Goal: Task Accomplishment & Management: Use online tool/utility

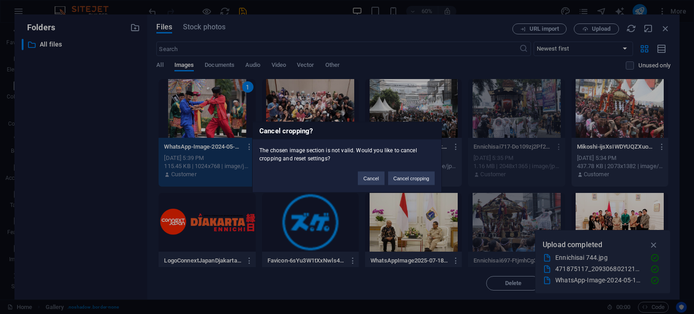
select select "4"
select select "%"
click at [376, 178] on button "Cancel" at bounding box center [371, 178] width 26 height 14
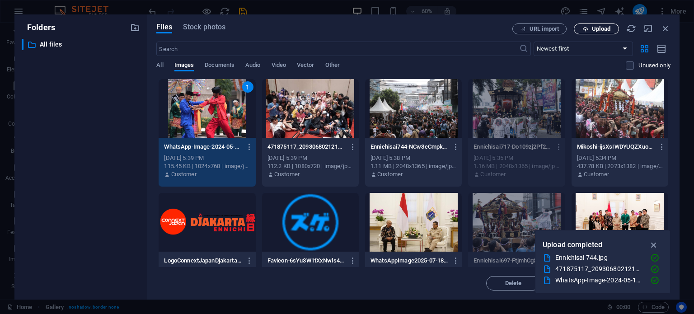
click at [592, 29] on span "Upload" at bounding box center [601, 28] width 19 height 5
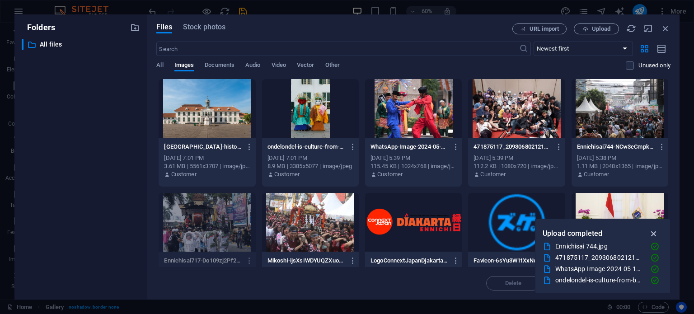
click at [652, 233] on icon "button" at bounding box center [654, 234] width 10 height 10
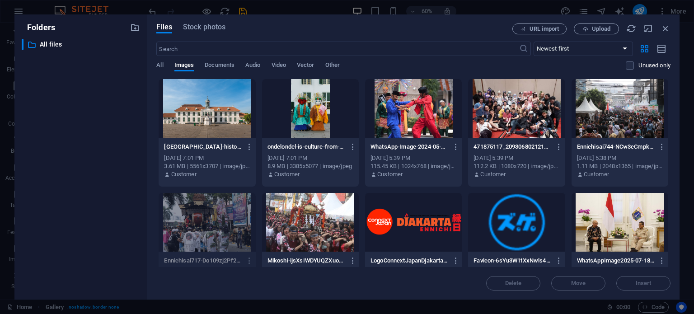
click at [300, 102] on div at bounding box center [310, 108] width 97 height 59
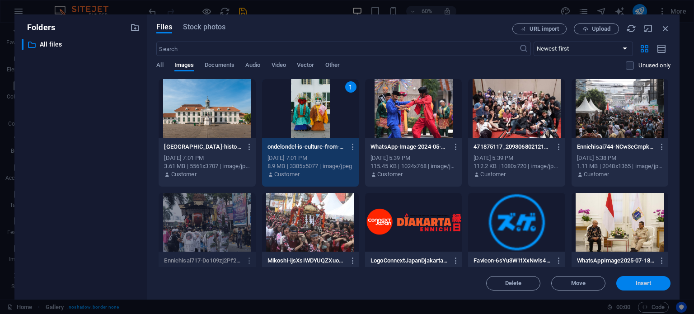
drag, startPoint x: 638, startPoint y: 286, endPoint x: 446, endPoint y: 265, distance: 193.1
click at [638, 286] on span "Insert" at bounding box center [643, 282] width 16 height 5
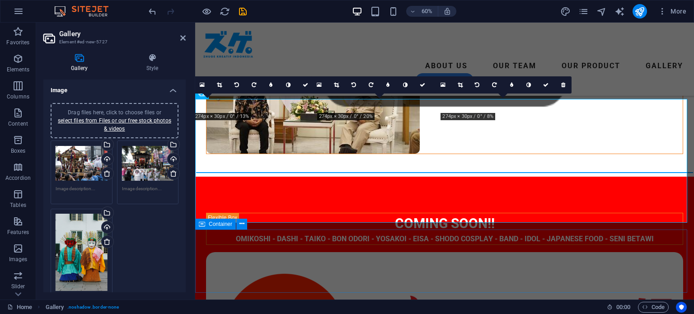
scroll to position [271, 0]
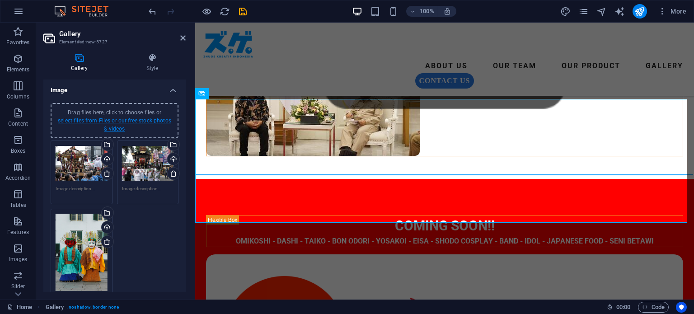
click at [113, 121] on link "select files from Files or our free stock photos & videos" at bounding box center [114, 124] width 113 height 14
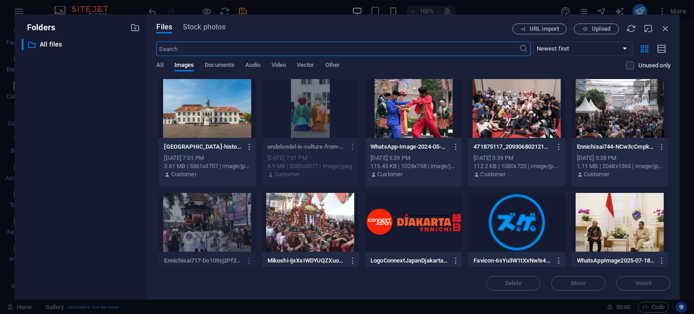
scroll to position [273, 0]
click at [233, 108] on div at bounding box center [207, 108] width 97 height 59
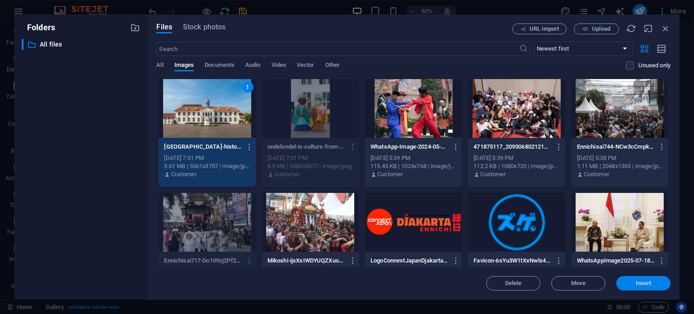
click at [652, 279] on button "Insert" at bounding box center [643, 283] width 54 height 14
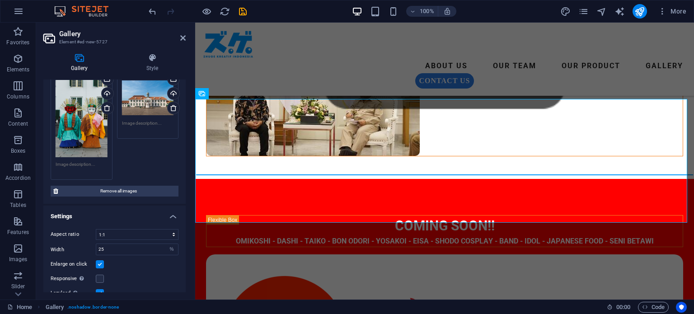
scroll to position [131, 0]
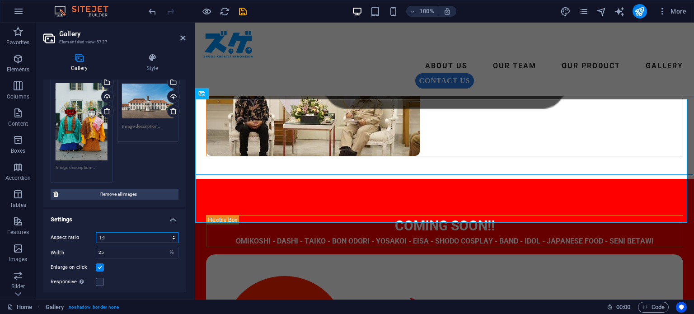
click at [172, 236] on select "No fixed aspect ratio 16:9 16:10 4:3 1:1 1:2 2:1" at bounding box center [137, 237] width 83 height 11
click at [96, 232] on select "No fixed aspect ratio 16:9 16:10 4:3 1:1 1:2 2:1" at bounding box center [137, 237] width 83 height 11
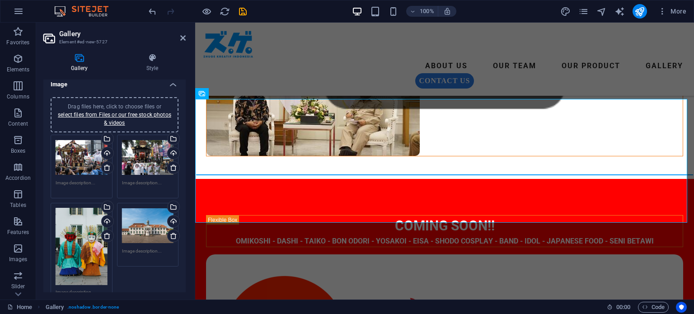
scroll to position [0, 0]
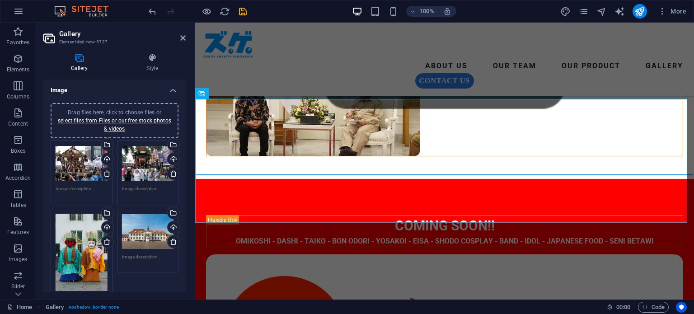
click at [131, 116] on div "Drag files here, click to choose files or select files from Files or our free s…" at bounding box center [114, 120] width 117 height 24
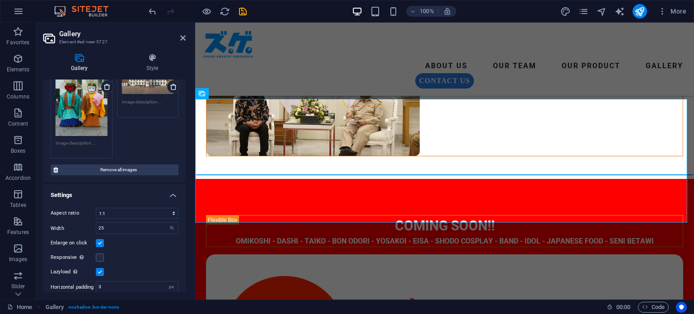
scroll to position [175, 0]
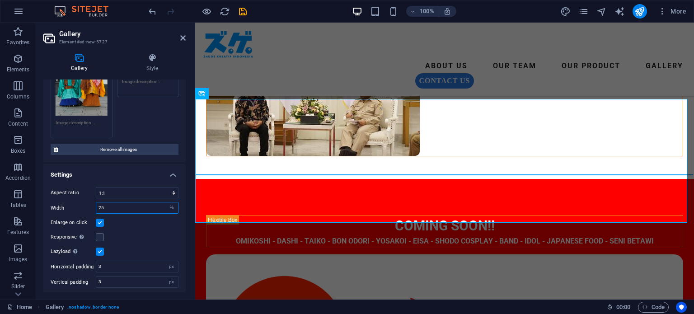
drag, startPoint x: 109, startPoint y: 204, endPoint x: 91, endPoint y: 204, distance: 17.6
click at [91, 204] on div "Width 25 px %" at bounding box center [115, 208] width 128 height 12
click at [149, 61] on icon at bounding box center [152, 57] width 67 height 9
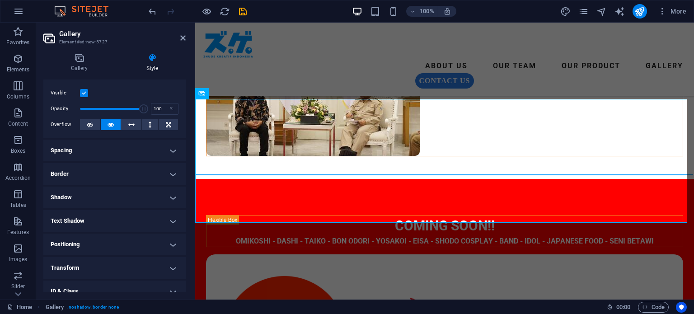
scroll to position [0, 0]
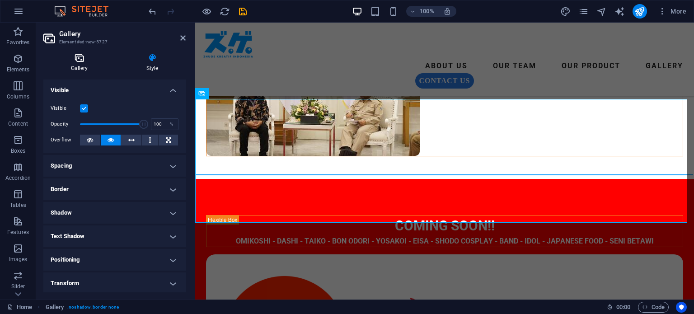
click at [80, 64] on h4 "Gallery" at bounding box center [80, 62] width 75 height 19
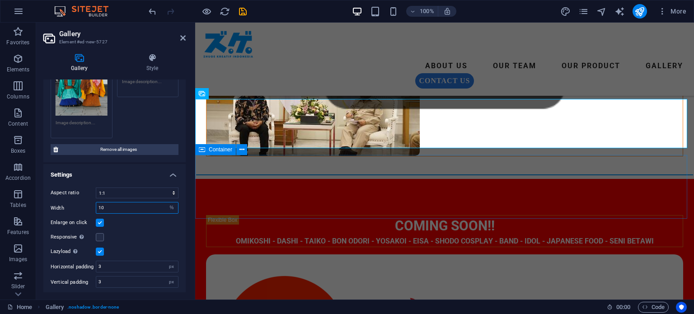
type input "10"
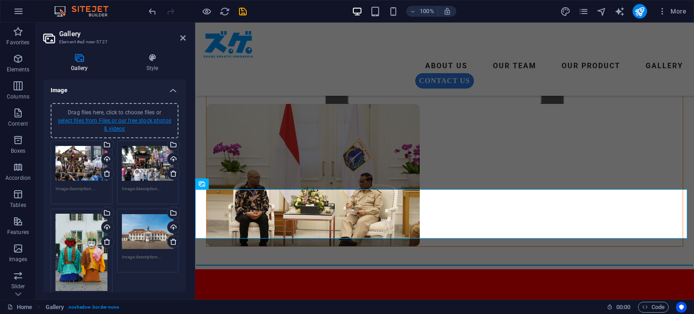
click at [126, 117] on link "select files from Files or our free stock photos & videos" at bounding box center [114, 124] width 113 height 14
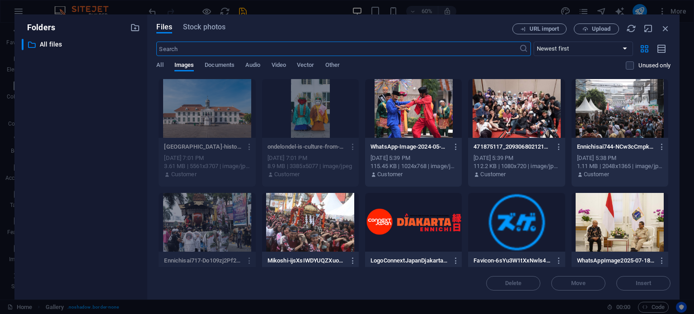
click at [408, 120] on div at bounding box center [413, 108] width 97 height 59
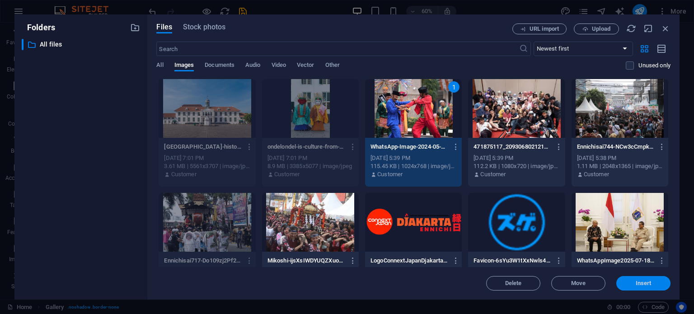
click at [642, 287] on button "Insert" at bounding box center [643, 283] width 54 height 14
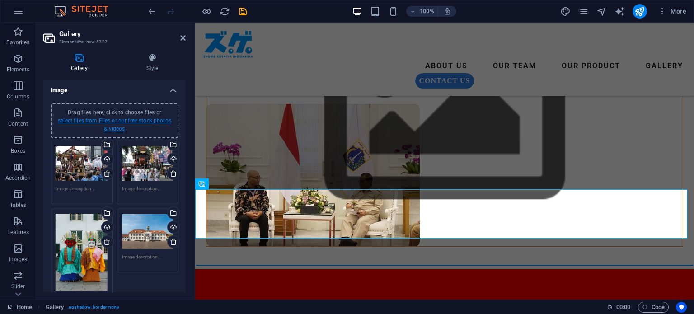
click at [135, 117] on link "select files from Files or our free stock photos & videos" at bounding box center [114, 124] width 113 height 14
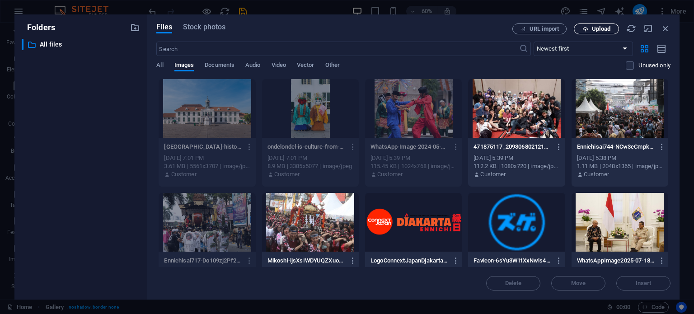
click at [593, 27] on span "Upload" at bounding box center [601, 28] width 19 height 5
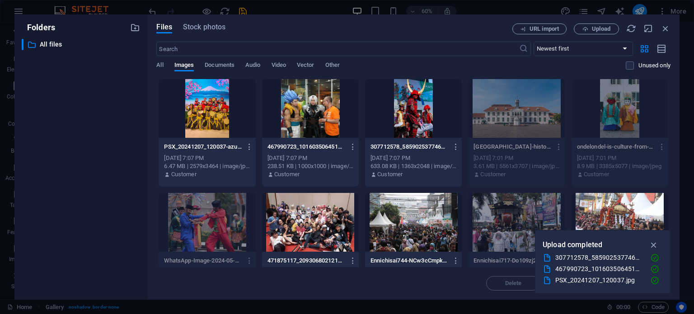
click at [234, 118] on div at bounding box center [207, 108] width 97 height 59
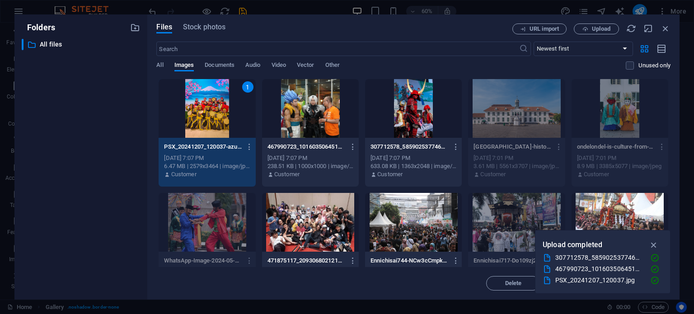
click at [316, 129] on div at bounding box center [310, 108] width 97 height 59
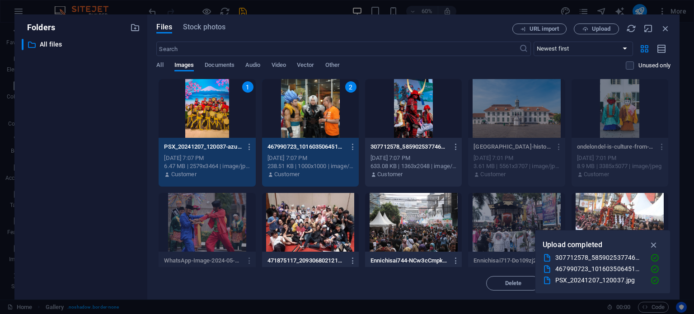
click at [392, 126] on div at bounding box center [413, 108] width 97 height 59
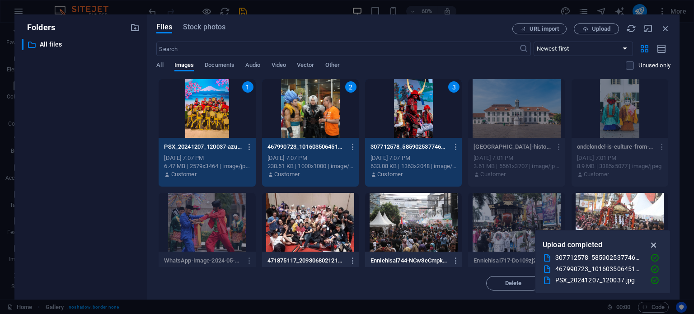
click at [654, 243] on icon "button" at bounding box center [654, 245] width 10 height 10
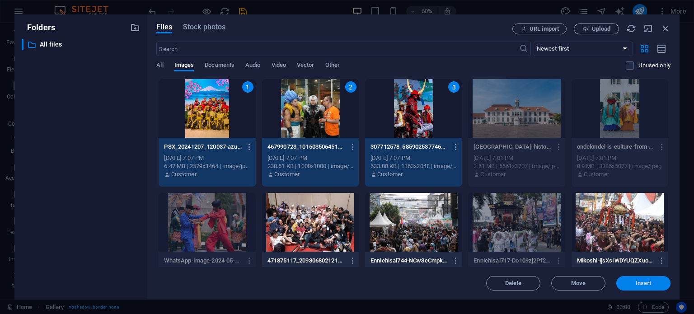
click at [654, 280] on span "Insert" at bounding box center [643, 282] width 47 height 5
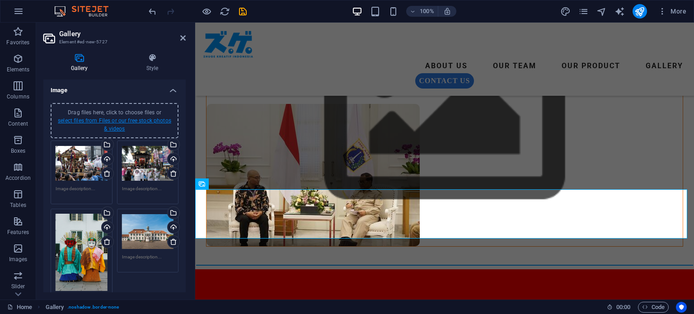
click at [102, 121] on link "select files from Files or our free stock photos & videos" at bounding box center [114, 124] width 113 height 14
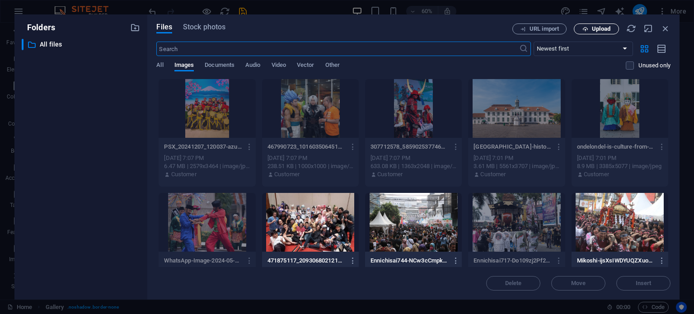
click at [603, 26] on span "Upload" at bounding box center [601, 28] width 19 height 5
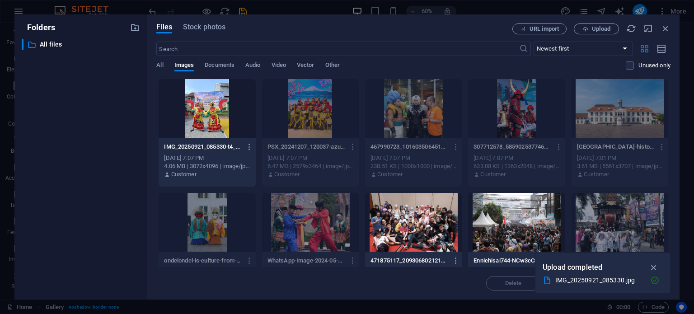
click at [217, 115] on div at bounding box center [207, 108] width 97 height 59
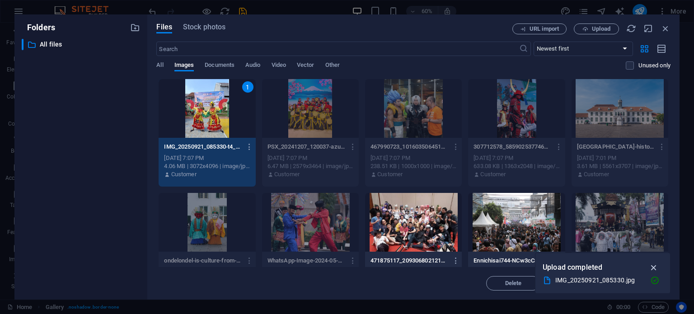
click at [651, 267] on icon "button" at bounding box center [654, 267] width 10 height 10
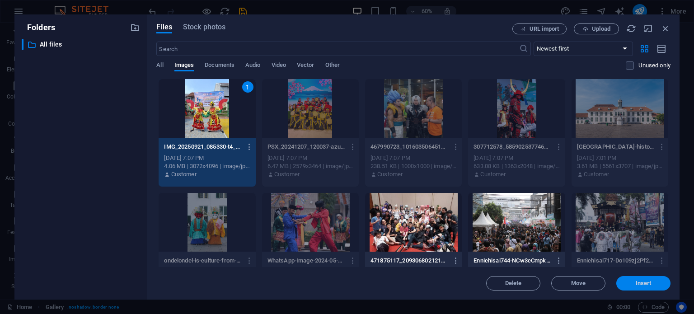
click at [641, 287] on button "Insert" at bounding box center [643, 283] width 54 height 14
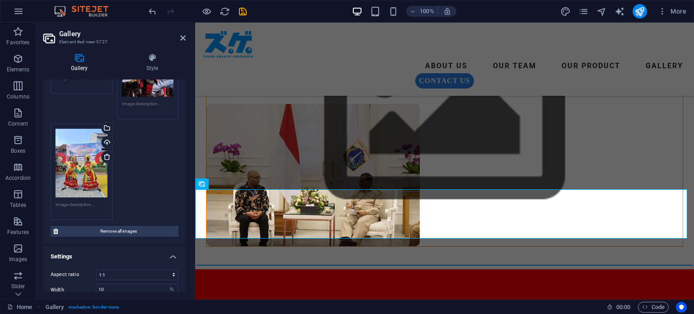
scroll to position [406, 0]
click at [67, 169] on div "Drag files here, click to choose files or select files from Files or our free s…" at bounding box center [82, 162] width 52 height 69
click at [67, 169] on body "Individual Home Favorites Elements Columns Content Boxes Accordion Tables Featu…" at bounding box center [347, 157] width 694 height 314
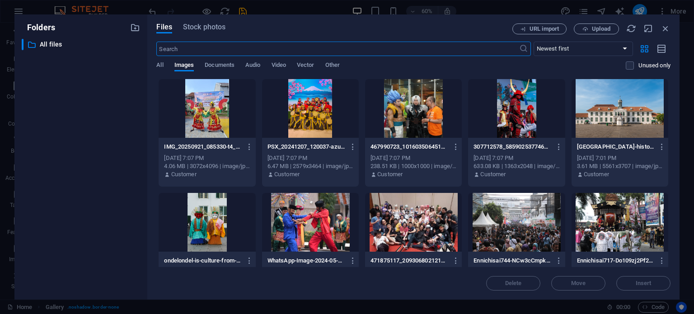
click at [67, 169] on div "​ All files All files" at bounding box center [81, 165] width 118 height 253
click at [215, 108] on div at bounding box center [207, 108] width 97 height 59
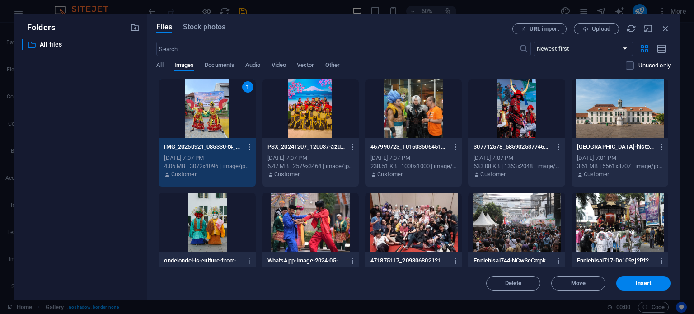
click at [251, 146] on icon "button" at bounding box center [249, 147] width 9 height 8
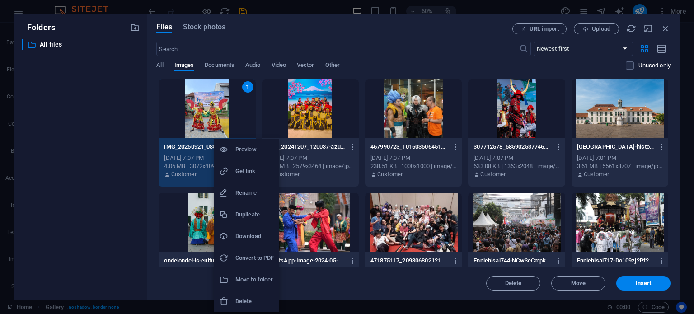
click at [358, 289] on div at bounding box center [347, 157] width 694 height 314
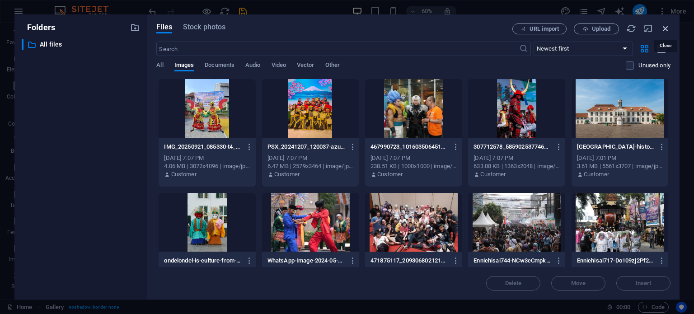
drag, startPoint x: 470, startPoint y: 5, endPoint x: 665, endPoint y: 28, distance: 196.4
click at [665, 28] on icon "button" at bounding box center [665, 28] width 10 height 10
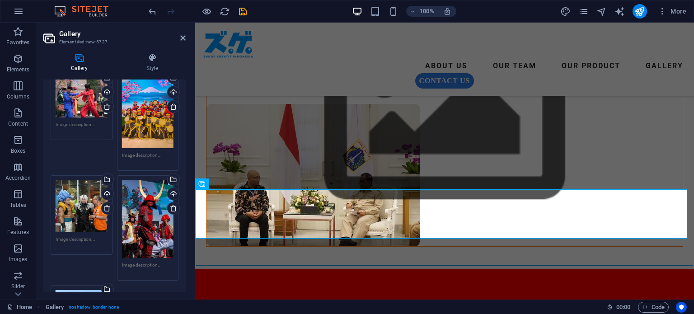
scroll to position [213, 0]
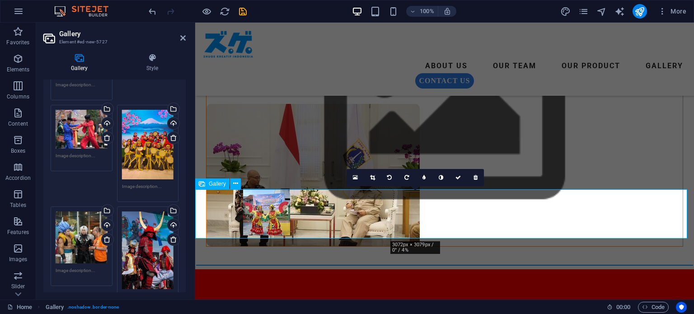
drag, startPoint x: 608, startPoint y: 219, endPoint x: 264, endPoint y: 218, distance: 344.1
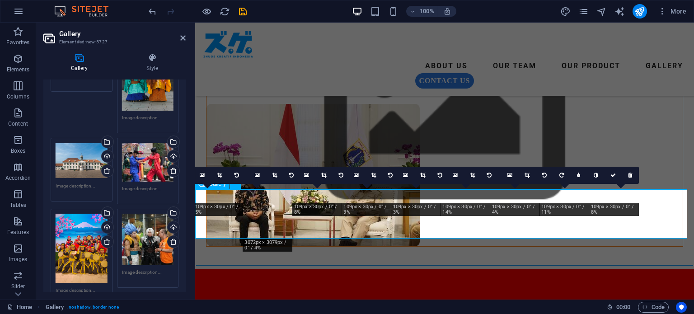
scroll to position [244, 0]
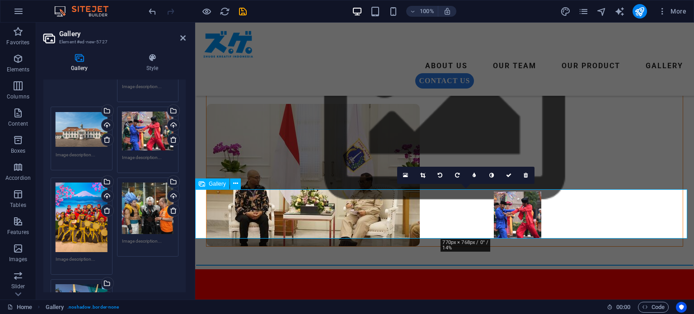
drag, startPoint x: 465, startPoint y: 217, endPoint x: 516, endPoint y: 219, distance: 51.5
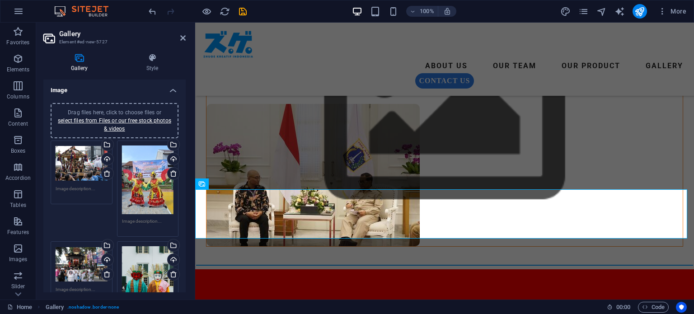
scroll to position [0, 0]
click at [114, 120] on link "select files from Files or our free stock photos & videos" at bounding box center [114, 124] width 113 height 14
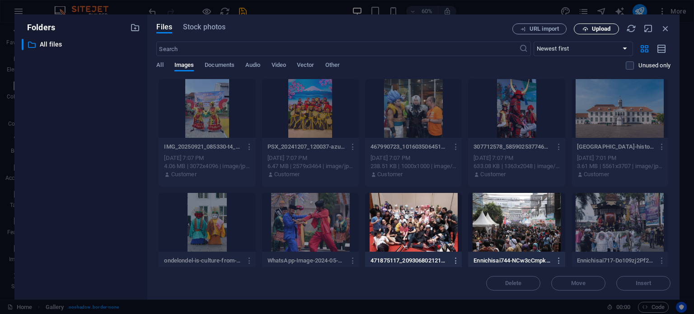
click at [597, 28] on span "Upload" at bounding box center [601, 28] width 19 height 5
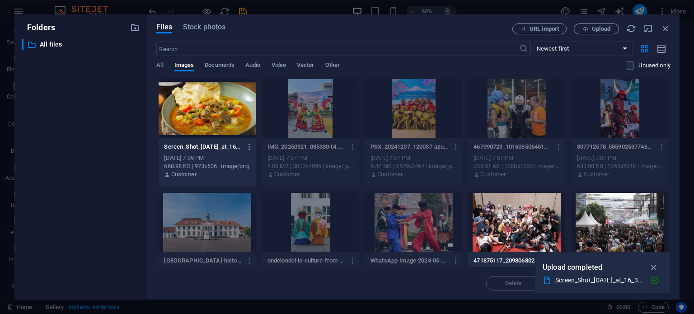
click at [213, 117] on div at bounding box center [207, 108] width 97 height 59
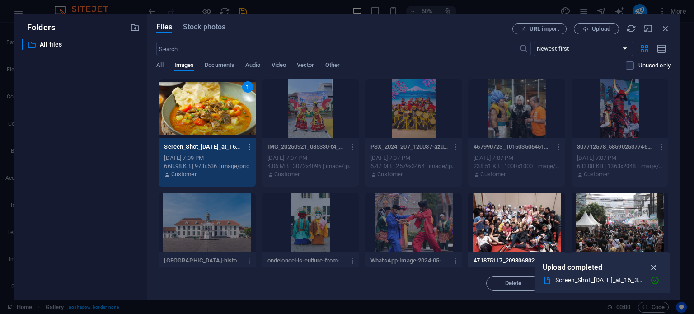
click at [656, 264] on icon "button" at bounding box center [654, 267] width 10 height 10
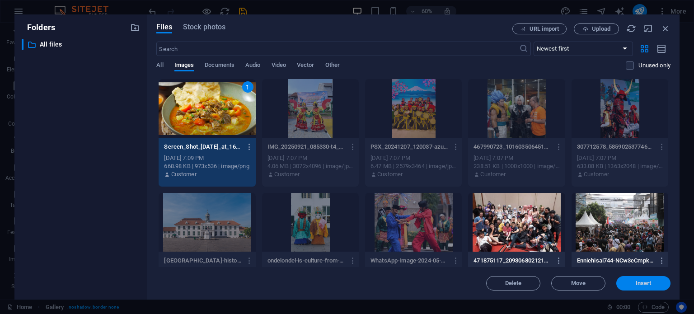
click at [642, 282] on span "Insert" at bounding box center [643, 282] width 16 height 5
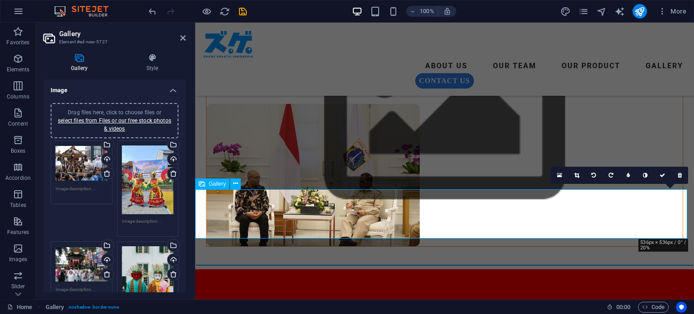
drag, startPoint x: 667, startPoint y: 220, endPoint x: 473, endPoint y: 220, distance: 193.7
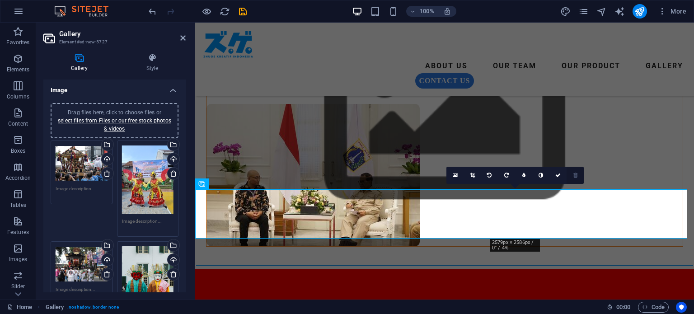
click at [577, 177] on link at bounding box center [574, 175] width 17 height 17
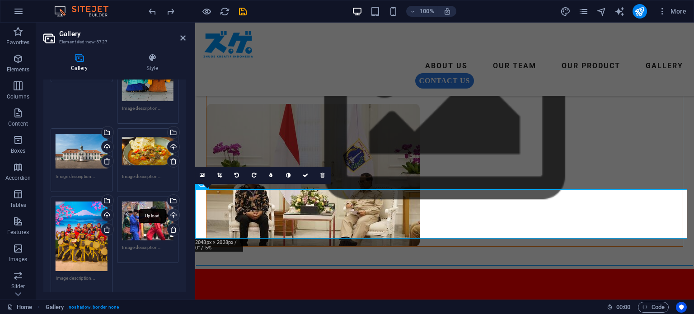
scroll to position [226, 0]
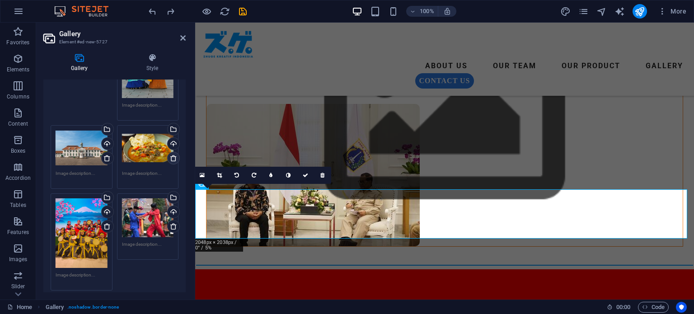
click at [172, 155] on icon at bounding box center [173, 157] width 7 height 7
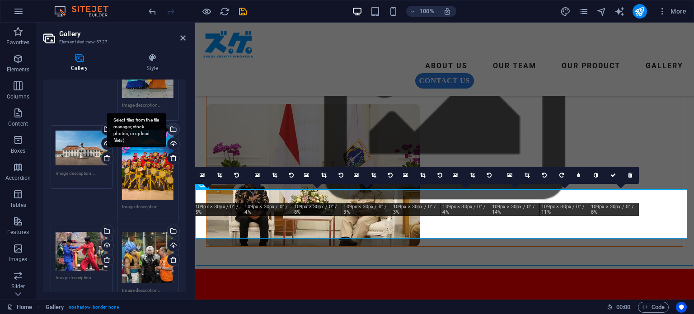
click at [166, 127] on div "Select files from the file manager, stock photos, or upload file(s)" at bounding box center [136, 130] width 59 height 34
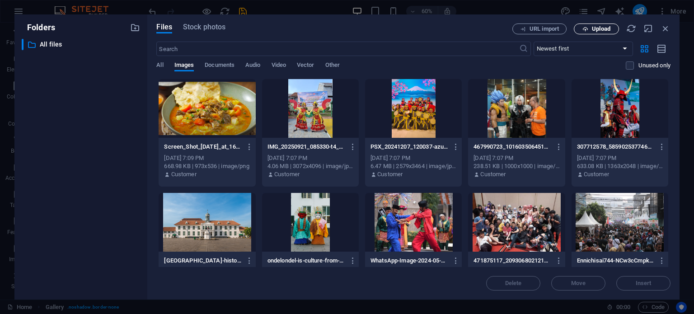
click at [597, 29] on span "Upload" at bounding box center [601, 28] width 19 height 5
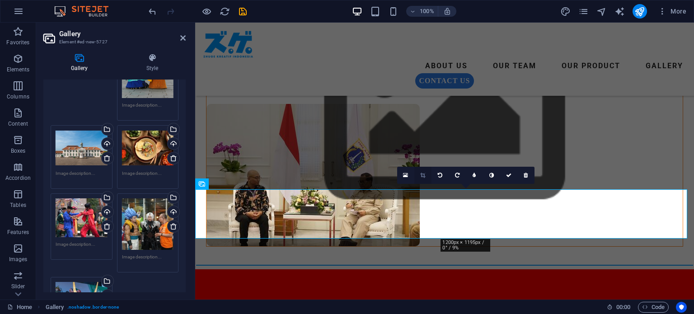
click at [420, 175] on icon at bounding box center [422, 175] width 5 height 5
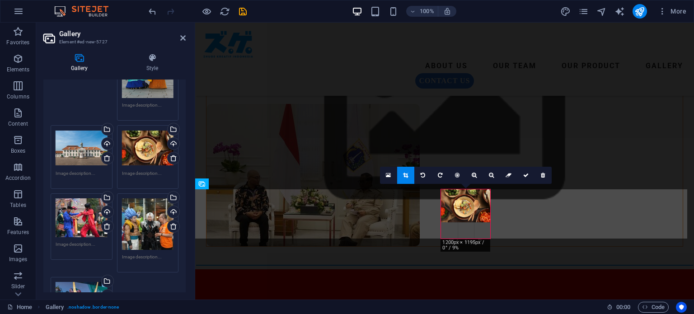
click at [470, 210] on div at bounding box center [465, 205] width 49 height 33
drag, startPoint x: 470, startPoint y: 207, endPoint x: 488, endPoint y: 210, distance: 18.3
click at [490, 210] on div at bounding box center [487, 209] width 49 height 33
drag, startPoint x: 482, startPoint y: 221, endPoint x: 481, endPoint y: 210, distance: 10.5
click at [481, 210] on div at bounding box center [465, 210] width 49 height 33
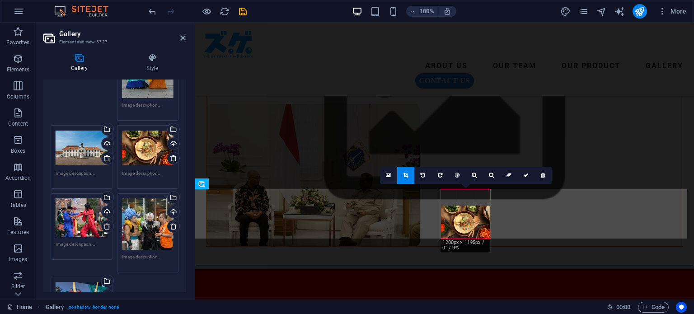
drag, startPoint x: 471, startPoint y: 218, endPoint x: 464, endPoint y: 223, distance: 9.0
click at [464, 223] on div at bounding box center [465, 221] width 49 height 33
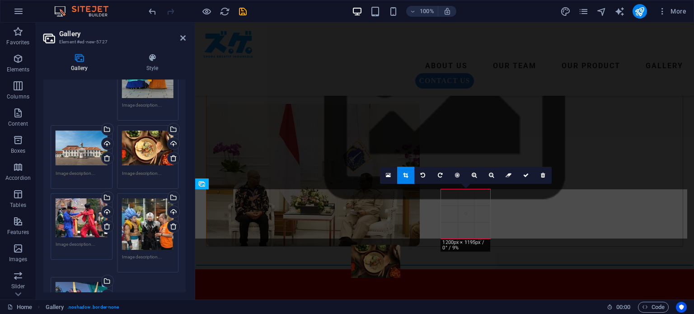
drag, startPoint x: 458, startPoint y: 227, endPoint x: 173, endPoint y: 244, distance: 285.5
click at [369, 266] on div at bounding box center [375, 261] width 49 height 33
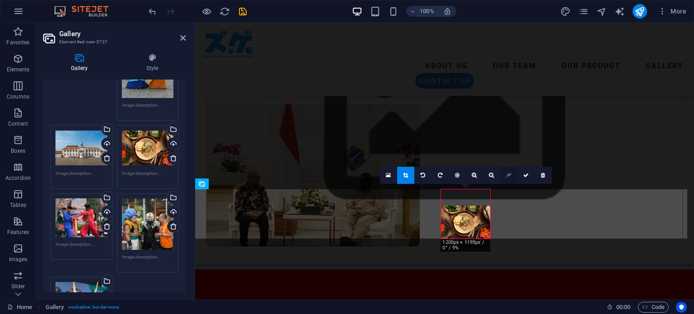
click at [509, 173] on icon at bounding box center [508, 175] width 6 height 5
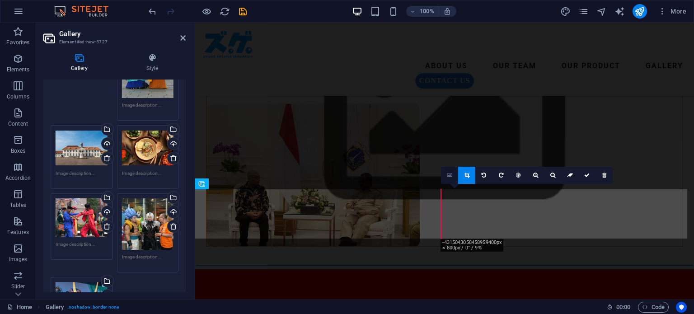
click at [448, 175] on icon at bounding box center [449, 175] width 5 height 6
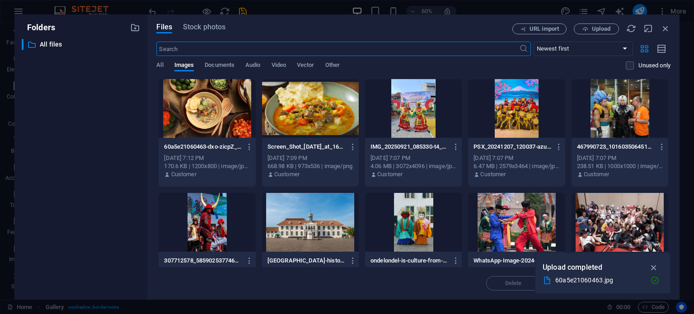
click at [209, 100] on div at bounding box center [207, 108] width 97 height 59
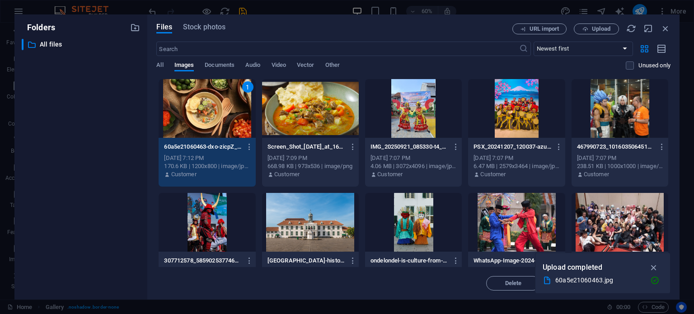
click at [656, 265] on icon "button" at bounding box center [654, 267] width 10 height 10
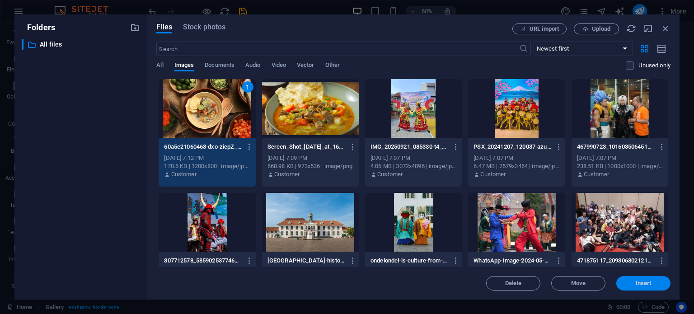
click at [635, 284] on span "Insert" at bounding box center [643, 282] width 16 height 5
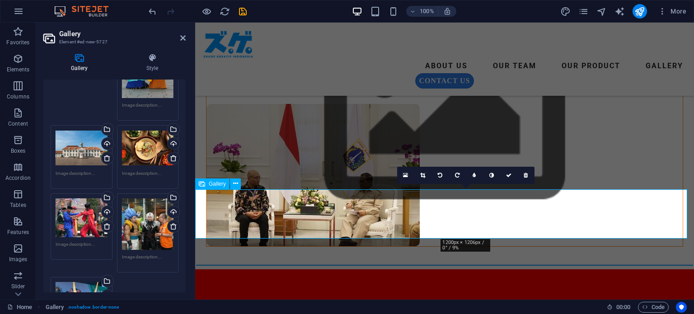
click at [509, 177] on link at bounding box center [508, 175] width 17 height 17
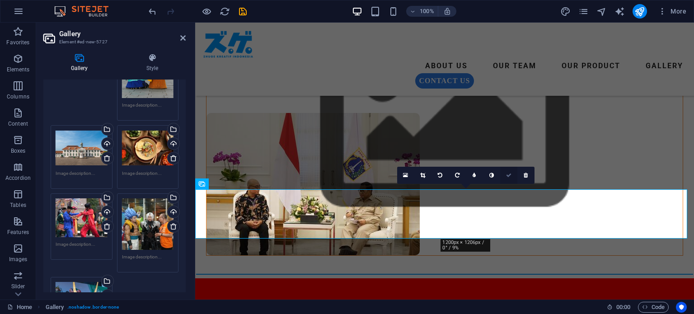
scroll to position [190, 0]
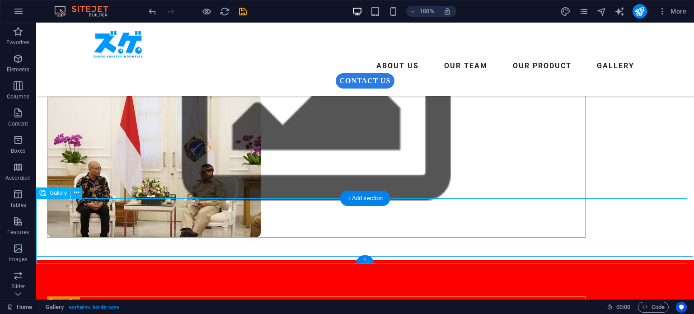
select select "4"
select select "%"
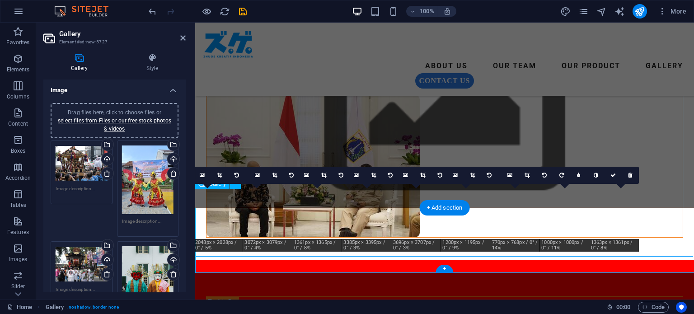
scroll to position [181, 0]
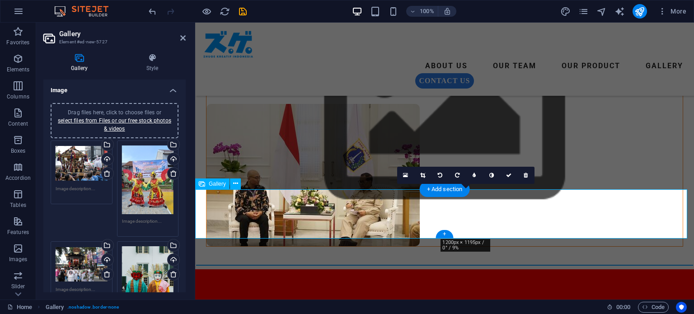
click at [420, 175] on icon at bounding box center [422, 175] width 5 height 5
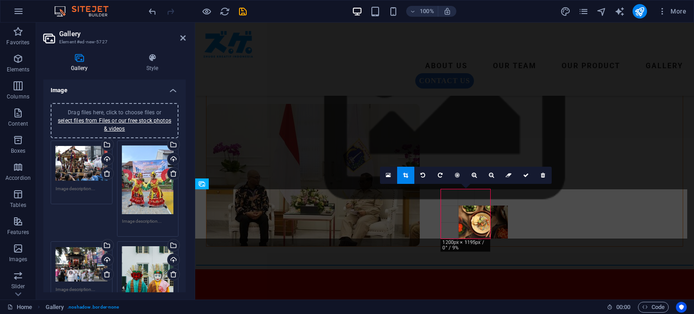
drag, startPoint x: 467, startPoint y: 208, endPoint x: 471, endPoint y: 212, distance: 5.8
click at [471, 212] on div at bounding box center [482, 221] width 49 height 33
drag, startPoint x: 492, startPoint y: 207, endPoint x: 511, endPoint y: 197, distance: 22.0
click at [511, 197] on div "H2 Unequal Columns Container Container Image Container Menu Bar Button Menu Log…" at bounding box center [444, 70] width 499 height 457
drag, startPoint x: 479, startPoint y: 210, endPoint x: 477, endPoint y: 205, distance: 5.1
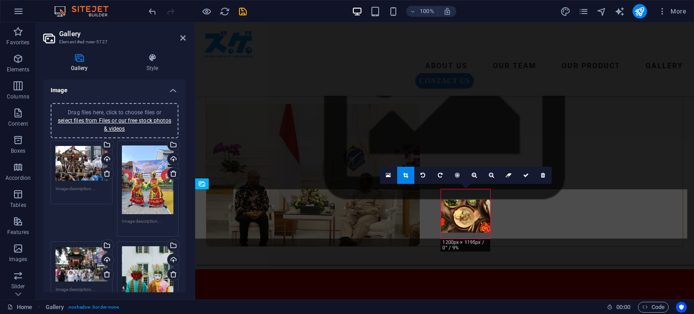
click at [477, 205] on div at bounding box center [465, 216] width 49 height 33
click at [490, 209] on div at bounding box center [465, 221] width 67 height 51
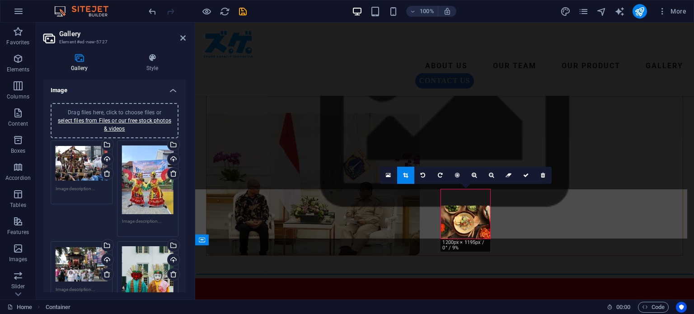
scroll to position [190, 0]
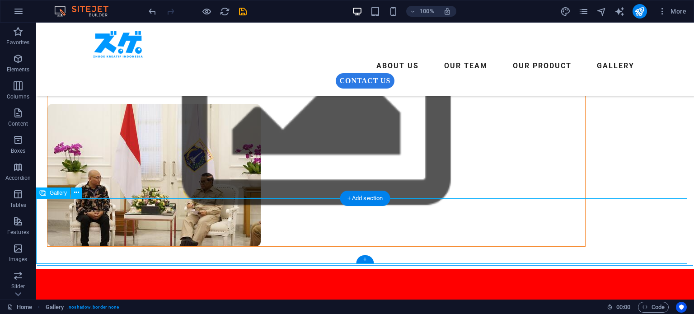
select select "4"
select select "%"
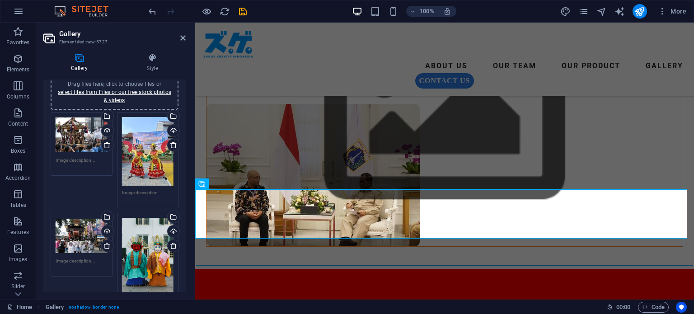
scroll to position [0, 0]
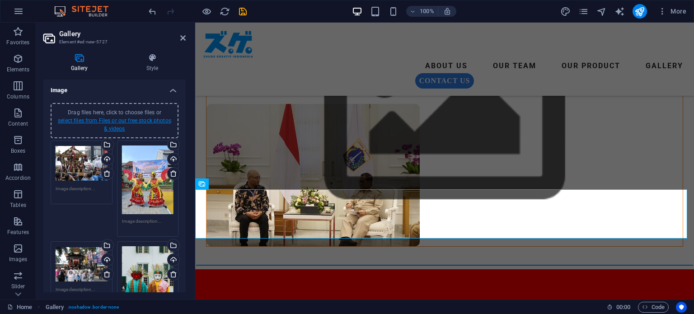
click at [119, 125] on link "select files from Files or our free stock photos & videos" at bounding box center [114, 124] width 113 height 14
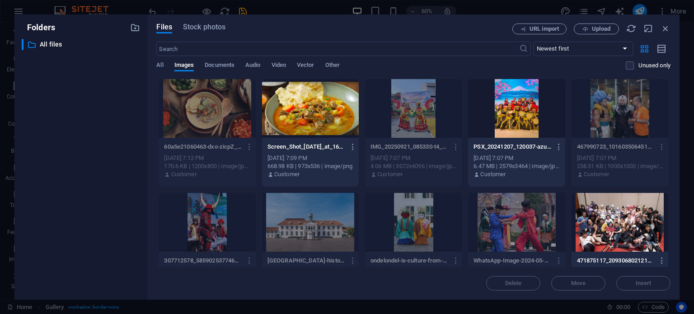
click at [524, 117] on div at bounding box center [516, 108] width 97 height 59
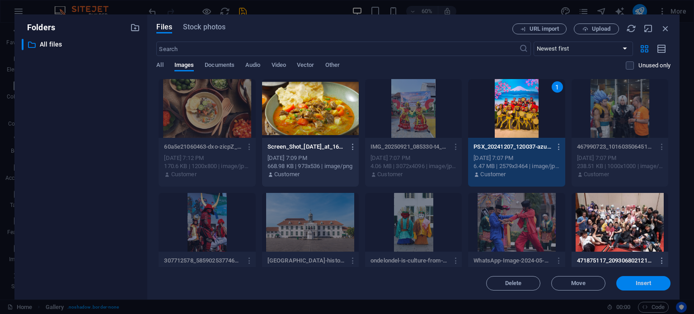
click at [635, 283] on span "Insert" at bounding box center [643, 282] width 16 height 5
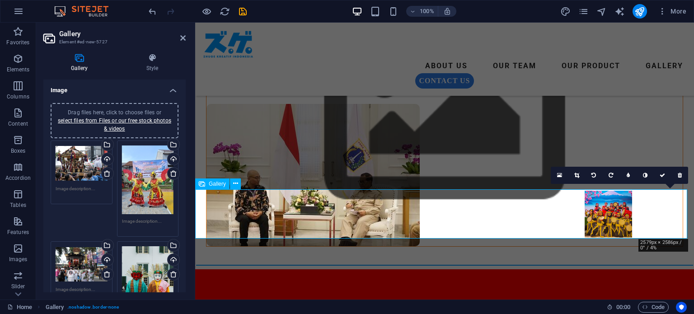
drag, startPoint x: 667, startPoint y: 213, endPoint x: 612, endPoint y: 213, distance: 55.5
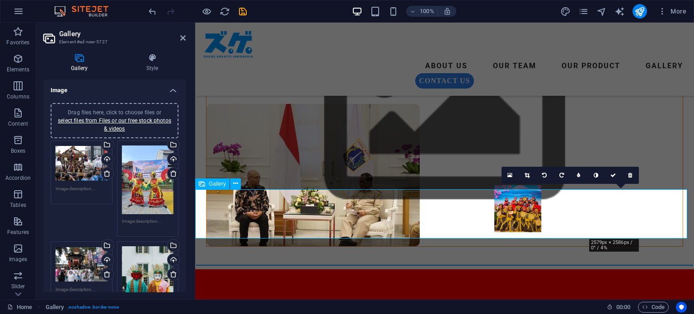
drag, startPoint x: 613, startPoint y: 219, endPoint x: 517, endPoint y: 213, distance: 96.8
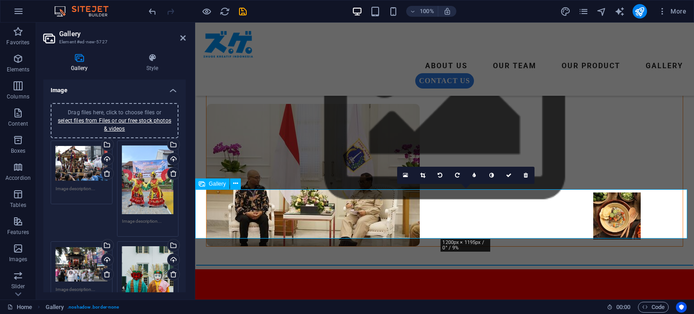
drag, startPoint x: 462, startPoint y: 218, endPoint x: 612, endPoint y: 220, distance: 150.4
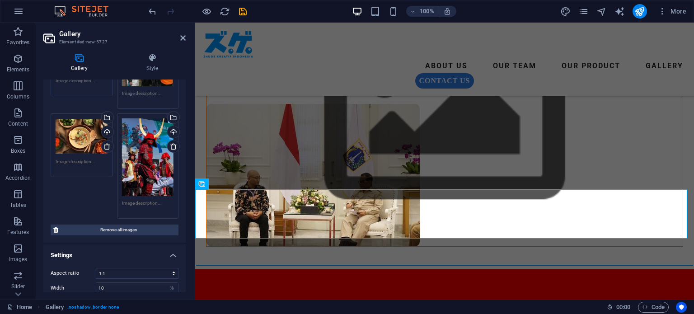
scroll to position [406, 0]
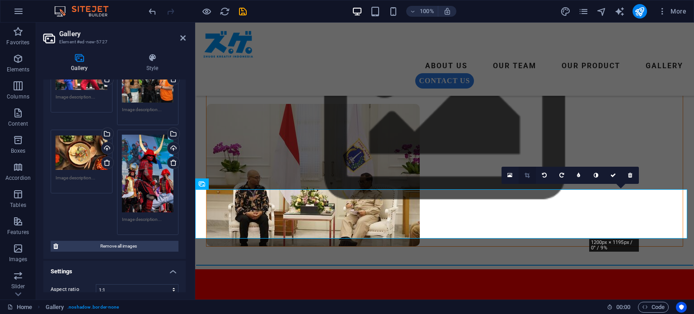
click at [524, 179] on link at bounding box center [526, 175] width 17 height 17
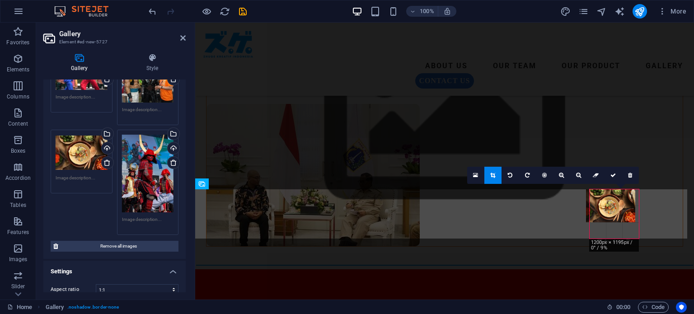
click at [620, 212] on div at bounding box center [610, 205] width 49 height 33
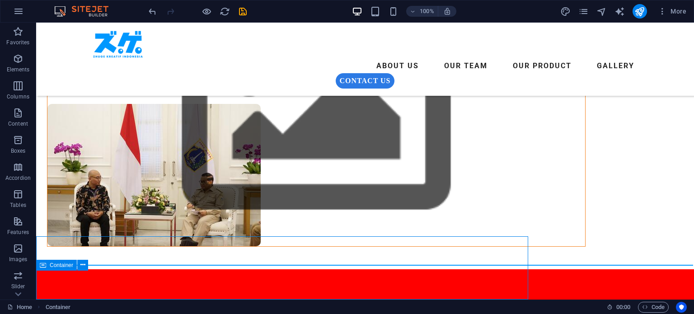
scroll to position [190, 0]
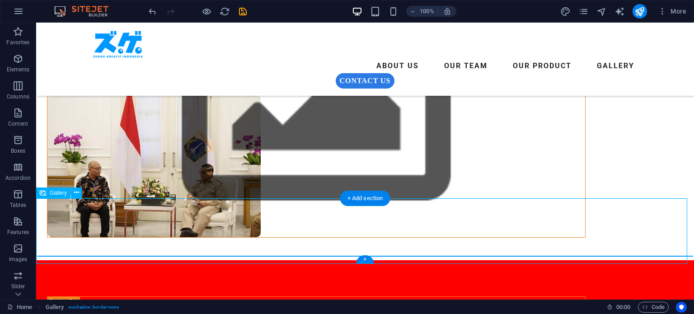
select select "4"
select select "%"
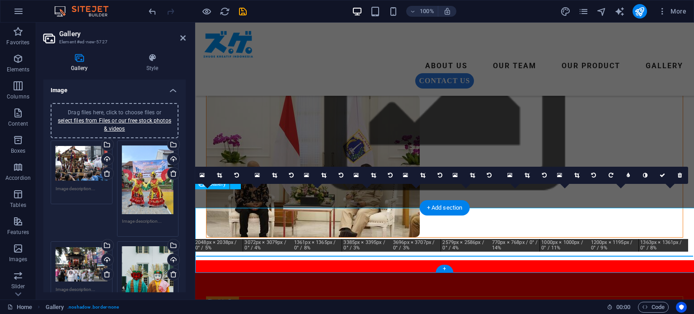
scroll to position [181, 0]
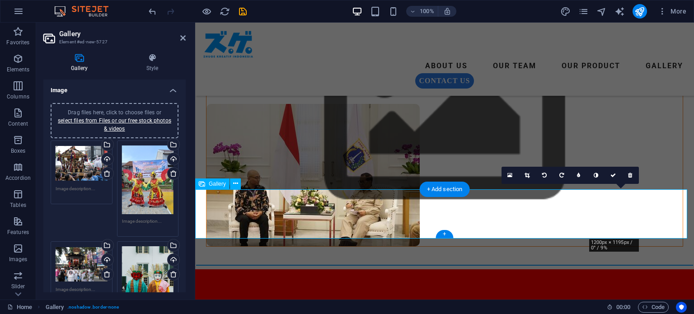
click at [527, 177] on icon at bounding box center [526, 175] width 5 height 5
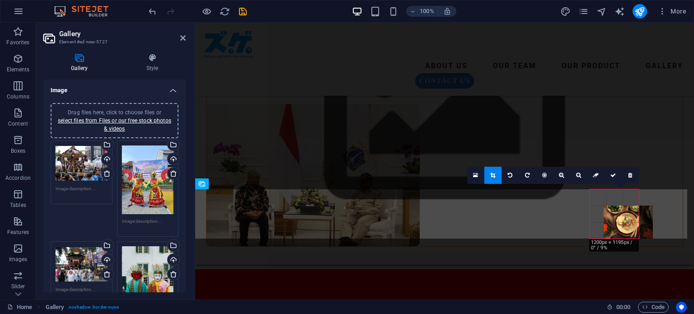
drag, startPoint x: 636, startPoint y: 219, endPoint x: 650, endPoint y: 237, distance: 22.1
click at [650, 237] on div at bounding box center [627, 221] width 49 height 33
click at [614, 178] on link at bounding box center [612, 175] width 17 height 17
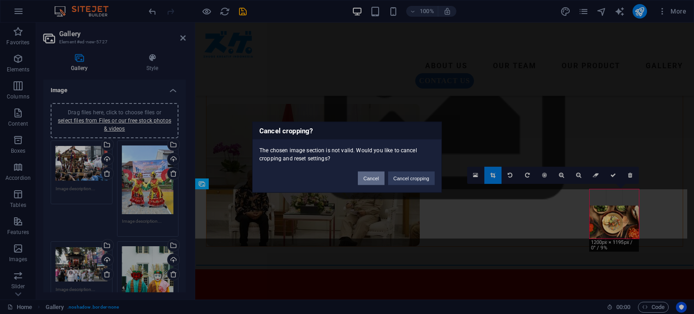
click at [371, 180] on button "Cancel" at bounding box center [371, 178] width 26 height 14
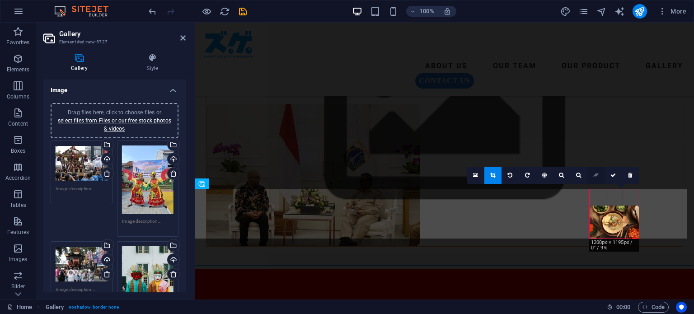
click at [594, 175] on icon at bounding box center [596, 175] width 6 height 5
click at [628, 176] on icon at bounding box center [630, 175] width 4 height 5
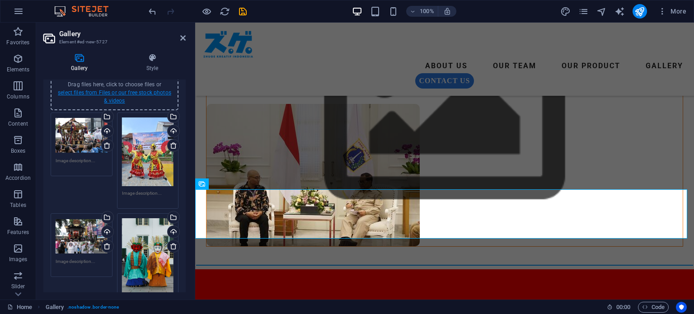
scroll to position [0, 0]
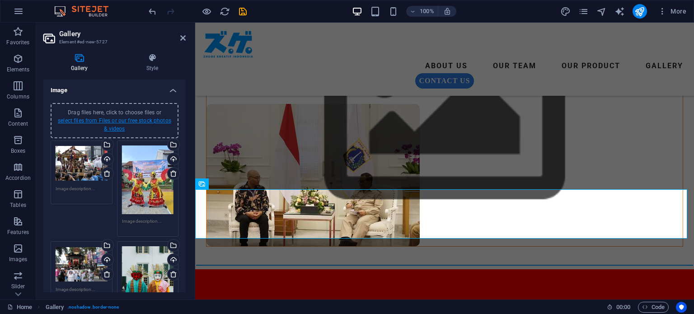
click at [129, 119] on link "select files from Files or our free stock photos & videos" at bounding box center [114, 124] width 113 height 14
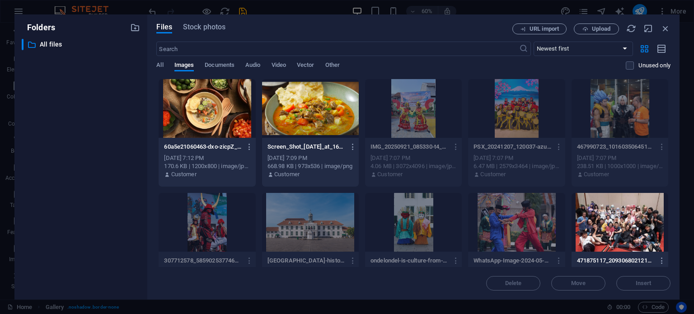
click at [223, 115] on div at bounding box center [207, 108] width 97 height 59
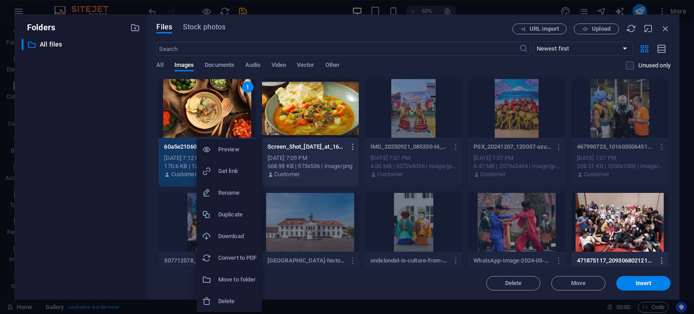
click at [185, 159] on div at bounding box center [347, 157] width 694 height 314
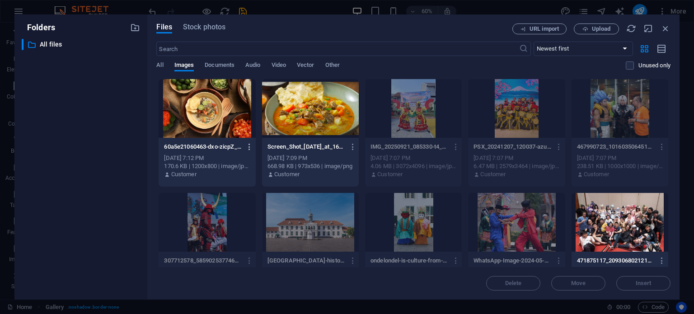
click at [249, 148] on icon "button" at bounding box center [249, 147] width 9 height 8
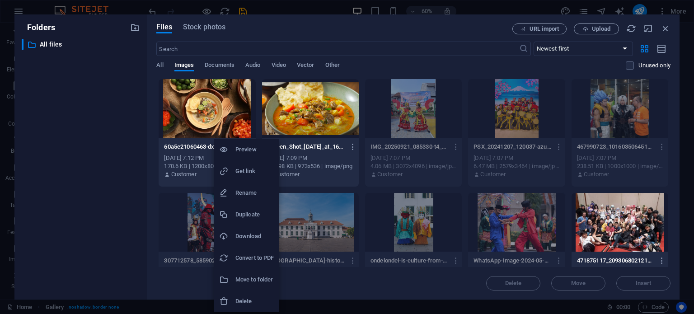
click at [253, 149] on h6 "Preview" at bounding box center [254, 149] width 38 height 11
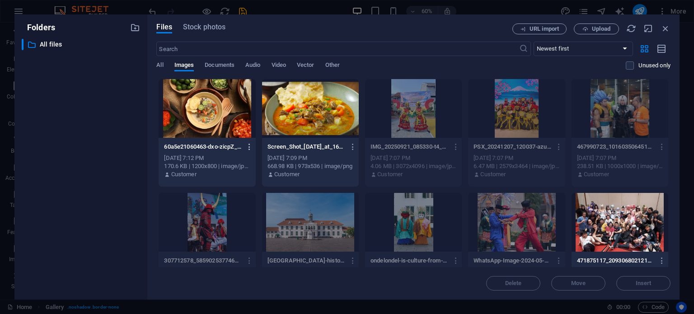
click at [249, 144] on icon "button" at bounding box center [249, 147] width 9 height 8
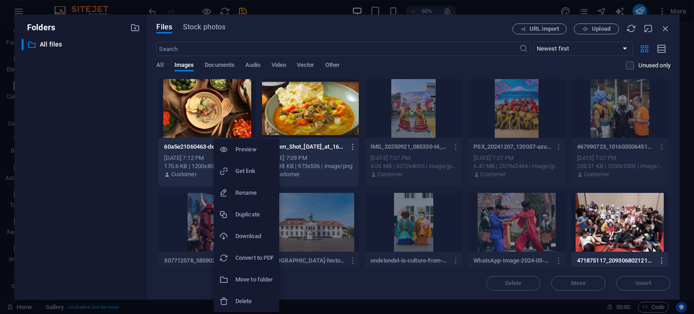
click at [264, 291] on li "Delete" at bounding box center [246, 301] width 65 height 22
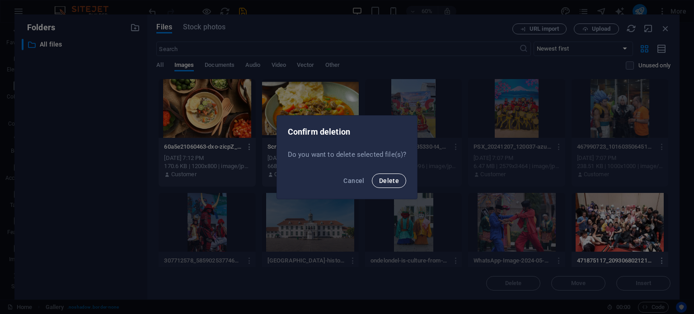
click at [389, 177] on span "Delete" at bounding box center [389, 180] width 20 height 7
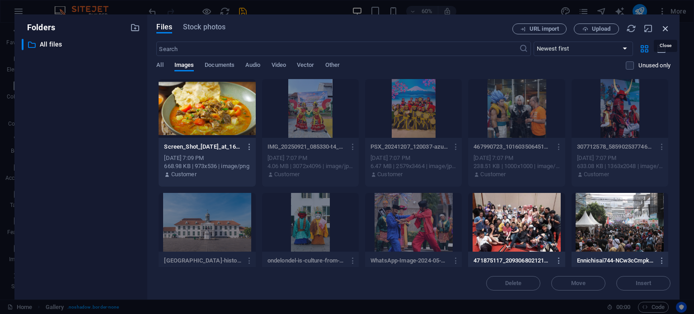
drag, startPoint x: 664, startPoint y: 30, endPoint x: 462, endPoint y: 13, distance: 202.6
click at [664, 30] on icon "button" at bounding box center [665, 28] width 10 height 10
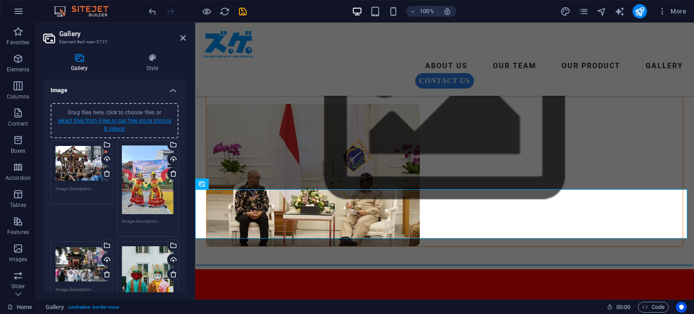
click at [132, 123] on link "select files from Files or our free stock photos & videos" at bounding box center [114, 124] width 113 height 14
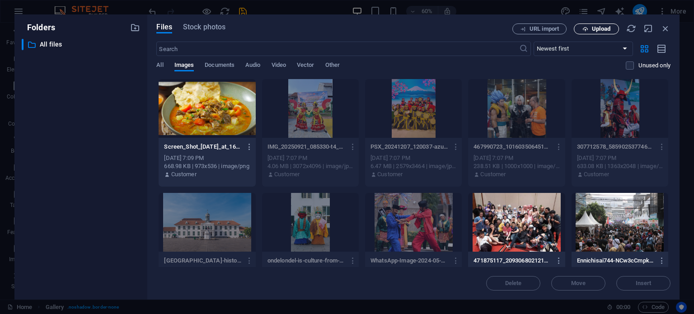
click at [605, 28] on span "Upload" at bounding box center [601, 28] width 19 height 5
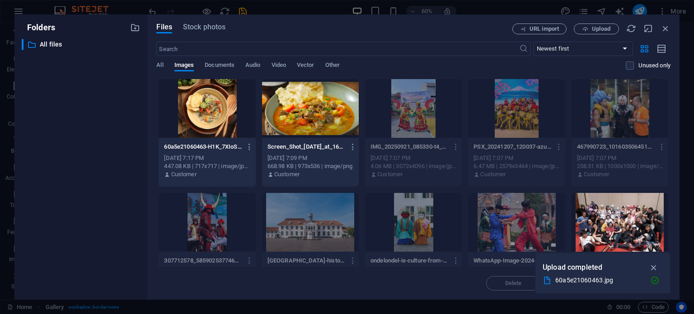
click at [219, 112] on div at bounding box center [207, 108] width 97 height 59
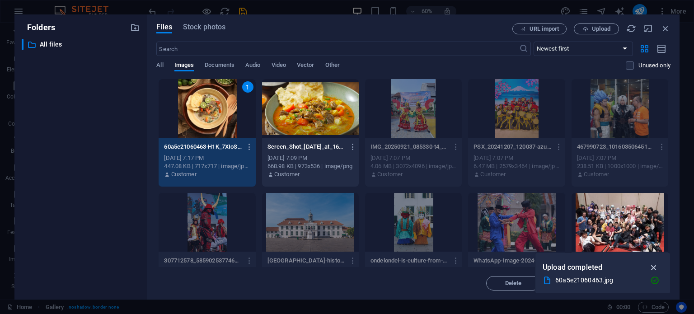
click at [656, 270] on icon "button" at bounding box center [654, 267] width 10 height 10
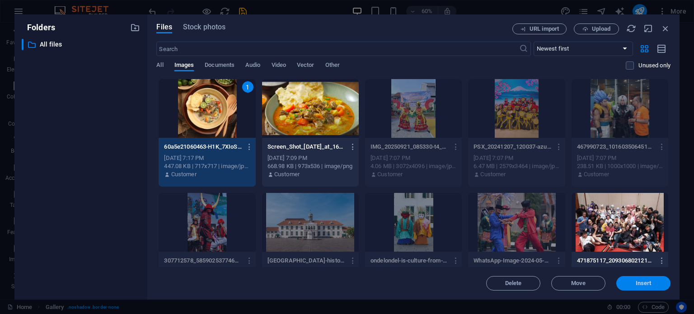
drag, startPoint x: 645, startPoint y: 283, endPoint x: 453, endPoint y: 261, distance: 193.6
click at [645, 283] on span "Insert" at bounding box center [643, 282] width 16 height 5
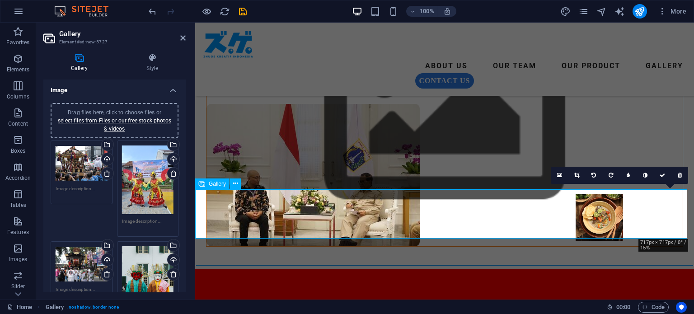
drag, startPoint x: 674, startPoint y: 219, endPoint x: 614, endPoint y: 221, distance: 60.1
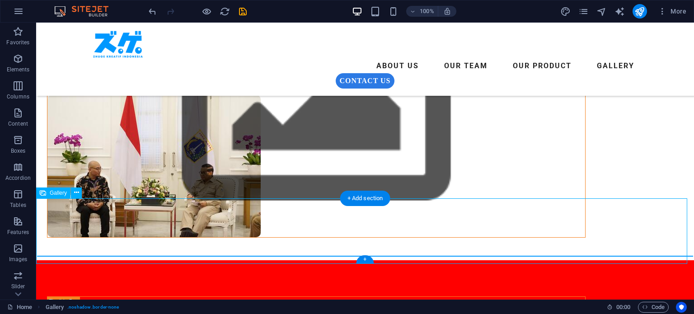
select select "4"
select select "%"
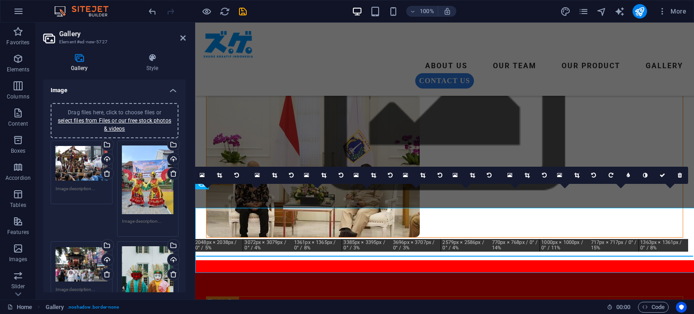
scroll to position [181, 0]
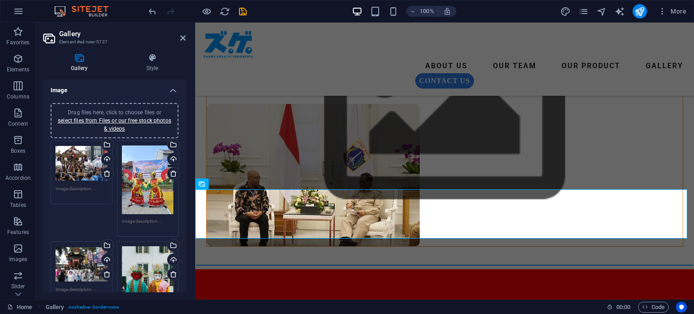
click at [76, 188] on textarea at bounding box center [82, 192] width 52 height 14
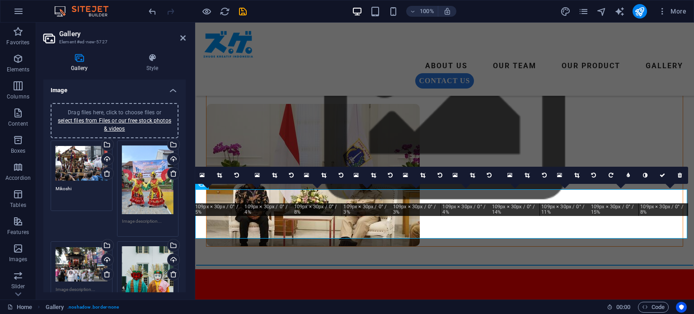
type textarea "Mikoshi"
click at [143, 221] on textarea at bounding box center [148, 225] width 52 height 14
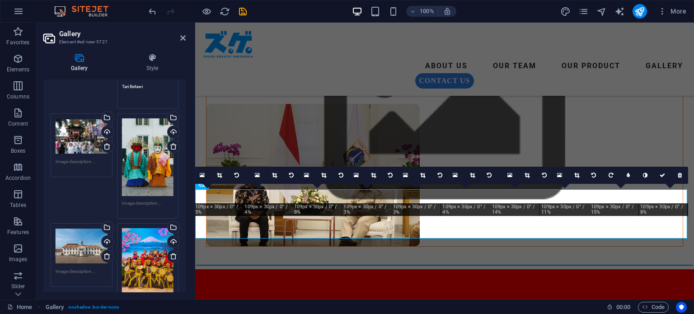
scroll to position [135, 0]
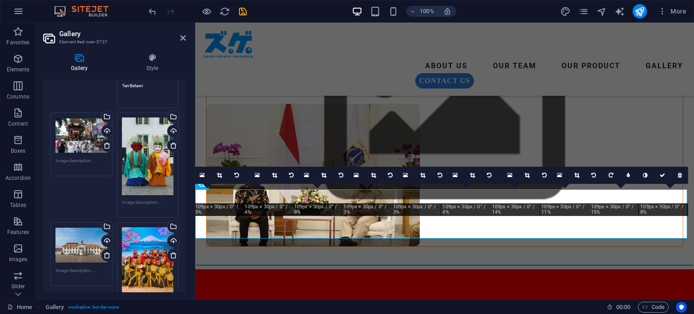
type textarea "Tari Betawi"
click at [84, 159] on textarea at bounding box center [82, 164] width 52 height 14
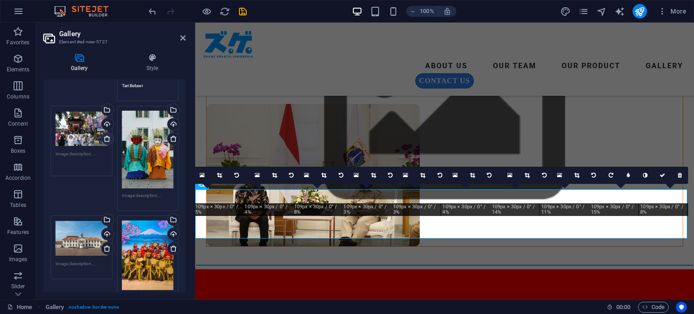
click at [103, 137] on icon at bounding box center [106, 138] width 7 height 7
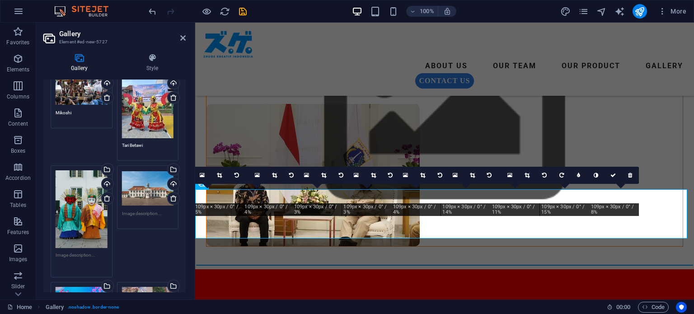
scroll to position [0, 0]
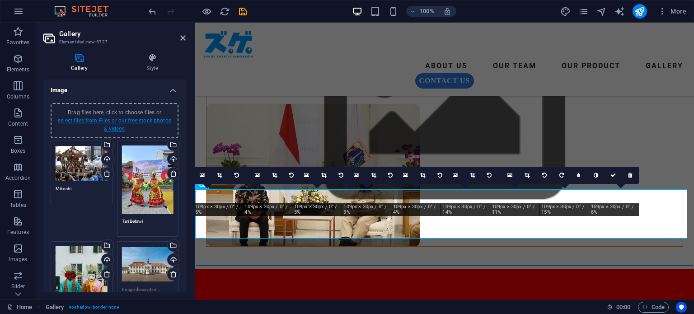
click at [120, 121] on link "select files from Files or our free stock photos & videos" at bounding box center [114, 124] width 113 height 14
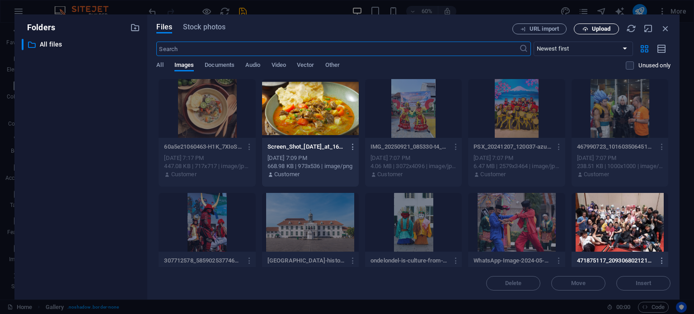
click at [599, 29] on span "Upload" at bounding box center [601, 28] width 19 height 5
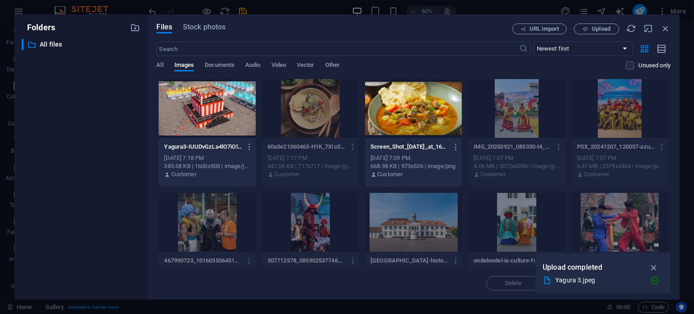
click at [216, 116] on div at bounding box center [207, 108] width 97 height 59
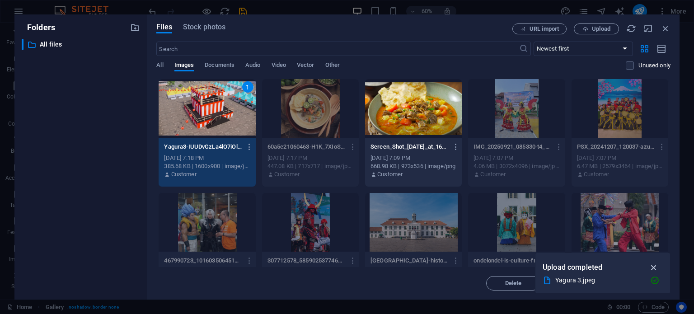
click at [653, 266] on icon "button" at bounding box center [654, 267] width 10 height 10
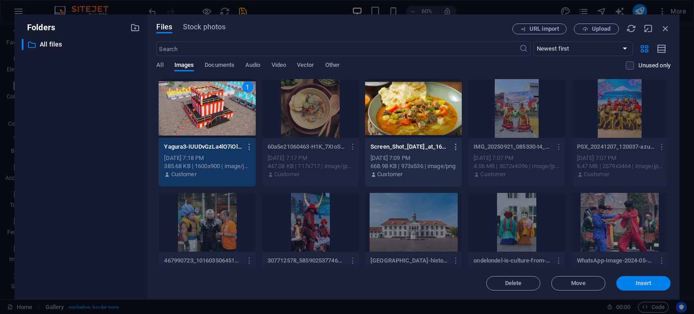
click at [650, 282] on span "Insert" at bounding box center [643, 282] width 16 height 5
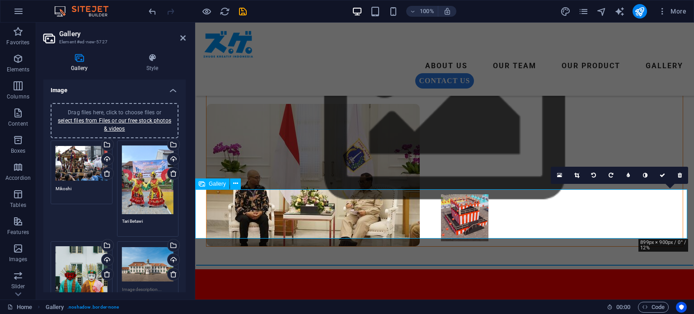
drag, startPoint x: 674, startPoint y: 213, endPoint x: 475, endPoint y: 217, distance: 199.2
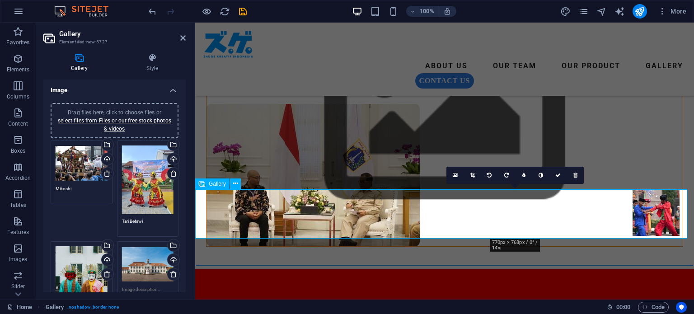
drag, startPoint x: 513, startPoint y: 215, endPoint x: 654, endPoint y: 214, distance: 140.5
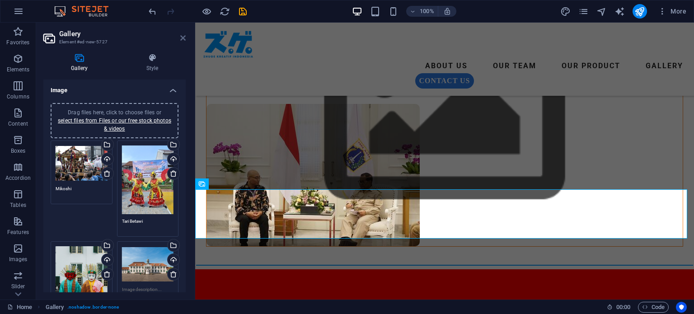
click at [183, 37] on icon at bounding box center [182, 37] width 5 height 7
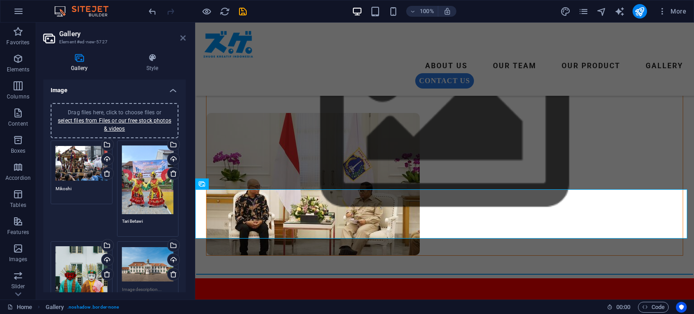
scroll to position [190, 0]
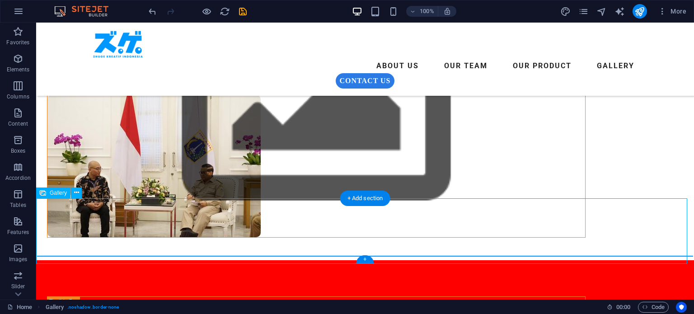
select select "4"
select select "%"
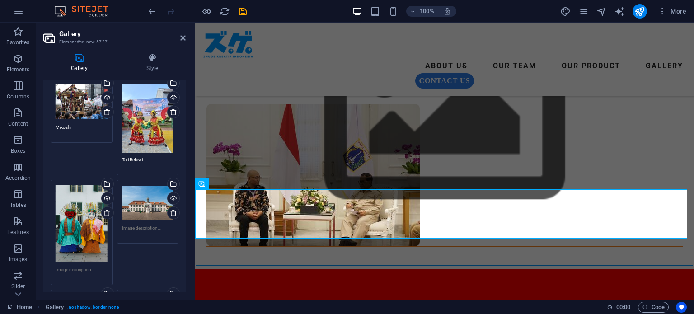
scroll to position [90, 0]
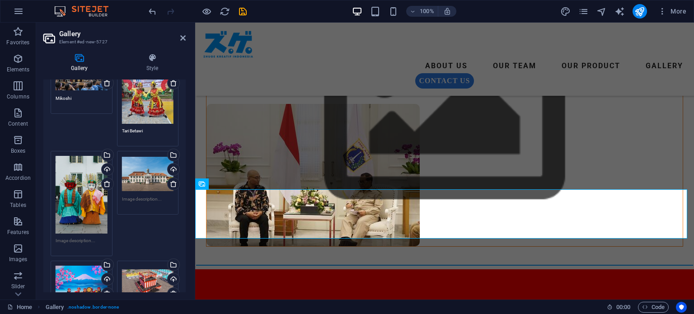
click at [88, 237] on textarea at bounding box center [82, 244] width 52 height 14
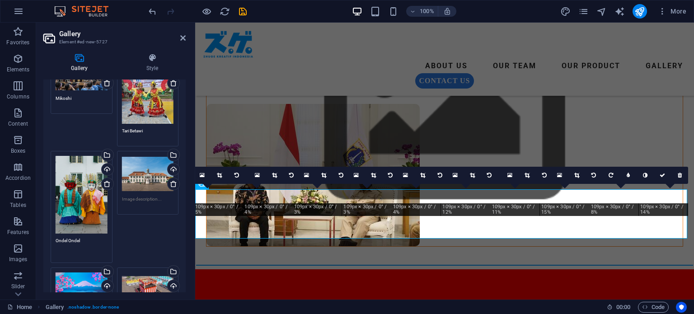
type textarea "Ondel Ondel"
click at [153, 201] on textarea at bounding box center [148, 203] width 52 height 14
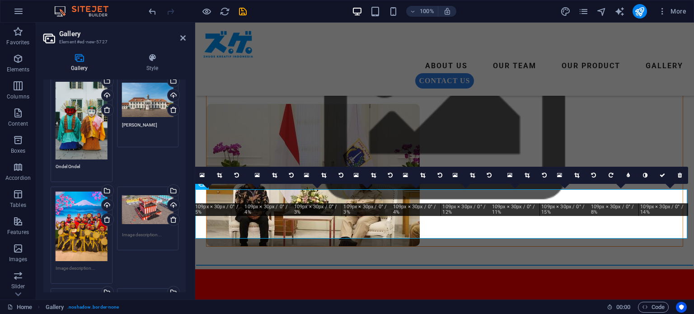
scroll to position [181, 0]
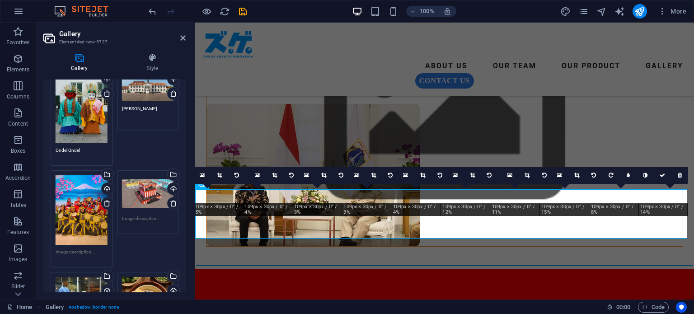
type textarea "[PERSON_NAME]"
click at [84, 248] on textarea at bounding box center [82, 255] width 52 height 14
click at [145, 208] on div "Drag files here, click to choose files or select files from Files or our free s…" at bounding box center [148, 193] width 52 height 36
type textarea "Eisa"
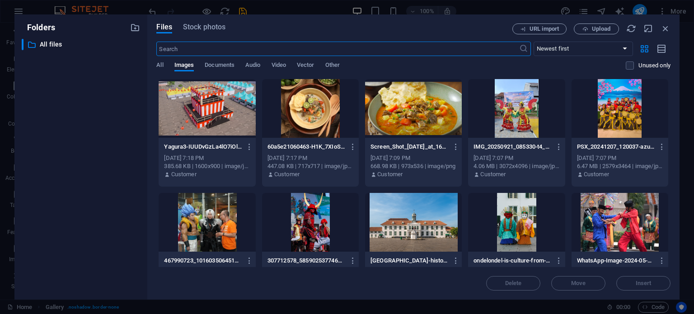
click at [148, 212] on div "Files Stock photos URL import Upload ​ Newest first Oldest first Name (A-Z) Nam…" at bounding box center [413, 156] width 532 height 285
click at [664, 28] on icon "button" at bounding box center [665, 28] width 10 height 10
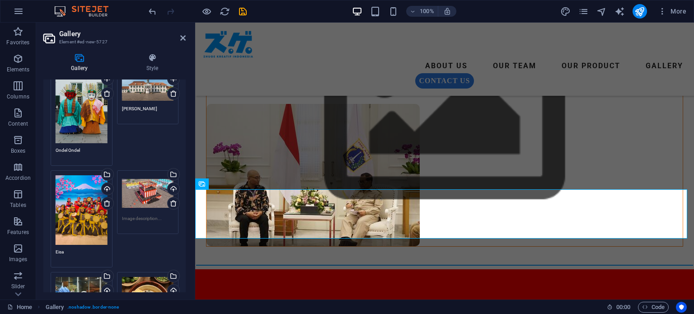
click at [155, 216] on textarea at bounding box center [148, 222] width 52 height 14
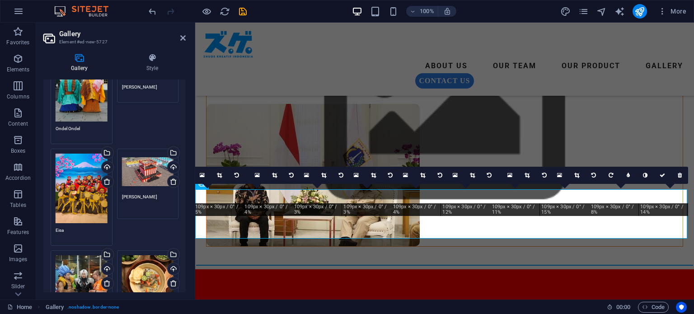
scroll to position [271, 0]
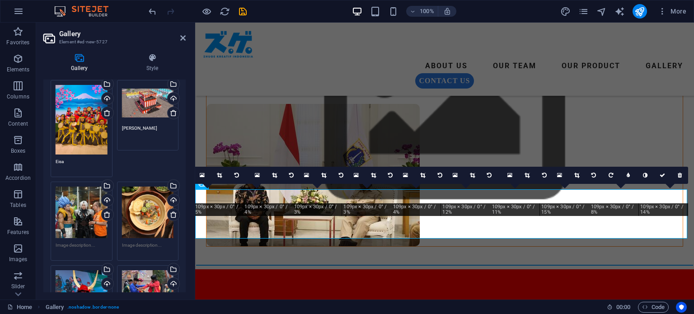
type textarea "[PERSON_NAME]"
click at [89, 242] on textarea at bounding box center [82, 249] width 52 height 14
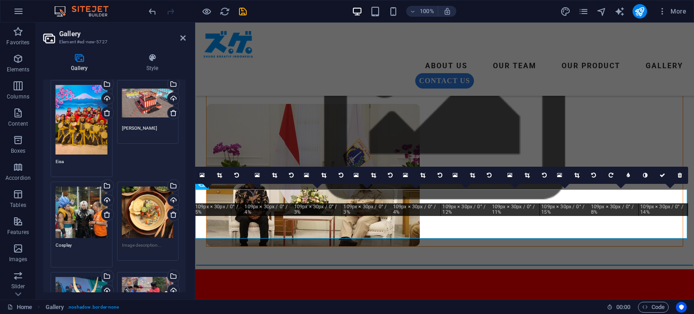
type textarea "Cosplay"
click at [148, 242] on textarea at bounding box center [148, 252] width 52 height 20
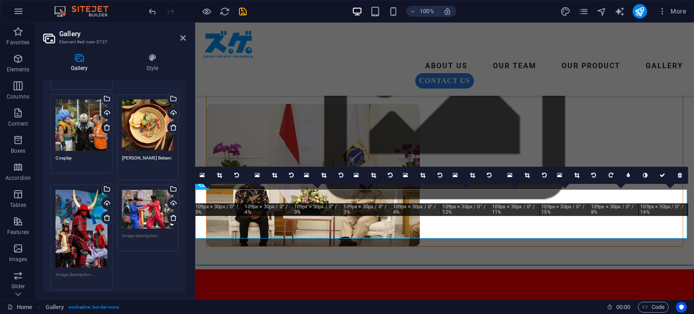
scroll to position [361, 0]
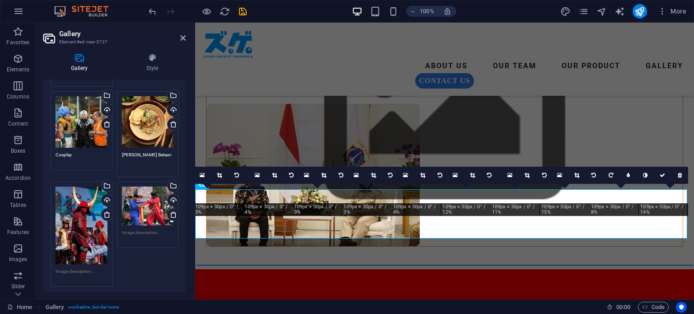
type textarea "[PERSON_NAME] Betawi"
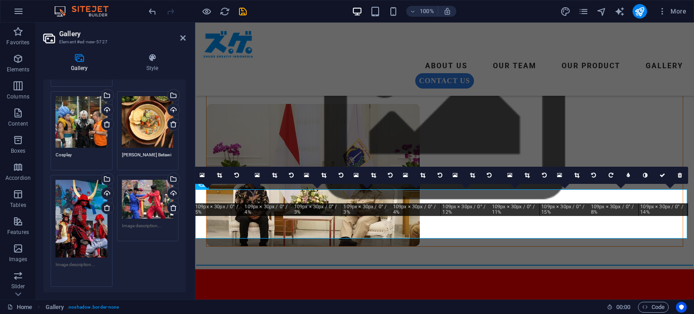
click at [89, 269] on textarea at bounding box center [82, 271] width 52 height 20
click at [141, 214] on div "Drag files here, click to choose files or select files from Files or our free s…" at bounding box center [148, 208] width 66 height 71
type textarea "Yoroi"
click at [138, 222] on textarea at bounding box center [148, 232] width 52 height 20
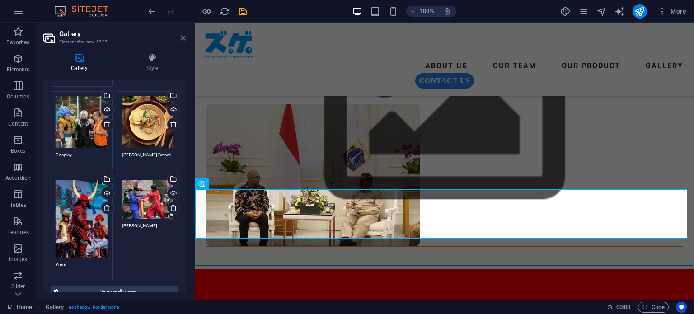
type textarea "[PERSON_NAME]"
drag, startPoint x: 146, startPoint y: 15, endPoint x: 182, endPoint y: 37, distance: 42.4
click at [182, 37] on icon at bounding box center [182, 37] width 5 height 7
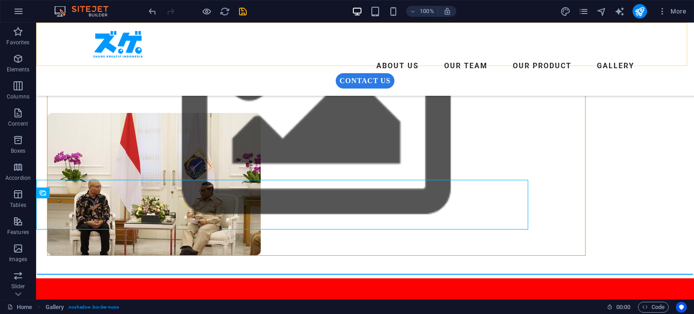
scroll to position [190, 0]
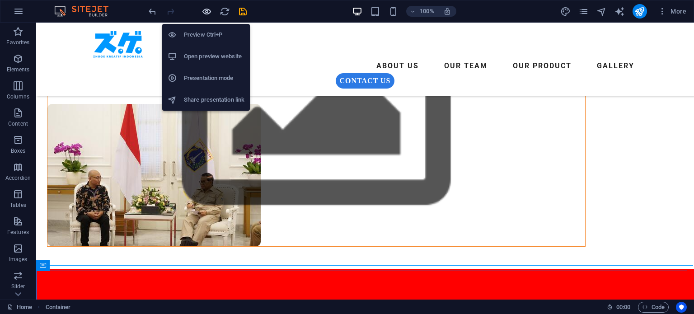
click at [204, 9] on icon "button" at bounding box center [206, 11] width 10 height 10
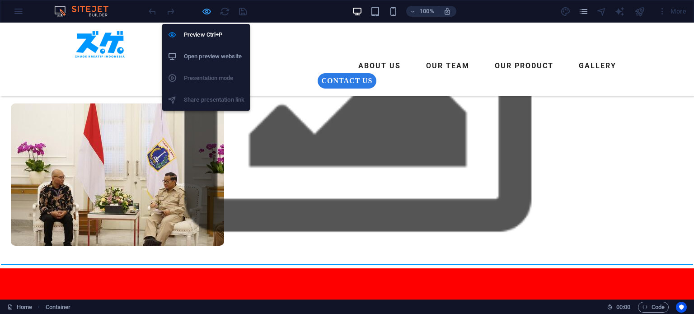
click at [210, 10] on icon "button" at bounding box center [206, 11] width 10 height 10
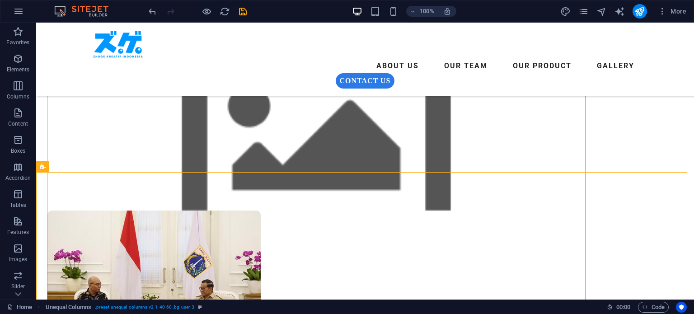
scroll to position [99, 0]
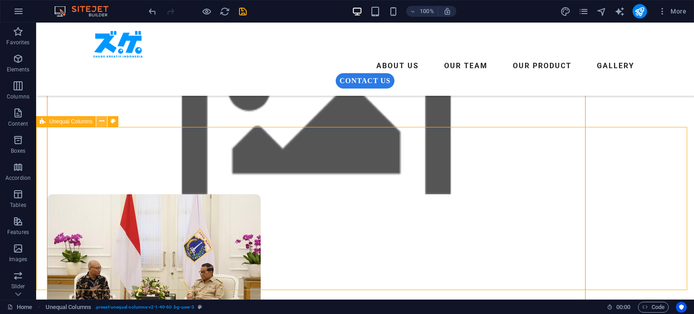
click at [103, 121] on icon at bounding box center [101, 121] width 5 height 9
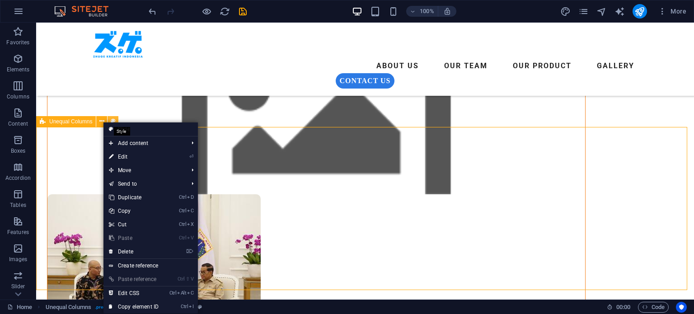
click at [116, 117] on button at bounding box center [112, 121] width 11 height 11
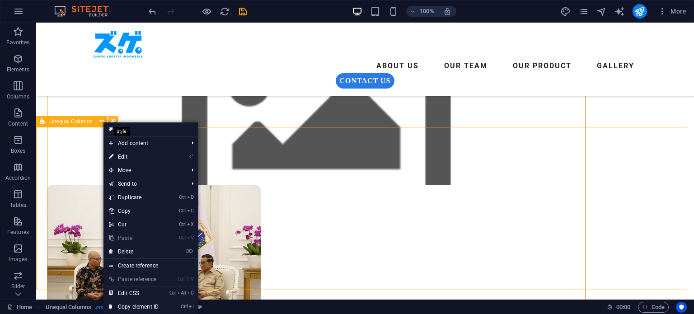
scroll to position [91, 0]
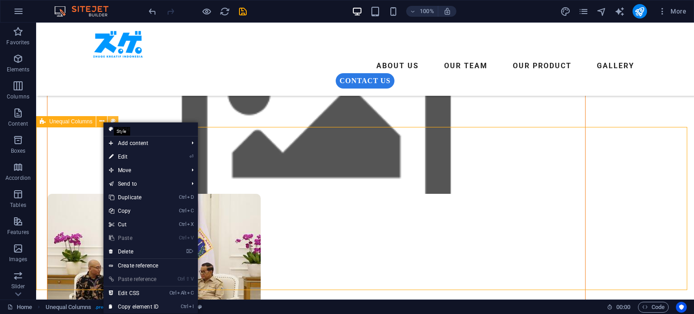
select select "%"
select select "rem"
select select "preset-unequal-columns-v2-1-40-60"
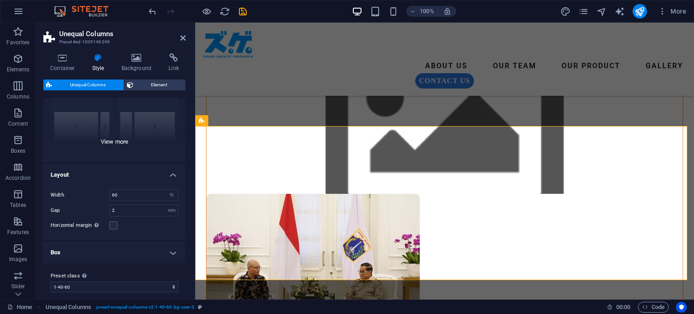
scroll to position [94, 0]
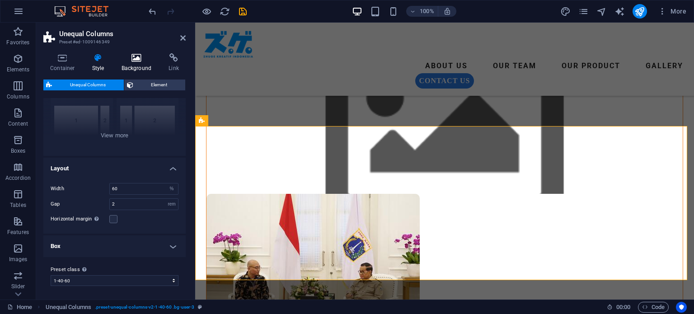
click at [144, 59] on icon at bounding box center [137, 57] width 44 height 9
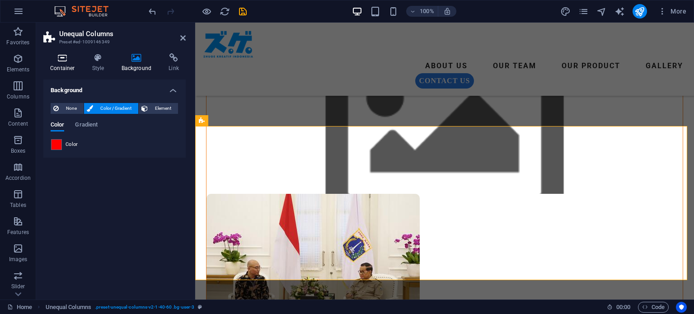
click at [63, 59] on icon at bounding box center [62, 57] width 38 height 9
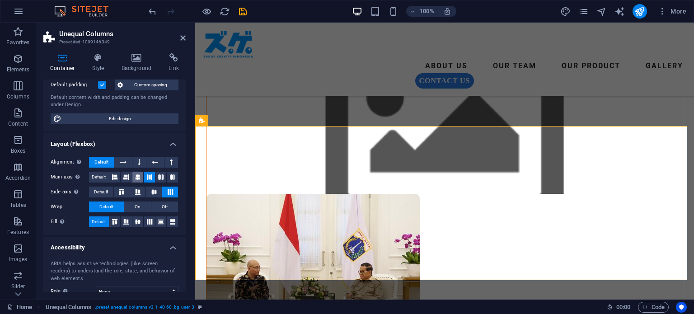
scroll to position [47, 0]
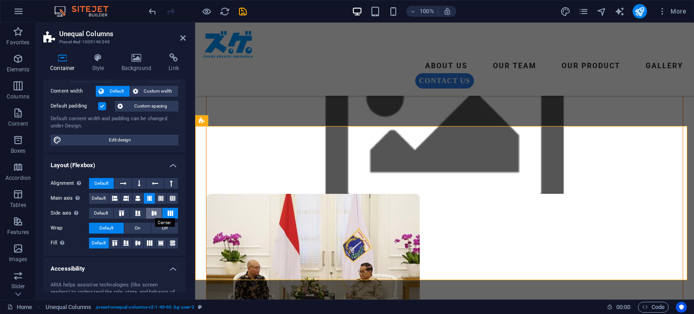
click at [152, 211] on icon at bounding box center [154, 212] width 11 height 5
click at [139, 227] on span "On" at bounding box center [138, 228] width 6 height 11
click at [108, 226] on span "Default" at bounding box center [106, 228] width 14 height 11
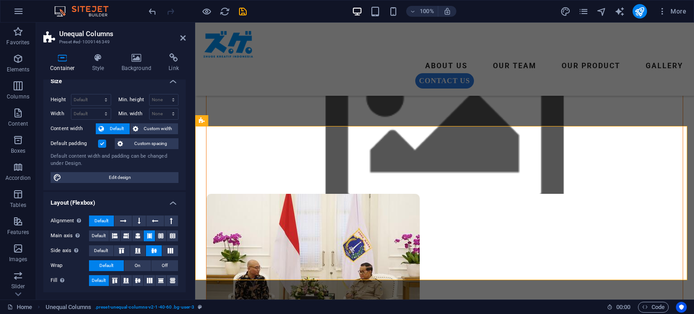
scroll to position [0, 0]
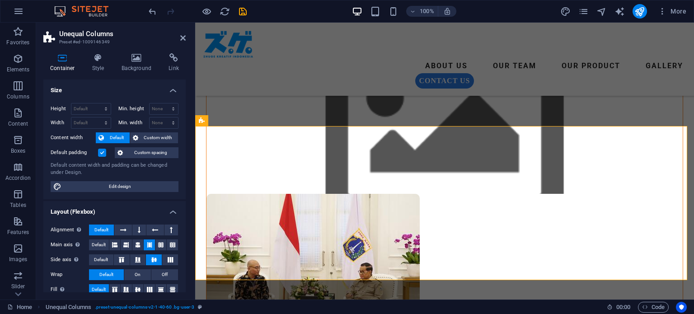
click at [104, 152] on label at bounding box center [102, 153] width 8 height 8
click at [0, 0] on input "Default padding" at bounding box center [0, 0] width 0 height 0
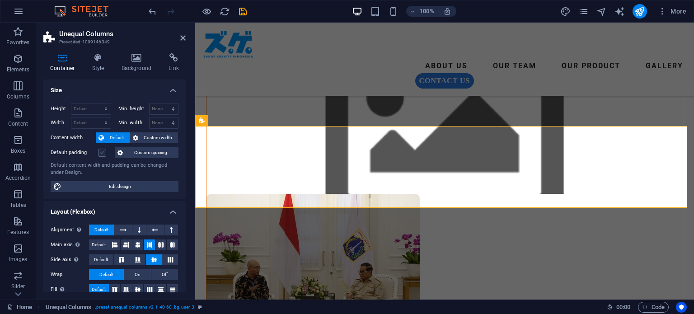
click at [103, 152] on label at bounding box center [102, 153] width 8 height 8
click at [0, 0] on input "Default padding" at bounding box center [0, 0] width 0 height 0
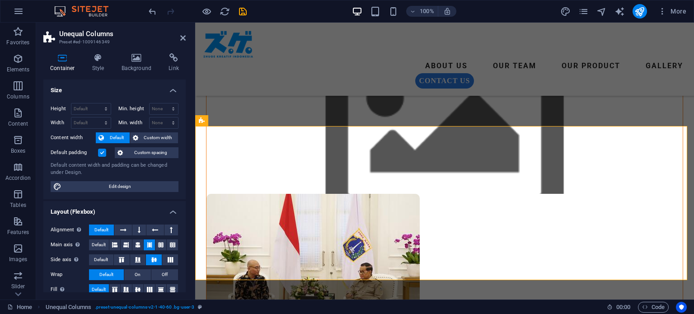
click at [103, 152] on label at bounding box center [102, 153] width 8 height 8
click at [0, 0] on input "Default padding" at bounding box center [0, 0] width 0 height 0
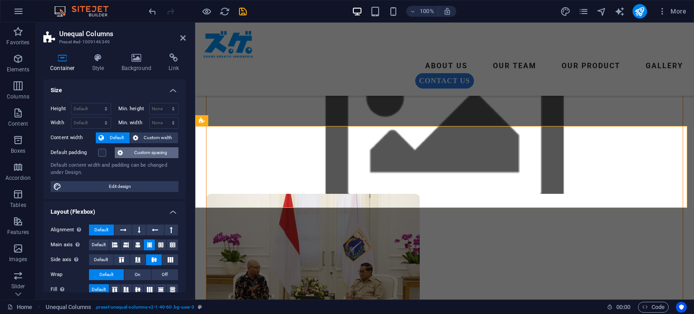
click at [137, 153] on span "Custom spacing" at bounding box center [151, 152] width 50 height 11
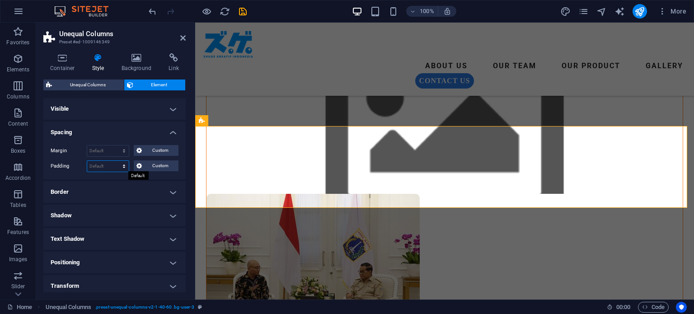
click at [125, 167] on select "Default px rem % vh vw Custom" at bounding box center [108, 166] width 42 height 11
select select "px"
click at [115, 161] on select "Default px rem % vh vw Custom" at bounding box center [108, 166] width 42 height 11
type input "0"
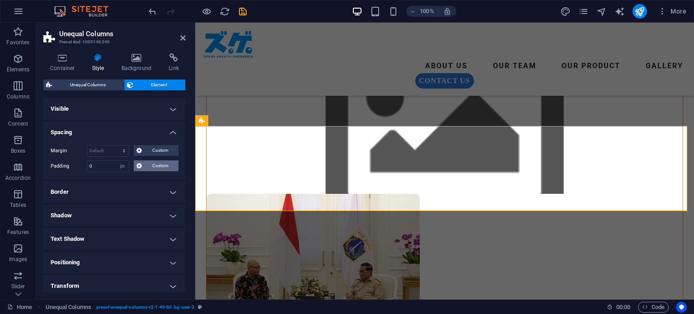
click at [163, 166] on span "Custom" at bounding box center [160, 165] width 31 height 11
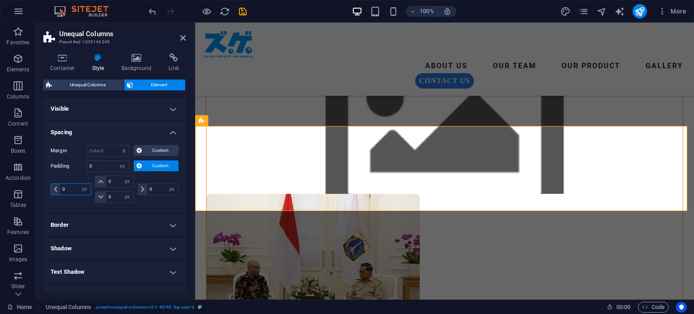
drag, startPoint x: 73, startPoint y: 189, endPoint x: 47, endPoint y: 189, distance: 26.2
click at [48, 189] on div "Margin Default auto px % rem vw vh Custom Custom auto px % rem vw vh auto px % …" at bounding box center [114, 175] width 142 height 75
type input "10"
select select "DISABLED_OPTION_VALUE"
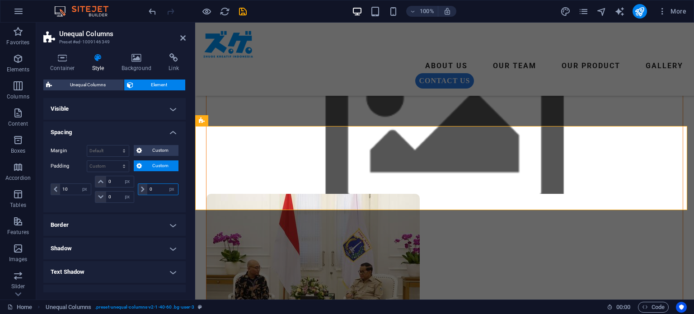
drag, startPoint x: 152, startPoint y: 191, endPoint x: 141, endPoint y: 191, distance: 10.8
click at [141, 191] on div "0 px rem % vh vw" at bounding box center [158, 189] width 41 height 12
type input "10"
click at [114, 182] on input "0" at bounding box center [119, 181] width 27 height 11
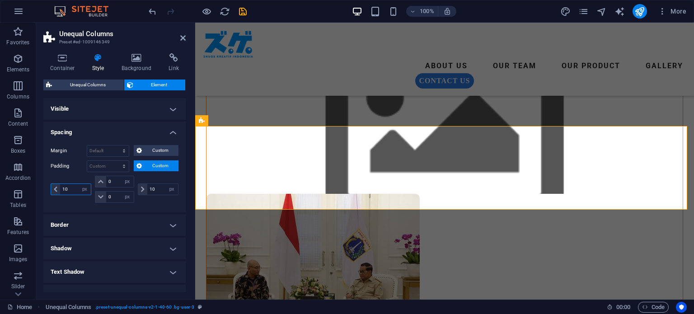
drag, startPoint x: 69, startPoint y: 189, endPoint x: 36, endPoint y: 191, distance: 33.0
click at [36, 191] on section "Favorites Elements Columns Content Boxes Accordion Tables Features Images Slide…" at bounding box center [347, 161] width 694 height 277
type input "20"
drag, startPoint x: 157, startPoint y: 189, endPoint x: 139, endPoint y: 187, distance: 18.6
click at [139, 187] on div "10 px rem % vh vw" at bounding box center [158, 189] width 41 height 12
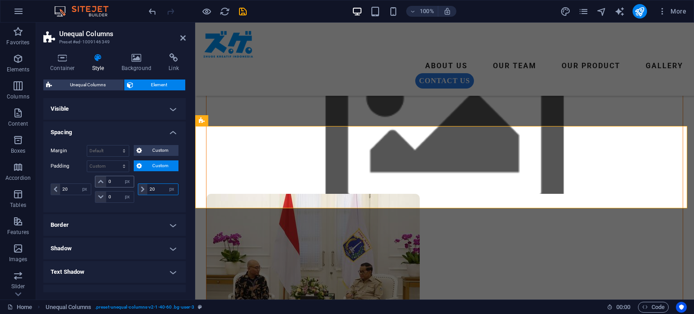
type input "20"
drag, startPoint x: 112, startPoint y: 177, endPoint x: 97, endPoint y: 177, distance: 15.8
click at [97, 177] on div "0 px rem % vh vw" at bounding box center [114, 182] width 39 height 12
type input "10"
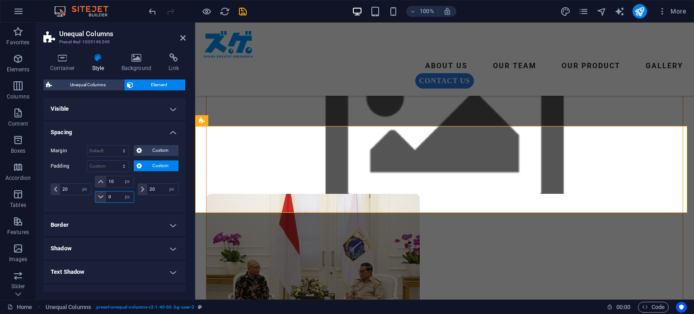
drag, startPoint x: 115, startPoint y: 196, endPoint x: 98, endPoint y: 196, distance: 17.2
click at [98, 196] on div "0 px rem % vh vw" at bounding box center [114, 197] width 39 height 12
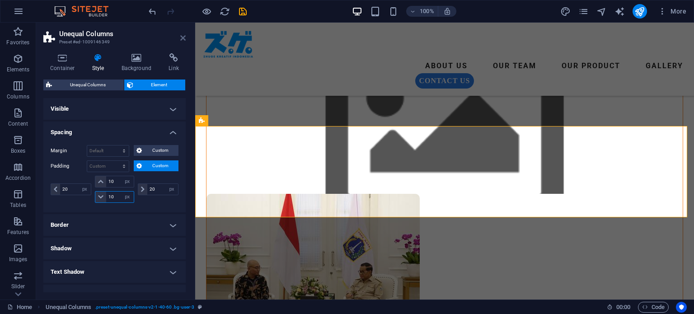
type input "10"
click at [182, 36] on icon at bounding box center [182, 37] width 5 height 7
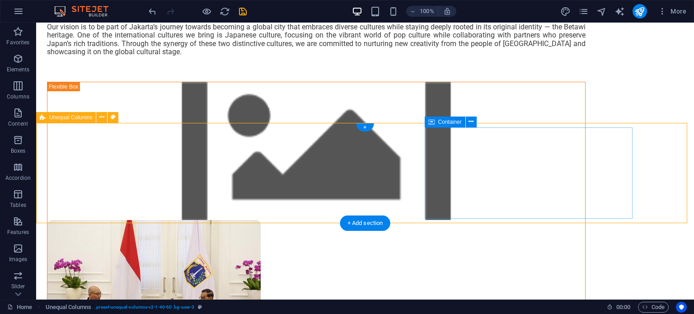
scroll to position [145, 0]
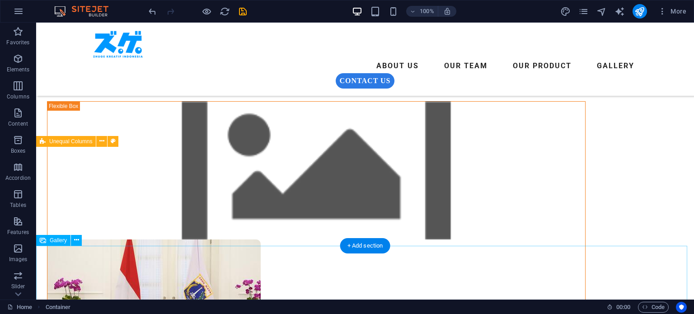
scroll to position [190, 0]
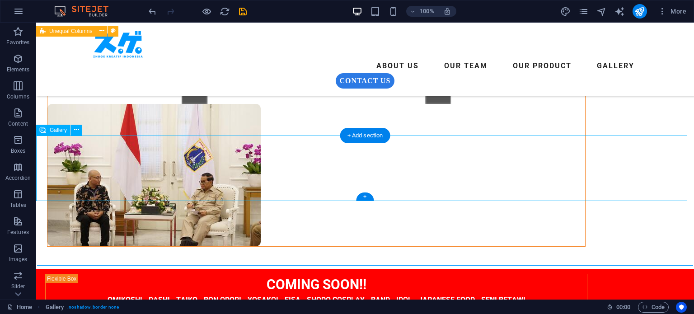
drag, startPoint x: 393, startPoint y: 176, endPoint x: 343, endPoint y: 176, distance: 50.1
drag, startPoint x: 381, startPoint y: 166, endPoint x: 331, endPoint y: 172, distance: 50.9
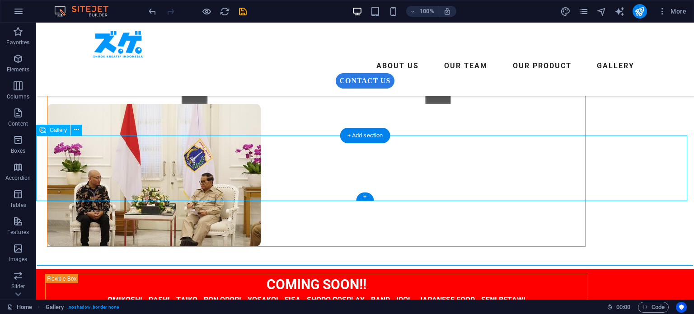
select select "4"
select select "%"
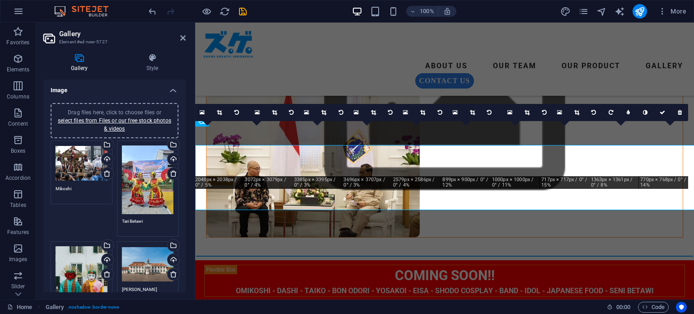
scroll to position [181, 0]
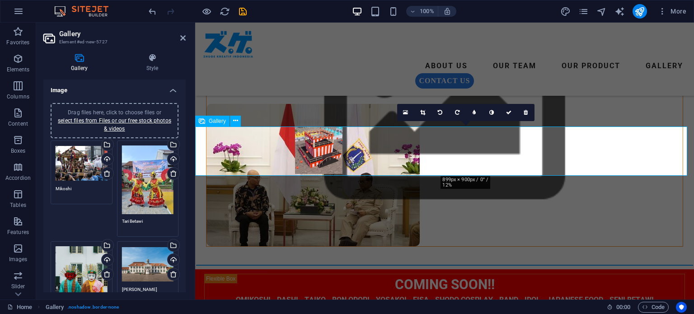
drag, startPoint x: 470, startPoint y: 153, endPoint x: 322, endPoint y: 152, distance: 147.2
type textarea "[PERSON_NAME]"
type textarea "Ondel Ondel"
type textarea "[PERSON_NAME]"
type textarea "Eisa"
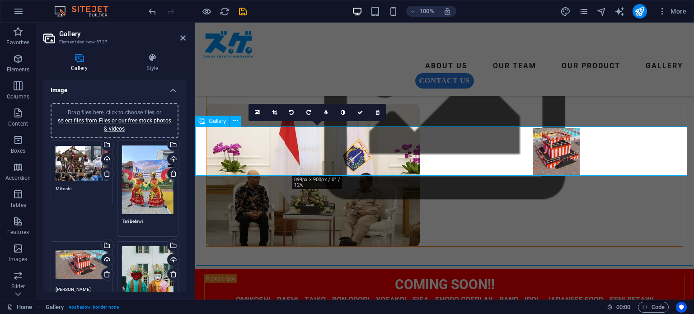
drag, startPoint x: 318, startPoint y: 154, endPoint x: 556, endPoint y: 154, distance: 238.5
type textarea "Ondel Ondel"
type textarea "[PERSON_NAME]"
type textarea "Eisa"
type textarea "Cosplay"
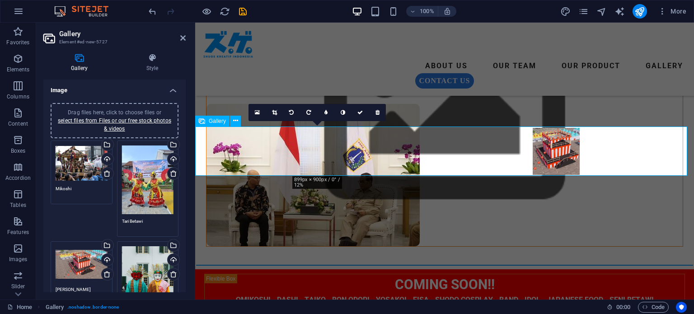
type textarea "[PERSON_NAME] Betawi"
type textarea "[PERSON_NAME]"
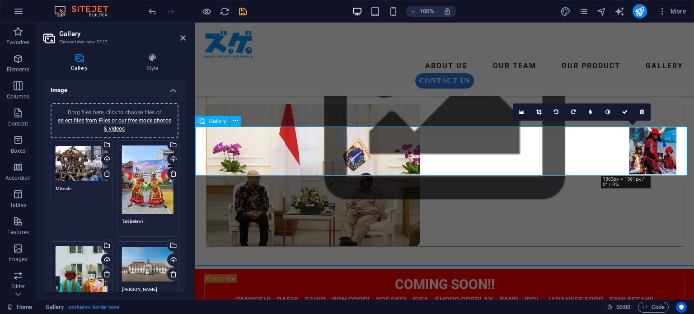
drag, startPoint x: 619, startPoint y: 157, endPoint x: 658, endPoint y: 157, distance: 38.8
type textarea "[PERSON_NAME]"
type textarea "Yoroi"
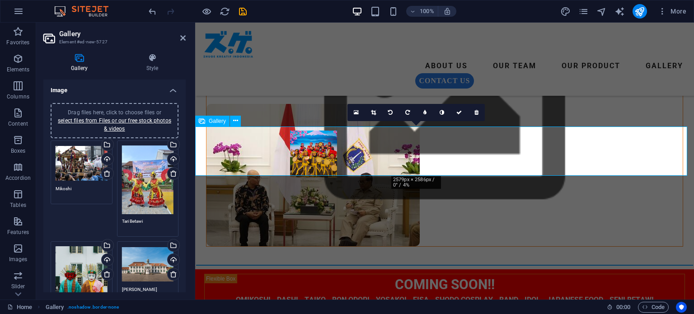
drag, startPoint x: 422, startPoint y: 158, endPoint x: 322, endPoint y: 160, distance: 100.3
type textarea "Eisa"
type textarea "Ondel Ondel"
type textarea "[PERSON_NAME]"
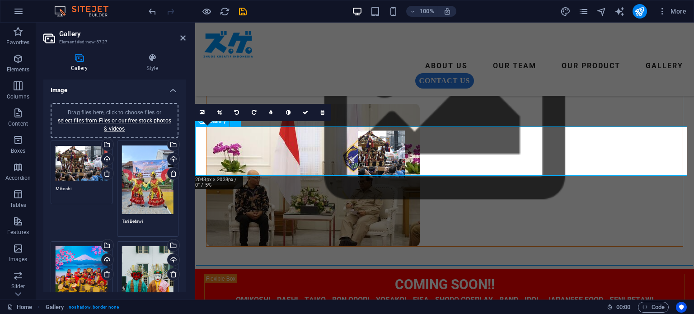
drag, startPoint x: 217, startPoint y: 149, endPoint x: 379, endPoint y: 152, distance: 162.6
type textarea "Tari Betawi"
type textarea "Eisa"
type textarea "Ondel Ondel"
type textarea "Mikoshi"
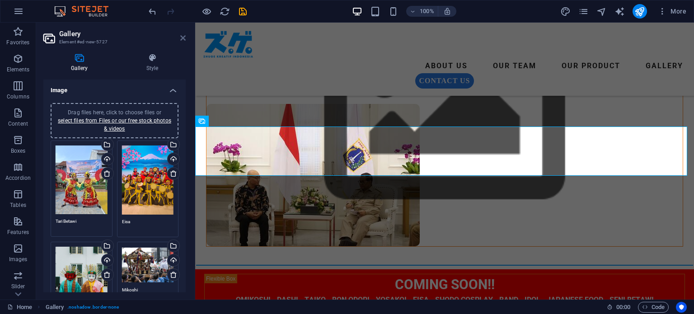
click at [185, 37] on icon at bounding box center [182, 37] width 5 height 7
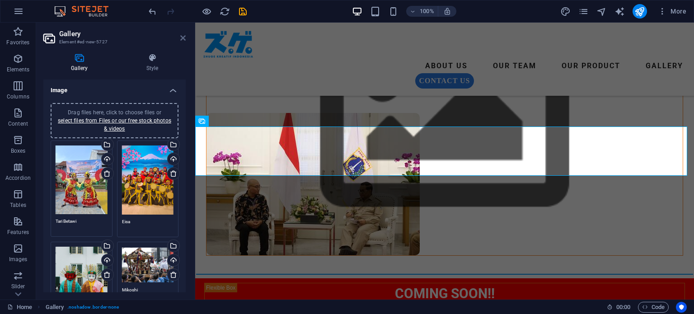
scroll to position [190, 0]
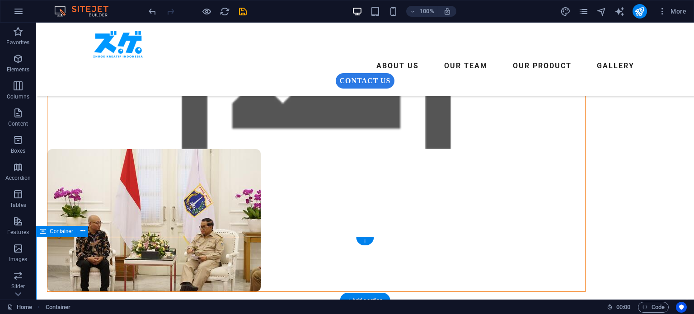
scroll to position [235, 0]
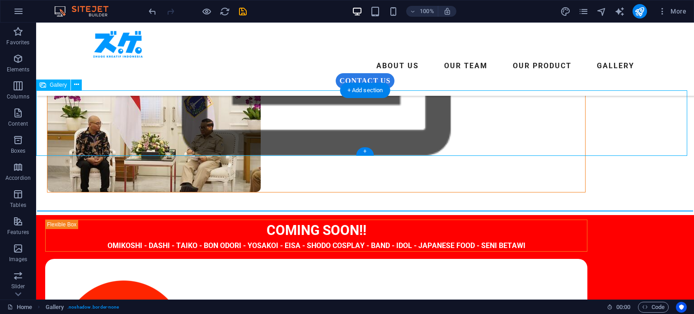
scroll to position [221, 0]
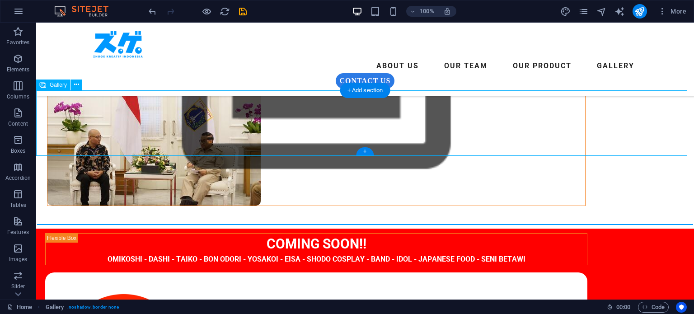
select select "4"
select select "%"
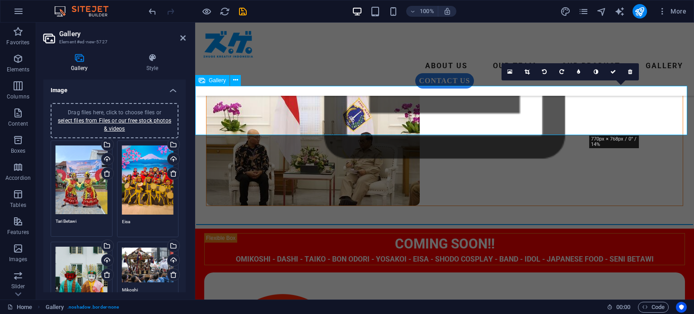
click at [630, 70] on icon at bounding box center [630, 71] width 4 height 5
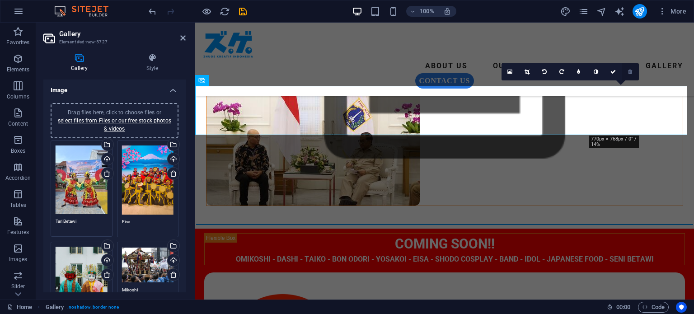
type textarea "Yoroi"
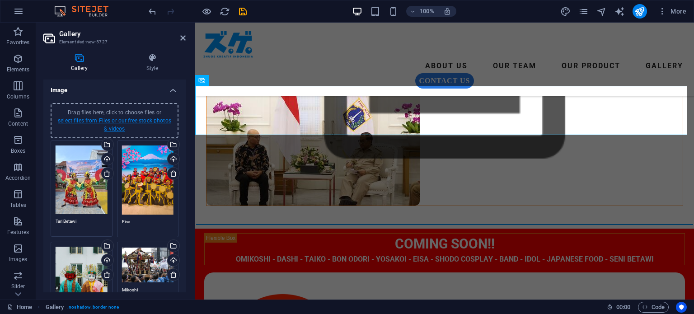
click at [108, 121] on link "select files from Files or our free stock photos & videos" at bounding box center [114, 124] width 113 height 14
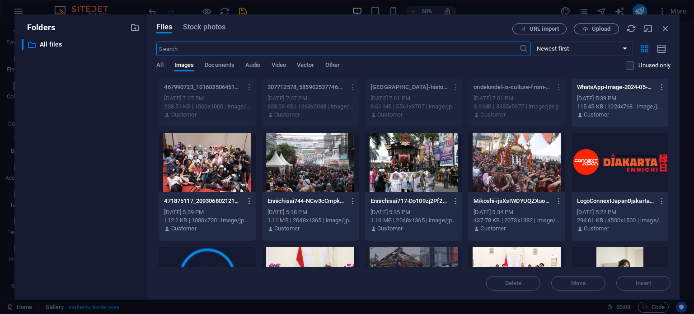
scroll to position [181, 0]
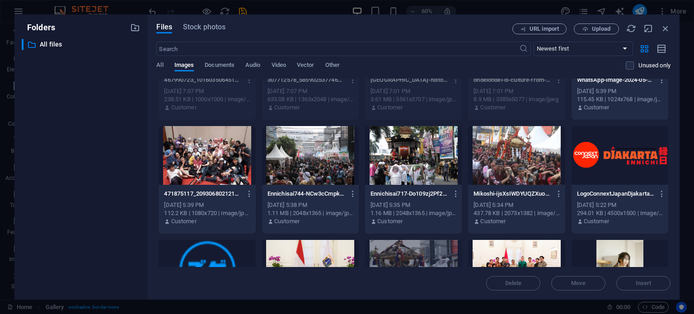
click at [401, 161] on div at bounding box center [413, 155] width 97 height 59
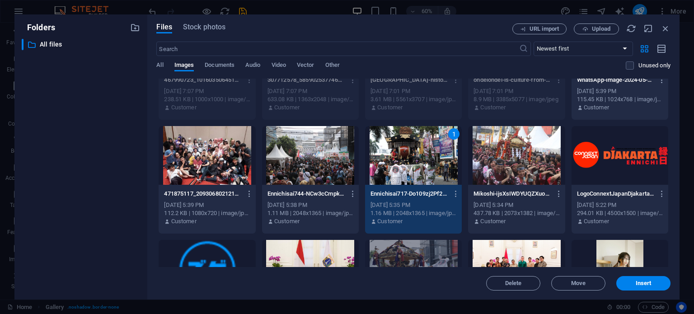
click at [318, 164] on div at bounding box center [310, 155] width 97 height 59
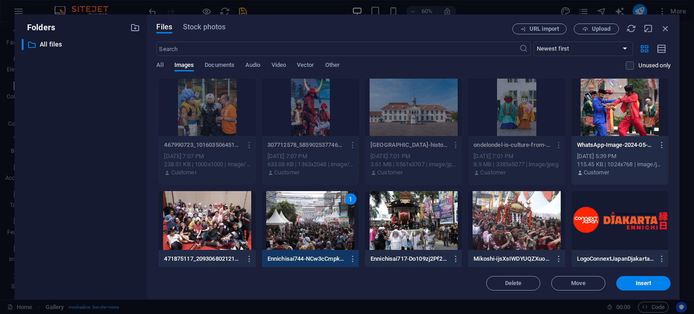
scroll to position [0, 0]
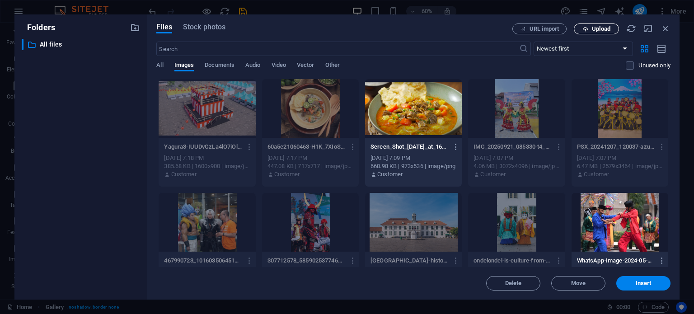
click at [598, 29] on span "Upload" at bounding box center [601, 28] width 19 height 5
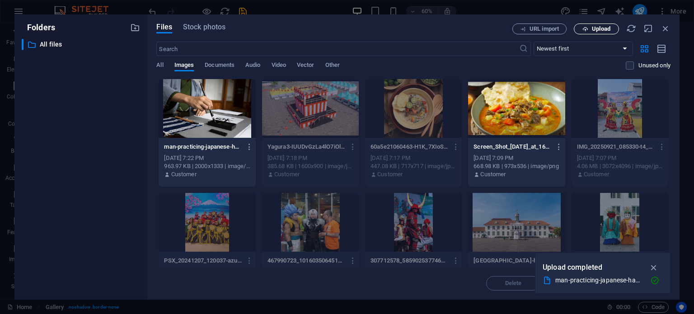
click at [594, 28] on span "Upload" at bounding box center [601, 28] width 19 height 5
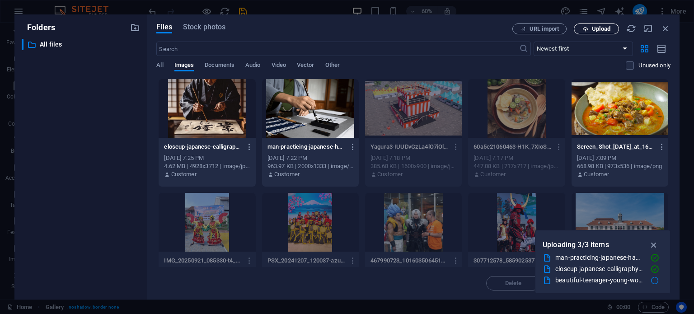
click at [596, 31] on span "Upload" at bounding box center [601, 28] width 19 height 5
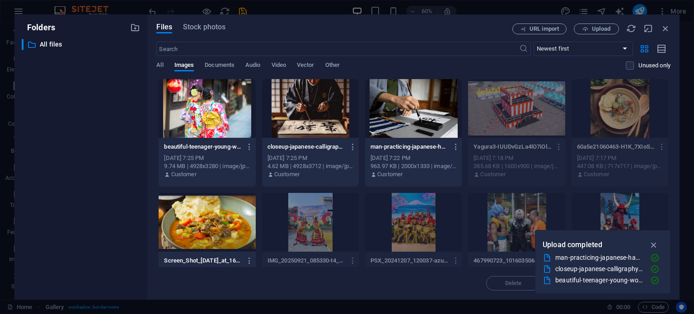
click at [209, 112] on div at bounding box center [207, 108] width 97 height 59
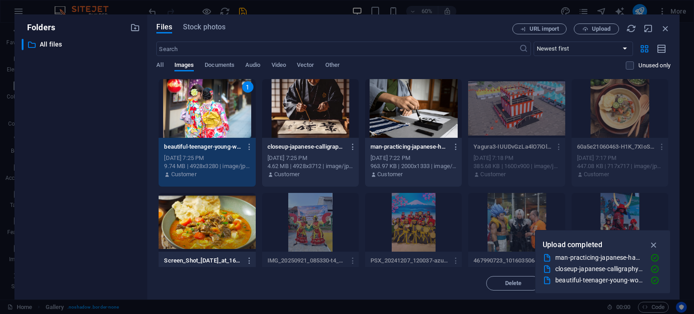
click at [324, 118] on div at bounding box center [310, 108] width 97 height 59
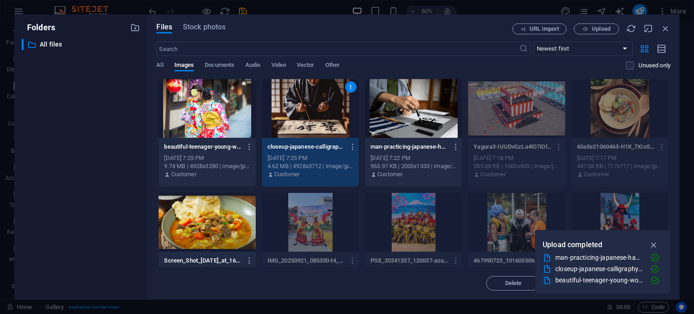
click at [217, 109] on div at bounding box center [207, 108] width 97 height 59
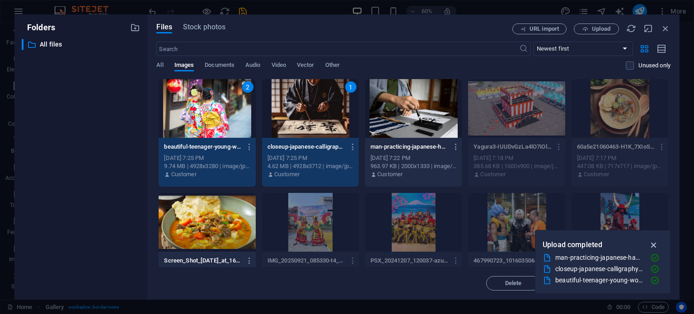
click at [654, 241] on icon "button" at bounding box center [654, 245] width 10 height 10
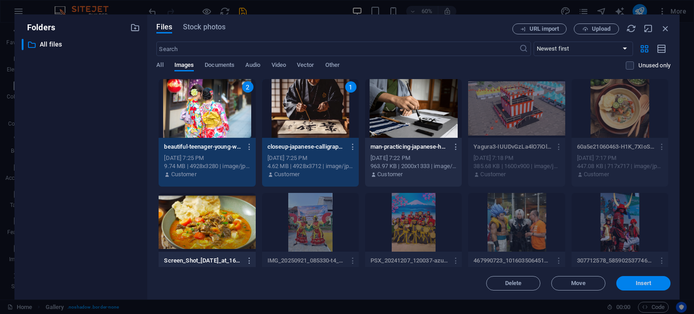
drag, startPoint x: 647, startPoint y: 284, endPoint x: 447, endPoint y: 257, distance: 201.9
click at [647, 284] on span "Insert" at bounding box center [643, 282] width 16 height 5
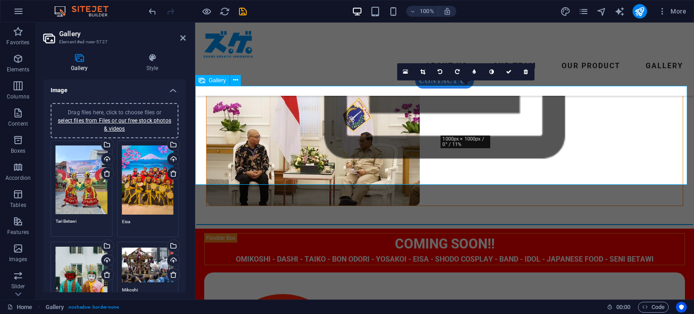
click at [526, 70] on icon at bounding box center [525, 71] width 4 height 5
type textarea "[PERSON_NAME] Betawi"
type textarea "[PERSON_NAME]"
type textarea "Yoroi"
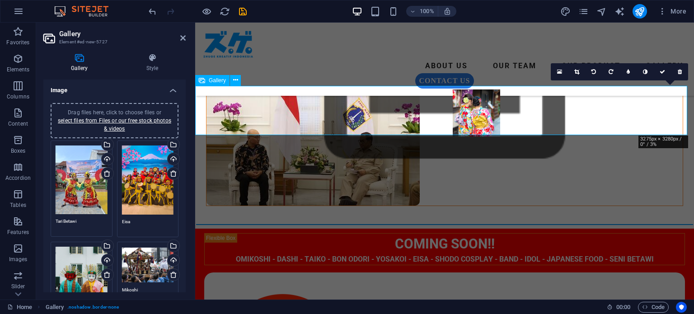
drag, startPoint x: 665, startPoint y: 113, endPoint x: 478, endPoint y: 116, distance: 187.4
type textarea "[PERSON_NAME] Betawi"
type textarea "[PERSON_NAME]"
type textarea "Yoroi"
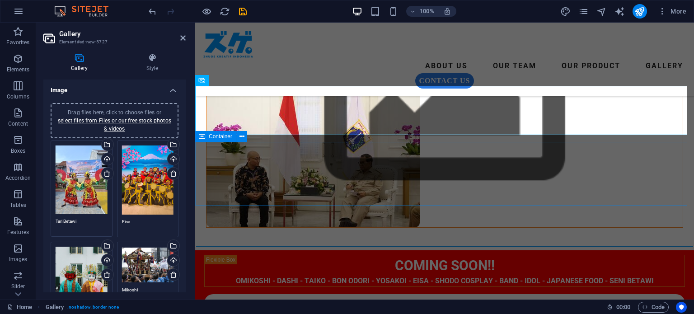
scroll to position [176, 0]
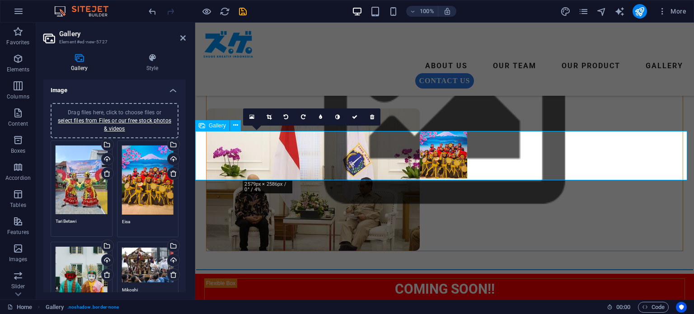
drag, startPoint x: 275, startPoint y: 151, endPoint x: 451, endPoint y: 150, distance: 175.2
type textarea "Ondel Ondel"
type textarea "Mikoshi"
type textarea "[PERSON_NAME]"
type textarea "Eisa"
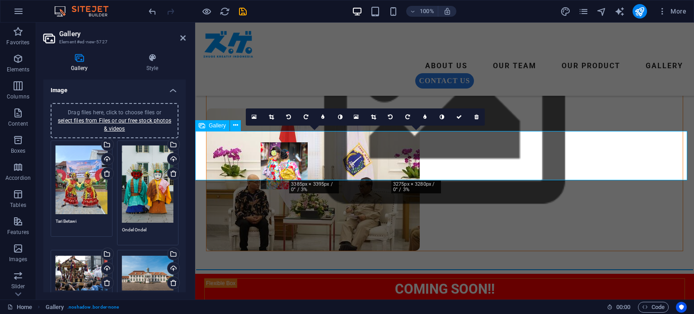
drag, startPoint x: 421, startPoint y: 151, endPoint x: 290, endPoint y: 160, distance: 131.3
type textarea "Mikoshi"
type textarea "[PERSON_NAME]"
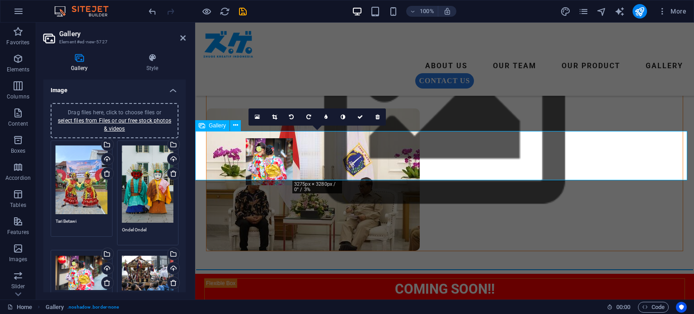
drag, startPoint x: 309, startPoint y: 157, endPoint x: 269, endPoint y: 162, distance: 40.6
type textarea "Ondel Ondel"
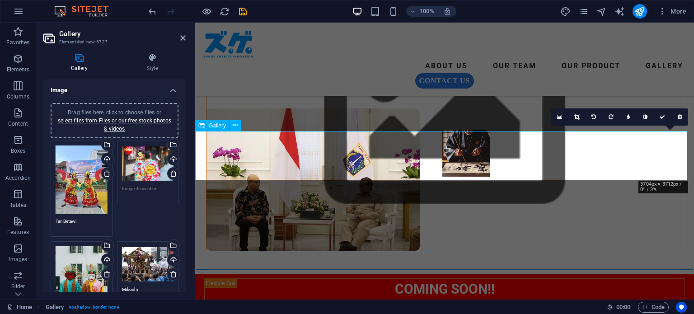
drag, startPoint x: 664, startPoint y: 149, endPoint x: 467, endPoint y: 147, distance: 197.4
type textarea "Eisa"
type textarea "[PERSON_NAME] Betawi"
type textarea "[PERSON_NAME]"
type textarea "Yoroi"
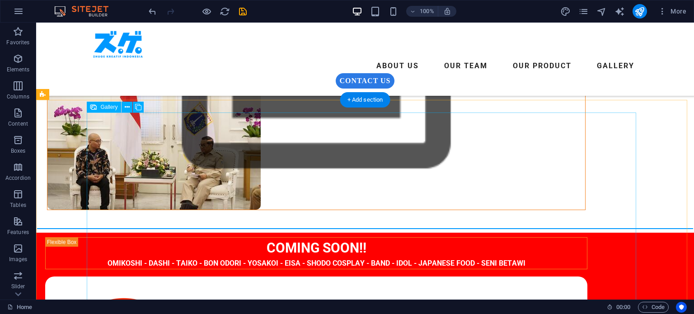
scroll to position [226, 0]
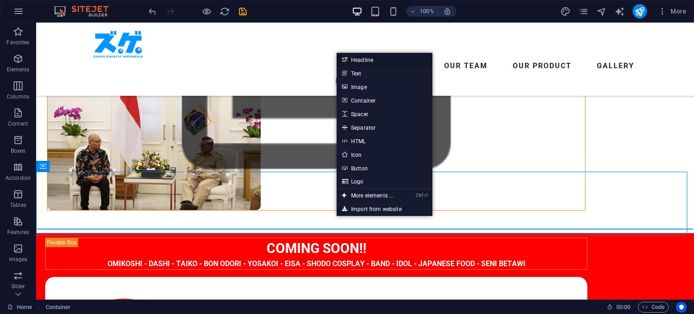
click at [373, 60] on link "Headline" at bounding box center [384, 60] width 96 height 14
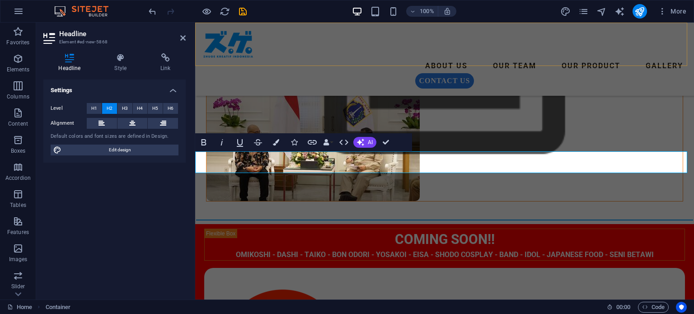
scroll to position [212, 0]
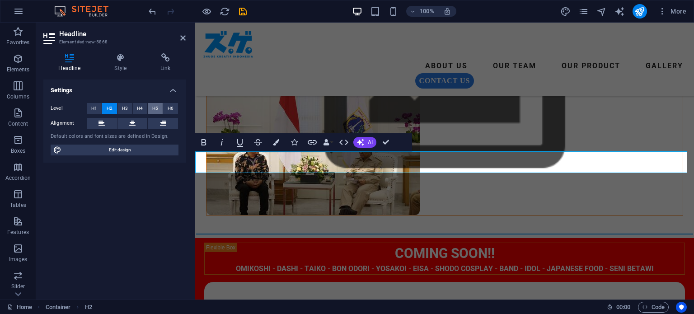
click at [158, 106] on button "H5" at bounding box center [155, 108] width 15 height 11
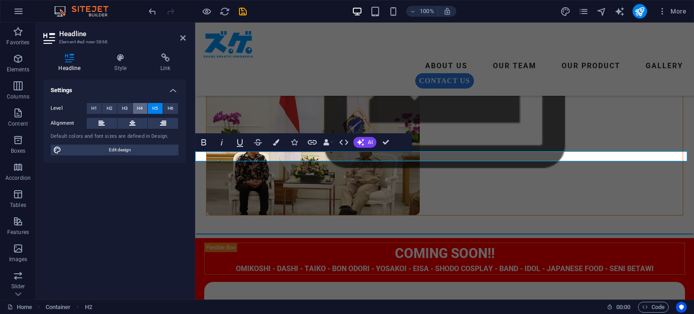
click at [141, 111] on span "H4" at bounding box center [140, 108] width 6 height 11
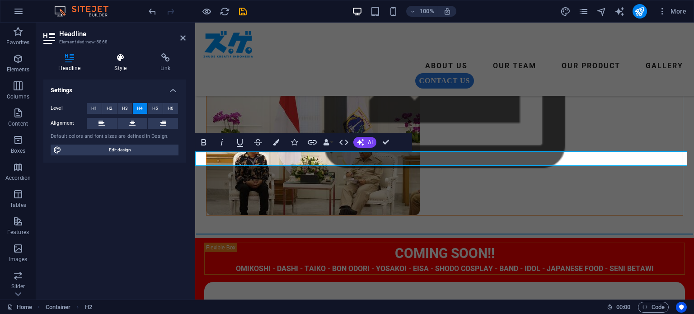
click at [120, 58] on icon at bounding box center [120, 57] width 42 height 9
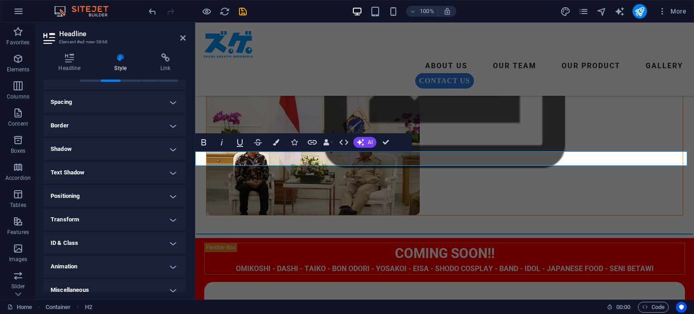
scroll to position [168, 0]
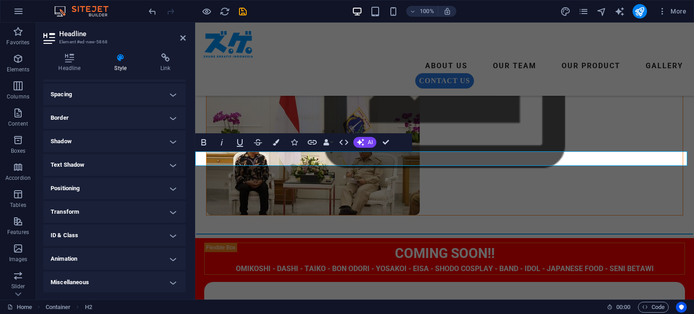
click at [173, 91] on h4 "Spacing" at bounding box center [114, 95] width 142 height 22
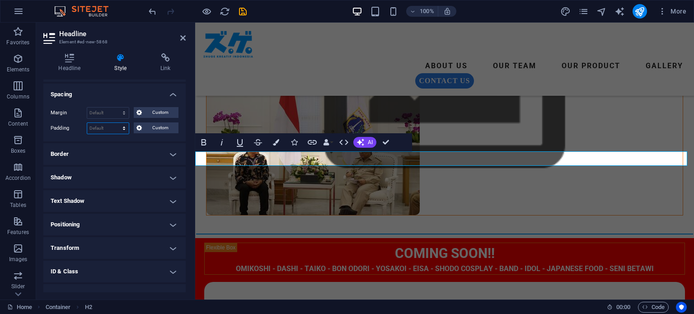
click at [110, 126] on select "Default px rem % vh vw Custom" at bounding box center [108, 128] width 42 height 11
select select "px"
click at [115, 123] on select "Default px rem % vh vw Custom" at bounding box center [108, 128] width 42 height 11
type input "20"
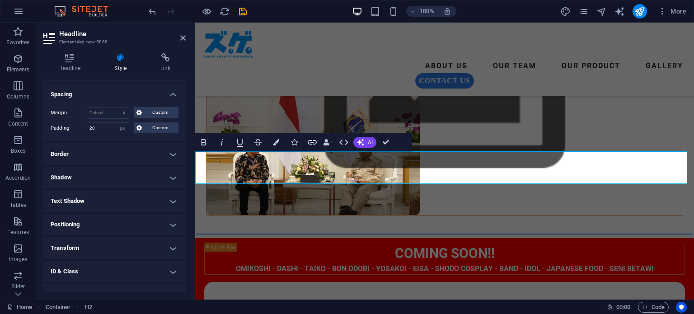
click at [586, 56] on div "ABOUT US OUR TEAM OUR PRODUCT GALLERY contact us Menu" at bounding box center [444, 59] width 499 height 73
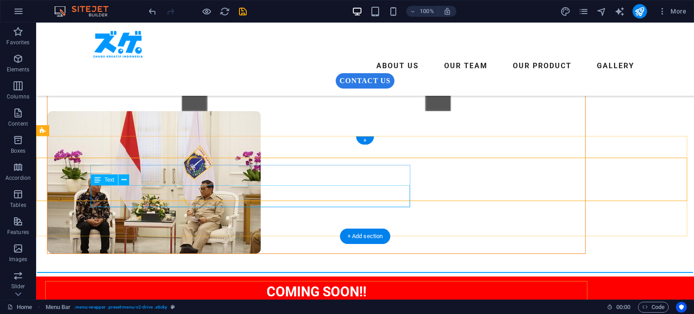
scroll to position [271, 0]
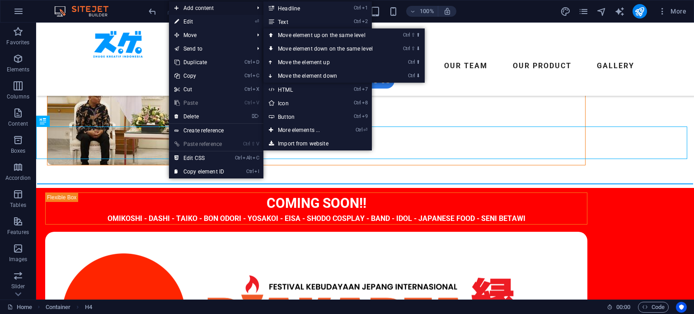
click at [208, 8] on span "Add content" at bounding box center [209, 8] width 81 height 14
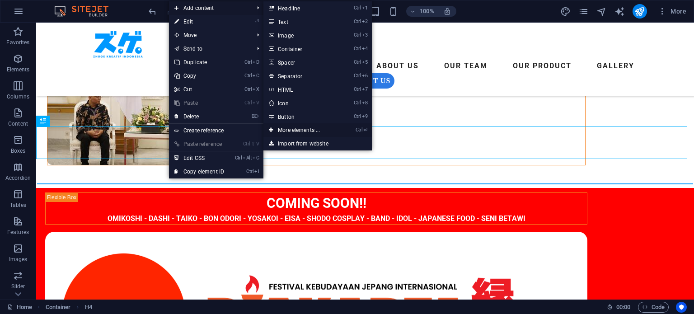
click at [315, 129] on link "Ctrl ⏎ More elements ..." at bounding box center [300, 130] width 75 height 14
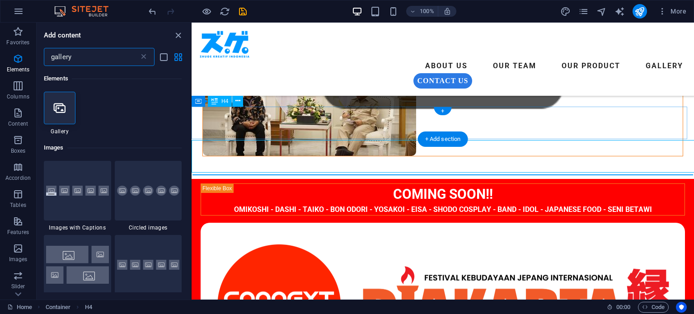
scroll to position [257, 0]
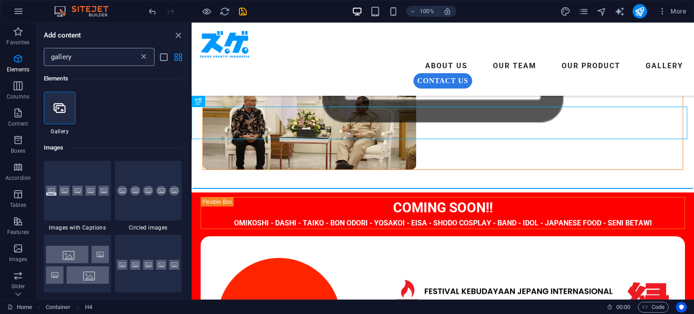
click at [143, 56] on icon at bounding box center [143, 56] width 9 height 9
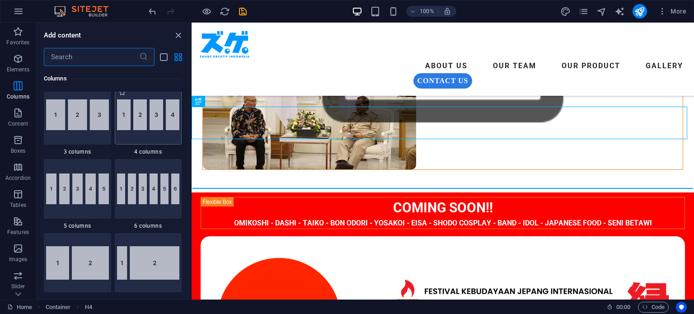
scroll to position [542, 0]
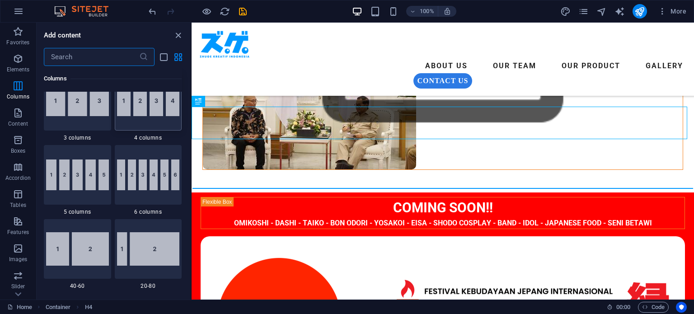
click at [154, 115] on img at bounding box center [148, 100] width 63 height 31
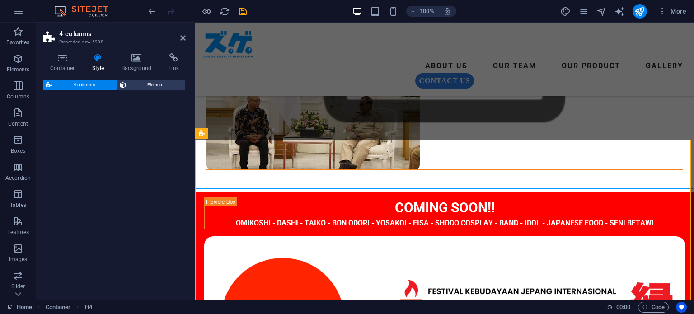
select select "rem"
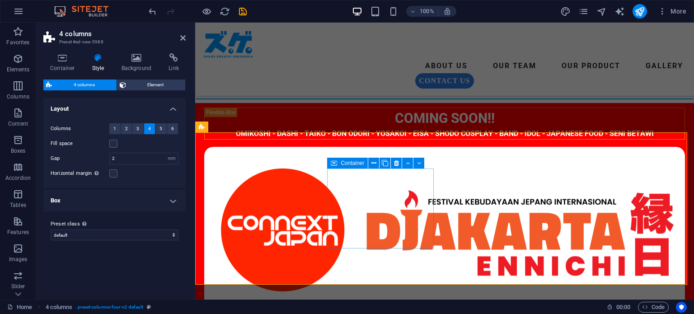
scroll to position [347, 0]
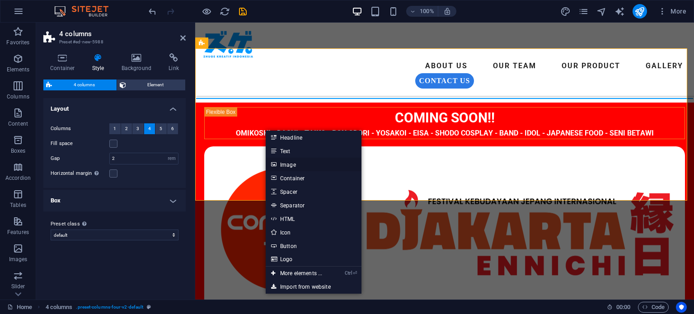
click at [298, 164] on link "Image" at bounding box center [314, 165] width 96 height 14
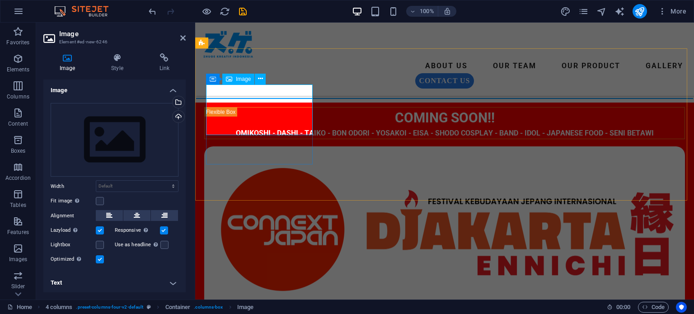
click at [139, 130] on div "Drag files here, click to choose files or select files from Files or our free s…" at bounding box center [115, 140] width 128 height 74
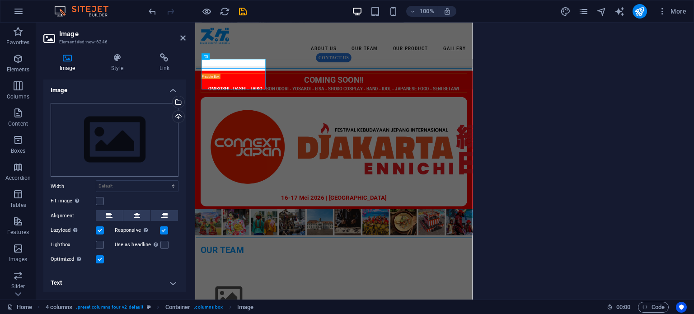
scroll to position [349, 0]
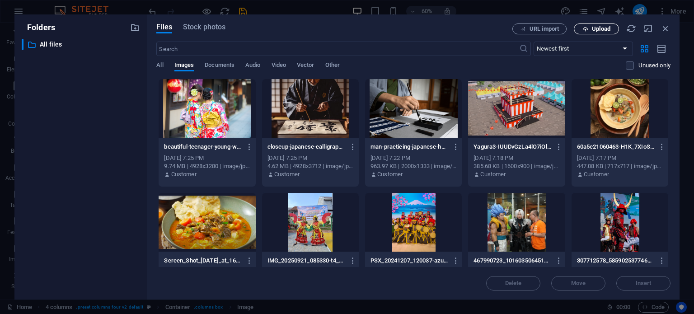
click at [590, 28] on span "Upload" at bounding box center [596, 29] width 37 height 6
click at [609, 35] on div "Files Stock photos URL import Upload ​ Newest first Oldest first Name (A-Z) Nam…" at bounding box center [413, 156] width 514 height 267
click at [607, 30] on span "Upload" at bounding box center [601, 28] width 19 height 5
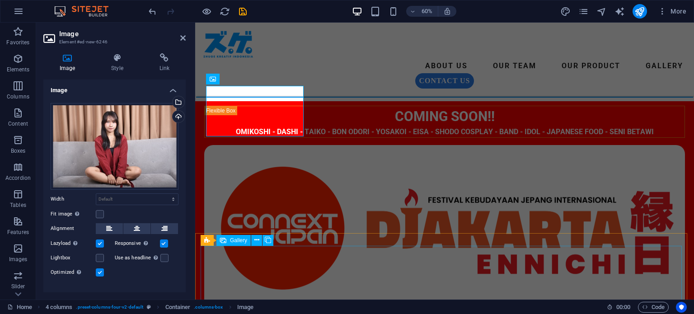
scroll to position [347, 0]
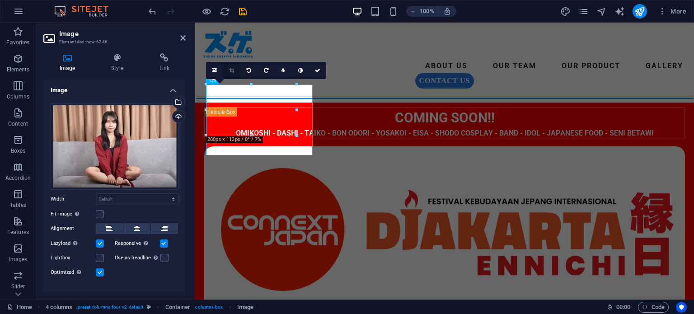
click at [233, 69] on icon at bounding box center [231, 70] width 5 height 5
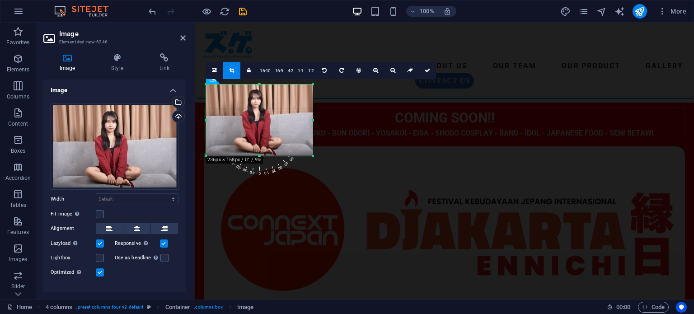
click at [314, 157] on div at bounding box center [312, 156] width 5 height 5
click at [271, 131] on div at bounding box center [259, 119] width 107 height 71
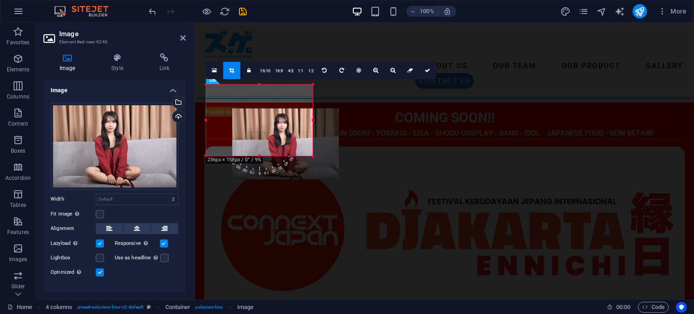
drag, startPoint x: 271, startPoint y: 127, endPoint x: 297, endPoint y: 151, distance: 35.5
click at [297, 151] on div at bounding box center [285, 143] width 107 height 71
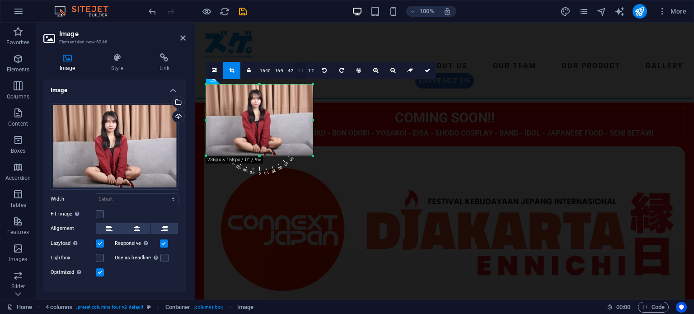
click at [300, 70] on link "1:1" at bounding box center [300, 70] width 10 height 17
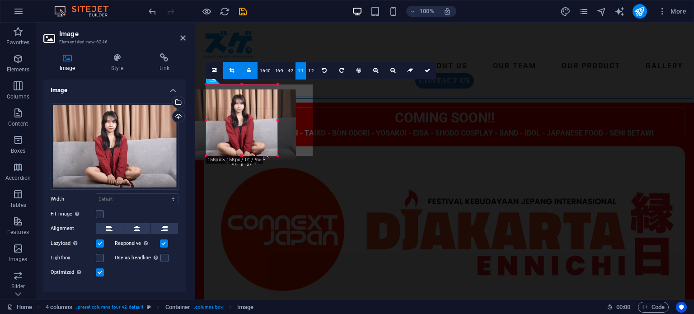
drag, startPoint x: 235, startPoint y: 119, endPoint x: 219, endPoint y: 120, distance: 16.3
click at [219, 121] on div at bounding box center [242, 124] width 107 height 71
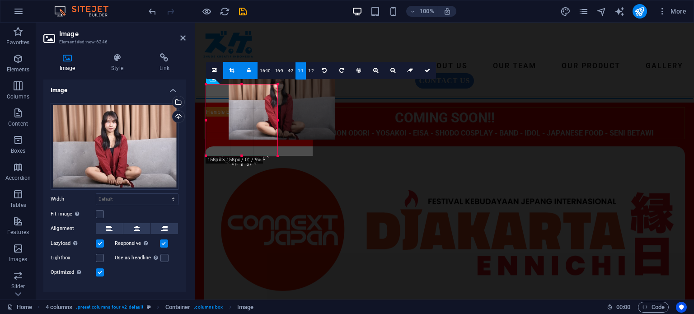
drag, startPoint x: 302, startPoint y: 126, endPoint x: 326, endPoint y: 115, distance: 26.1
click at [326, 115] on div at bounding box center [282, 104] width 107 height 71
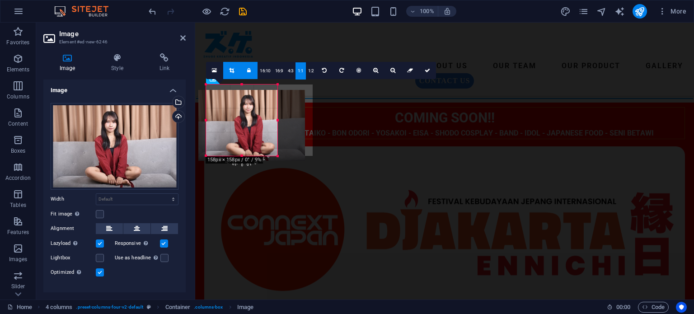
drag, startPoint x: 302, startPoint y: 92, endPoint x: 294, endPoint y: 93, distance: 8.2
click at [294, 93] on div at bounding box center [251, 125] width 107 height 71
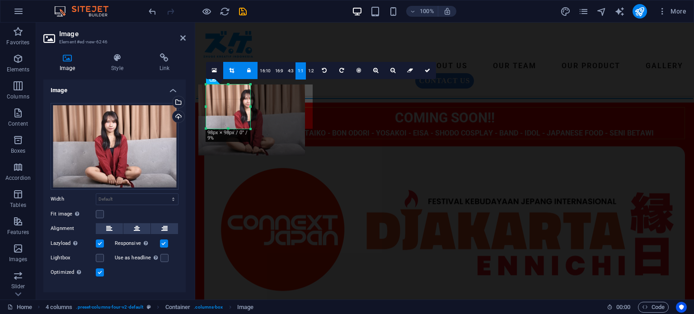
drag, startPoint x: 277, startPoint y: 159, endPoint x: 250, endPoint y: 119, distance: 48.1
click at [250, 119] on div "180 170 160 150 140 130 120 110 100 90 80 70 60 50 40 30 20 10 0 -10 -20 -30 -4…" at bounding box center [228, 106] width 44 height 44
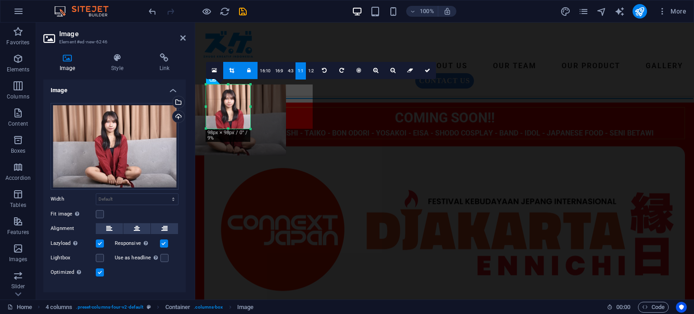
drag, startPoint x: 231, startPoint y: 113, endPoint x: 212, endPoint y: 115, distance: 19.1
click at [212, 115] on div at bounding box center [232, 119] width 107 height 71
click at [426, 69] on icon at bounding box center [427, 70] width 5 height 5
type input "98"
select select "px"
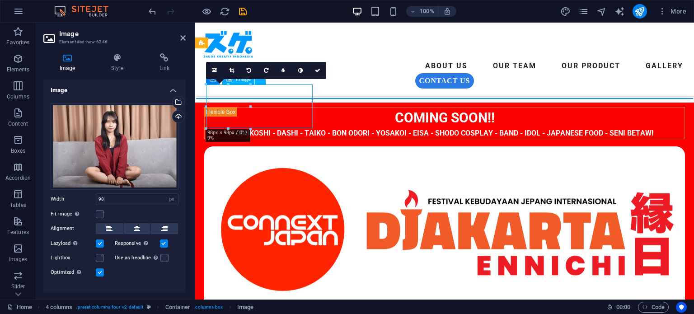
drag, startPoint x: 231, startPoint y: 108, endPoint x: 260, endPoint y: 115, distance: 29.7
click at [135, 227] on icon at bounding box center [137, 228] width 6 height 11
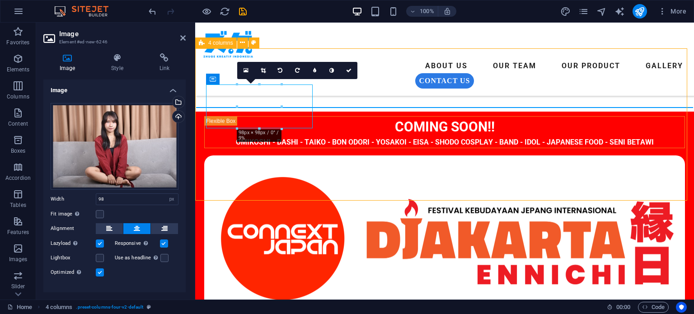
scroll to position [382, 0]
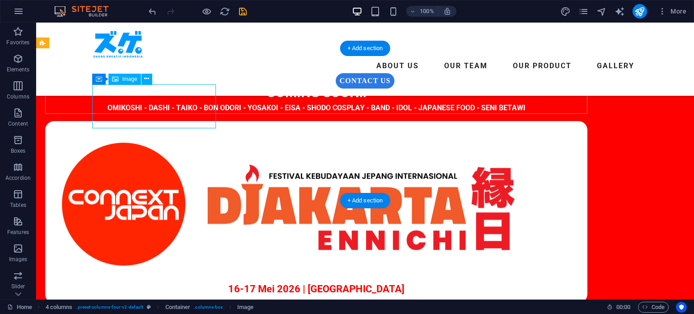
click at [149, 81] on button at bounding box center [146, 79] width 11 height 11
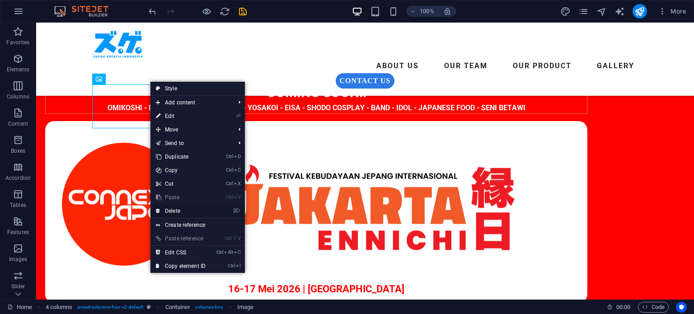
click at [187, 210] on link "⌦ Delete" at bounding box center [180, 211] width 61 height 14
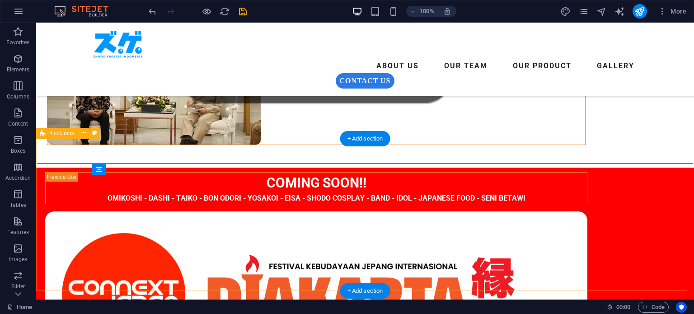
scroll to position [427, 0]
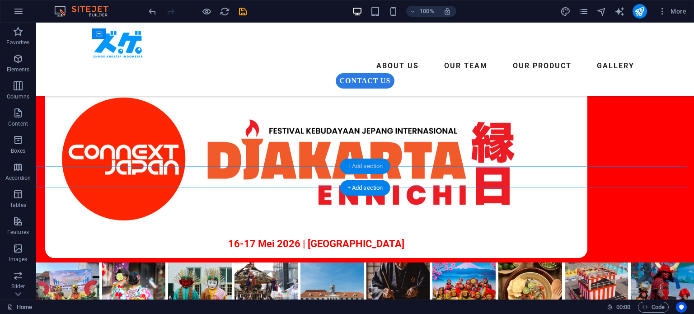
drag, startPoint x: 374, startPoint y: 167, endPoint x: 182, endPoint y: 166, distance: 192.4
click at [374, 167] on div "+ Add section" at bounding box center [365, 166] width 50 height 15
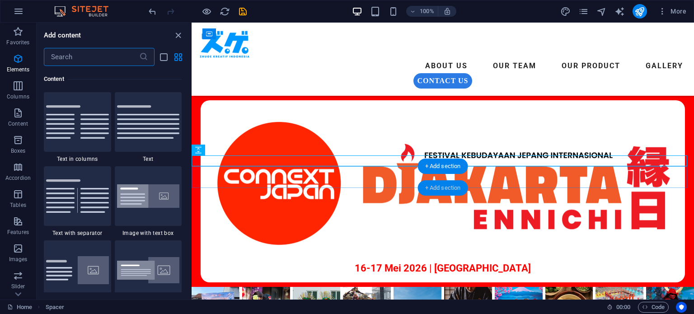
scroll to position [1580, 0]
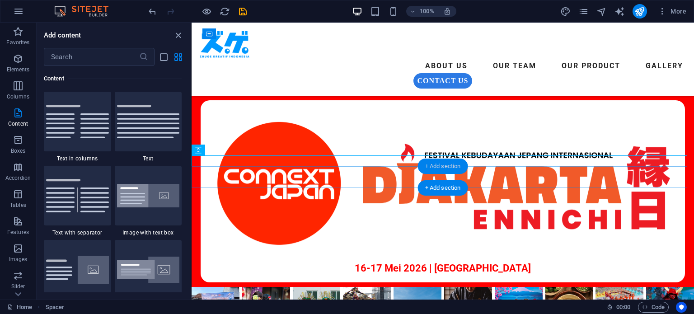
click at [440, 168] on div "+ Add section" at bounding box center [443, 166] width 50 height 15
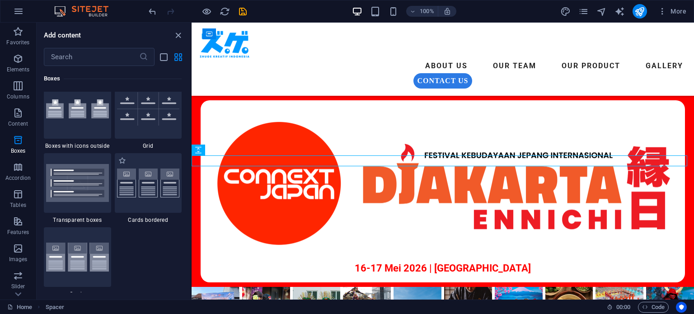
scroll to position [2664, 0]
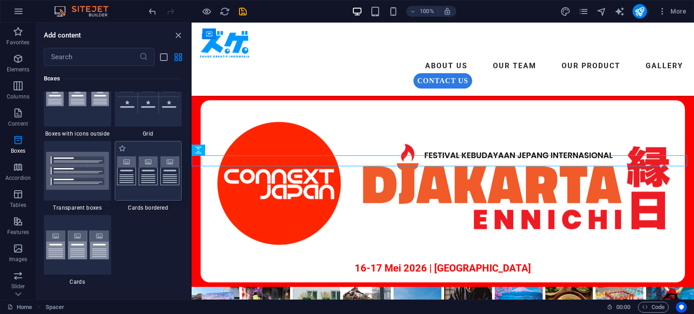
click at [146, 172] on img at bounding box center [148, 170] width 63 height 29
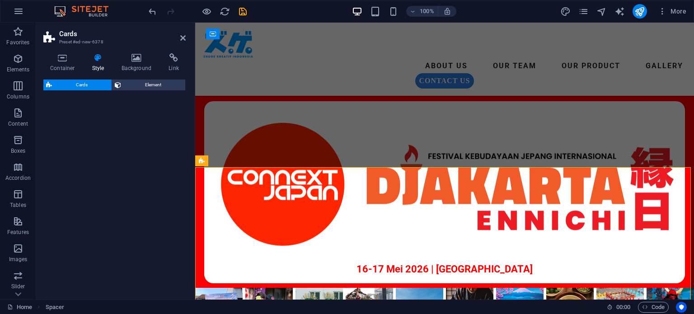
select select "rem"
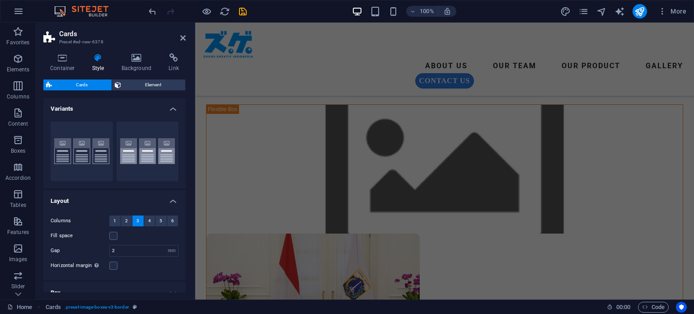
scroll to position [0, 0]
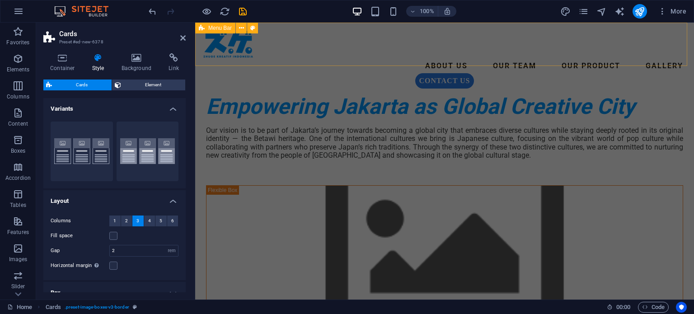
click at [594, 41] on div "ABOUT US OUR TEAM OUR PRODUCT GALLERY contact us Menu" at bounding box center [444, 59] width 499 height 73
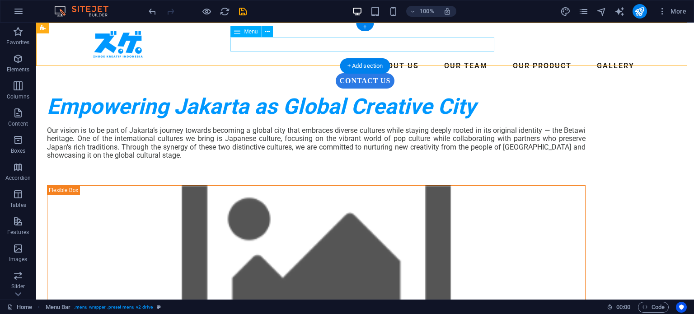
click at [401, 59] on nav "ABOUT US OUR TEAM OUR PRODUCT GALLERY" at bounding box center [365, 66] width 546 height 14
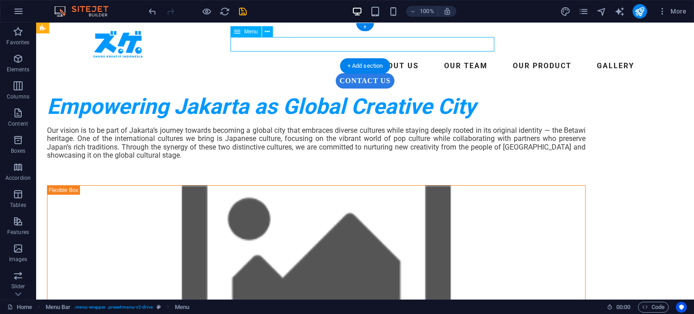
click at [401, 59] on nav "ABOUT US OUR TEAM OUR PRODUCT GALLERY" at bounding box center [365, 66] width 546 height 14
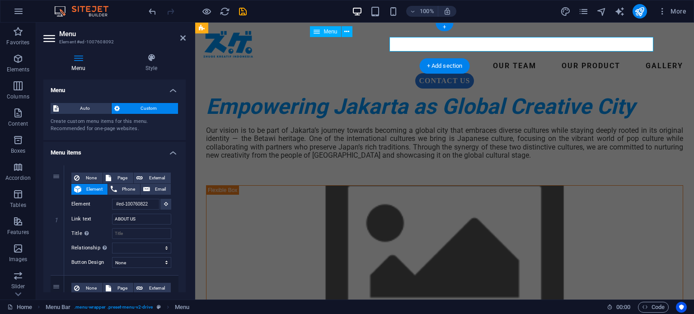
click at [401, 59] on nav "ABOUT US OUR TEAM OUR PRODUCT GALLERY" at bounding box center [444, 66] width 484 height 14
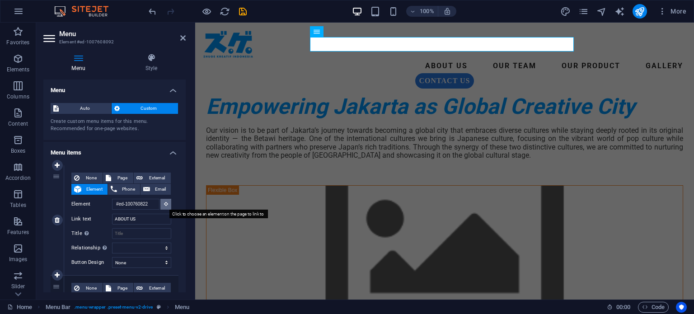
click at [165, 205] on icon at bounding box center [166, 203] width 4 height 5
click at [166, 206] on button at bounding box center [165, 204] width 11 height 11
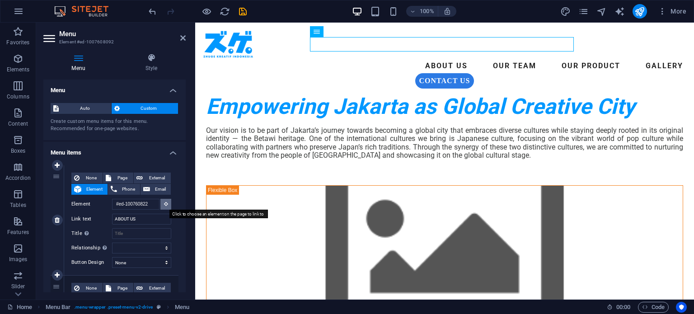
click at [166, 206] on button at bounding box center [165, 204] width 11 height 11
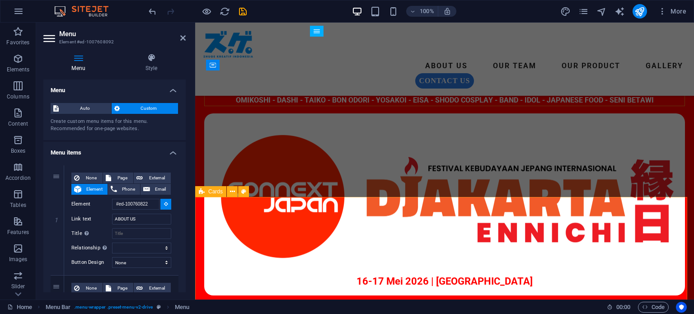
scroll to position [406, 0]
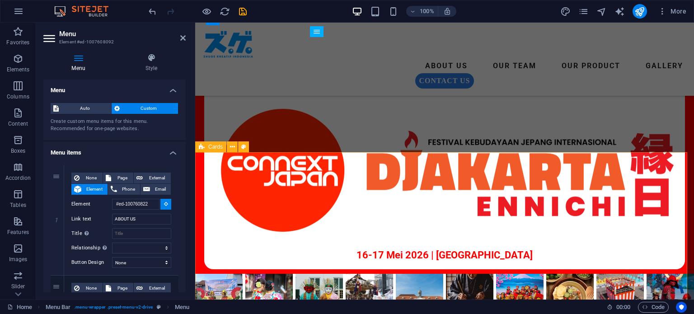
type input "#ed-new-6378"
select select
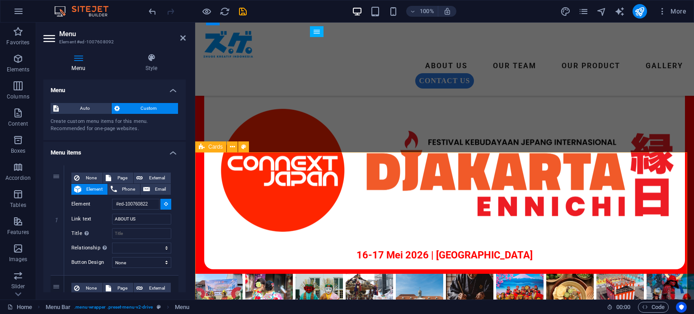
select select
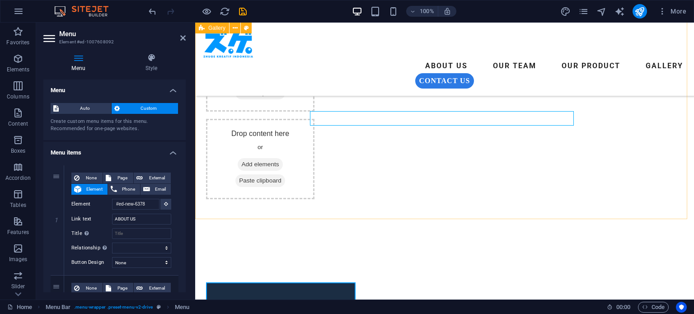
scroll to position [988, 0]
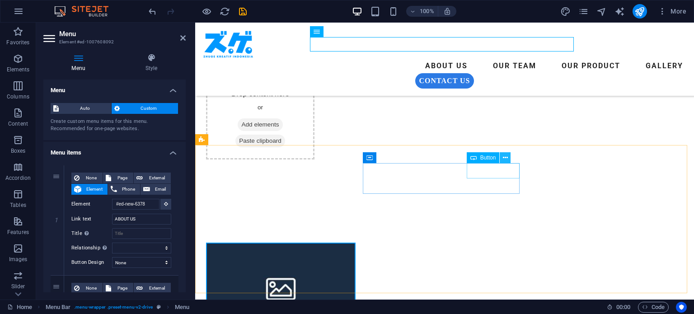
click at [505, 158] on icon at bounding box center [505, 157] width 5 height 9
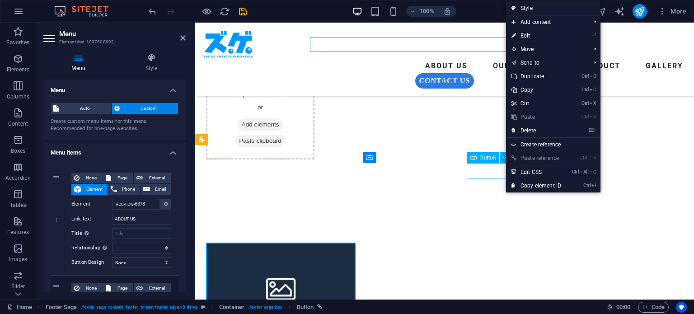
scroll to position [1042, 0]
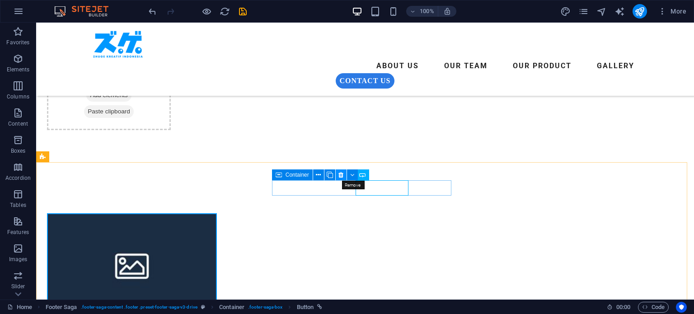
click at [340, 177] on icon at bounding box center [340, 174] width 5 height 9
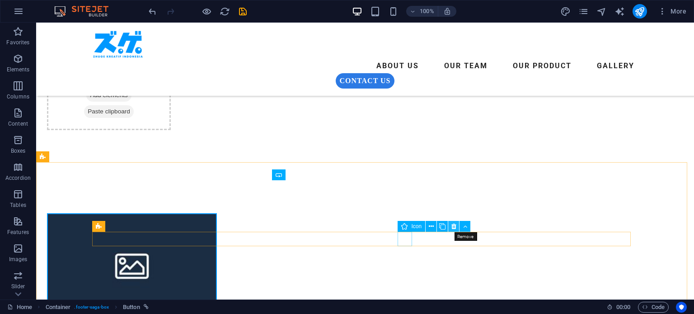
click at [450, 226] on button at bounding box center [453, 226] width 11 height 11
click at [442, 227] on icon at bounding box center [442, 226] width 5 height 9
click at [409, 228] on icon at bounding box center [410, 226] width 5 height 9
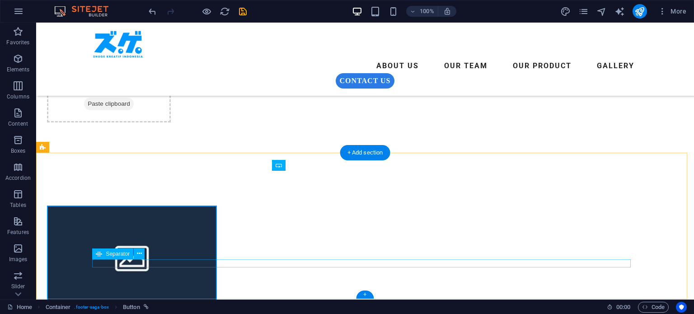
scroll to position [1059, 0]
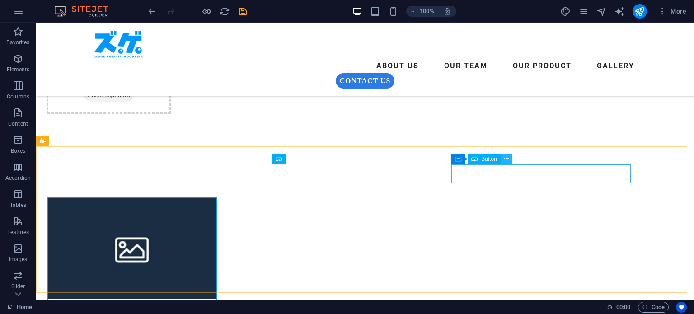
click at [506, 161] on icon at bounding box center [506, 158] width 5 height 9
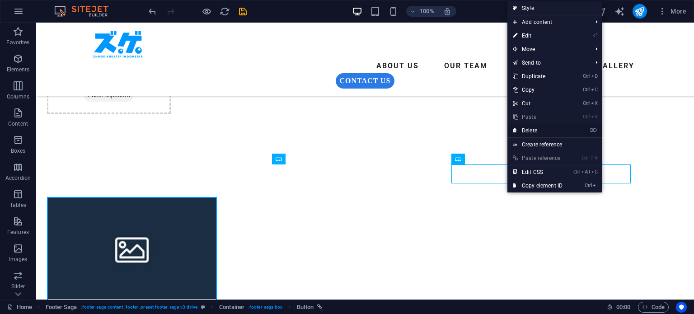
click at [541, 134] on link "⌦ Delete" at bounding box center [537, 131] width 61 height 14
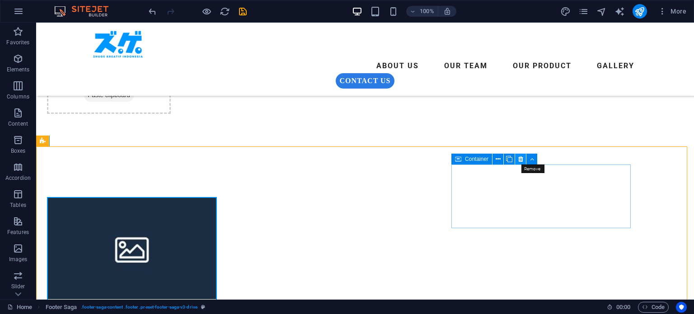
click at [521, 159] on icon at bounding box center [520, 158] width 5 height 9
click at [520, 158] on icon at bounding box center [520, 158] width 5 height 9
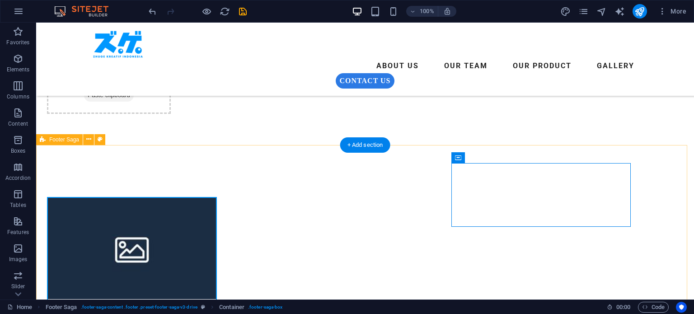
scroll to position [1093, 0]
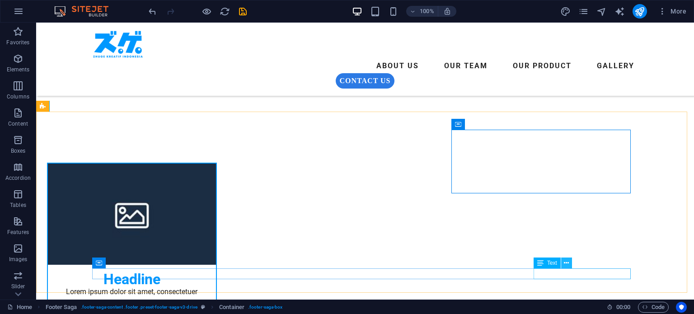
click at [567, 264] on icon at bounding box center [566, 262] width 5 height 9
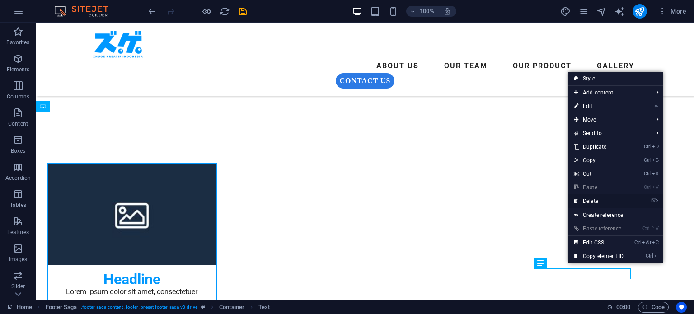
click at [607, 202] on link "⌦ Delete" at bounding box center [598, 201] width 61 height 14
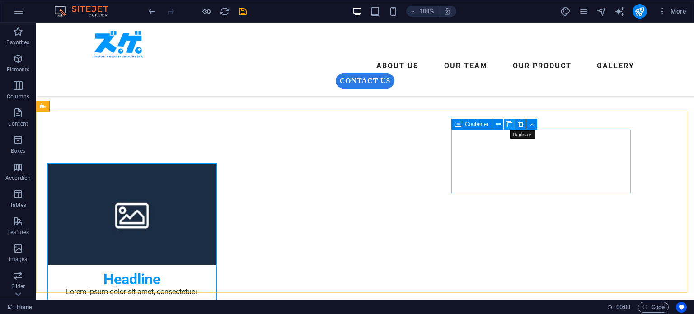
click at [509, 127] on icon at bounding box center [509, 124] width 6 height 9
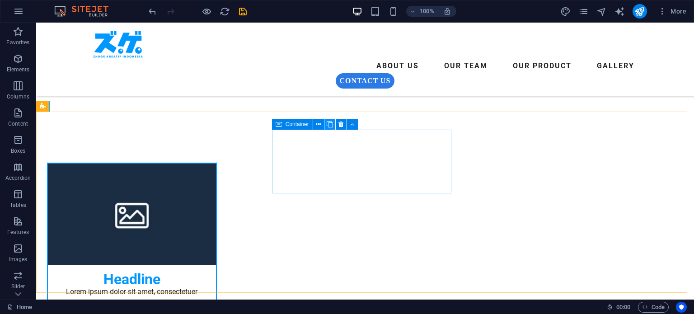
click at [331, 123] on icon at bounding box center [330, 124] width 6 height 9
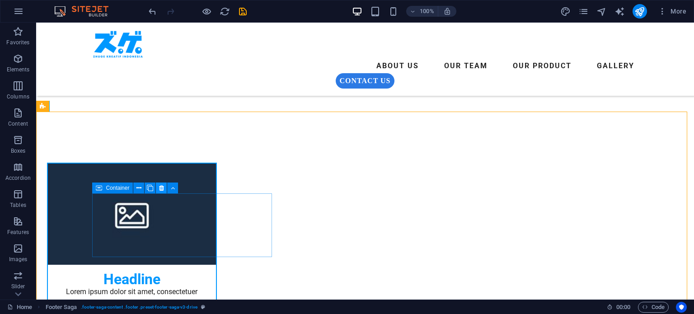
click at [159, 190] on icon at bounding box center [161, 187] width 5 height 9
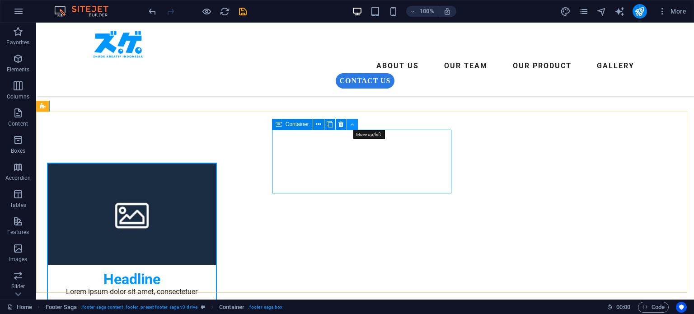
click at [354, 126] on button at bounding box center [352, 124] width 11 height 11
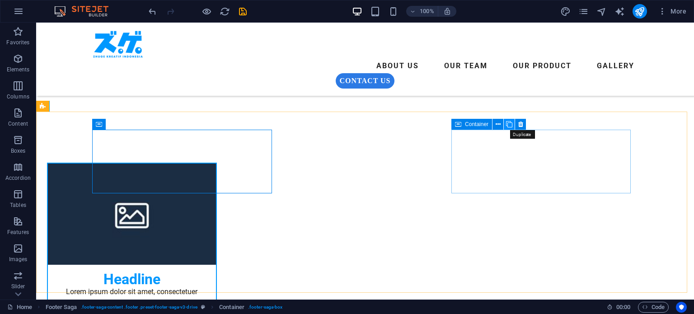
click at [509, 123] on icon at bounding box center [509, 124] width 6 height 9
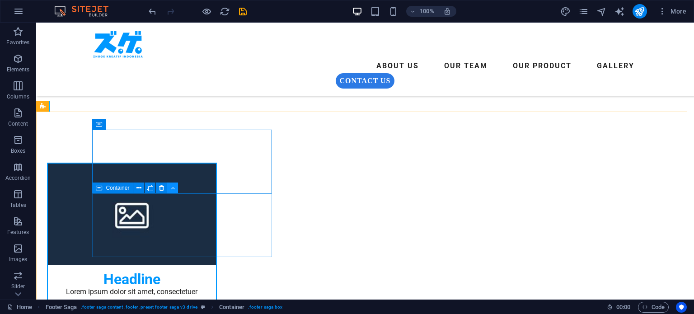
click at [171, 189] on icon at bounding box center [173, 187] width 4 height 9
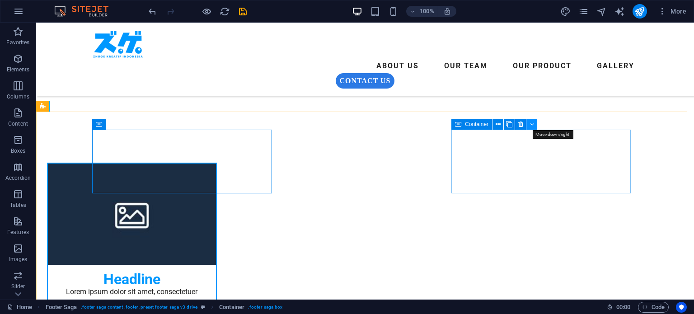
click at [531, 124] on icon at bounding box center [532, 124] width 4 height 9
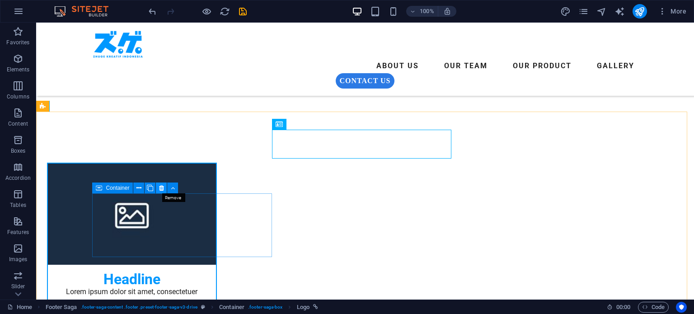
click at [160, 190] on icon at bounding box center [161, 187] width 5 height 9
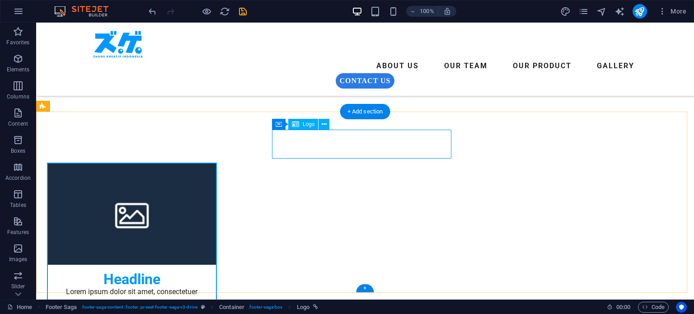
click at [311, 126] on span "Logo" at bounding box center [309, 123] width 12 height 5
select select "px"
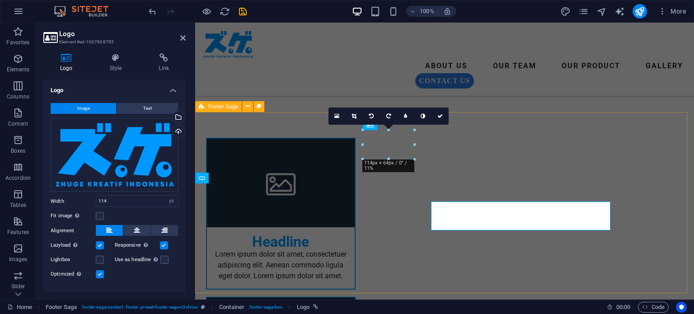
scroll to position [1022, 0]
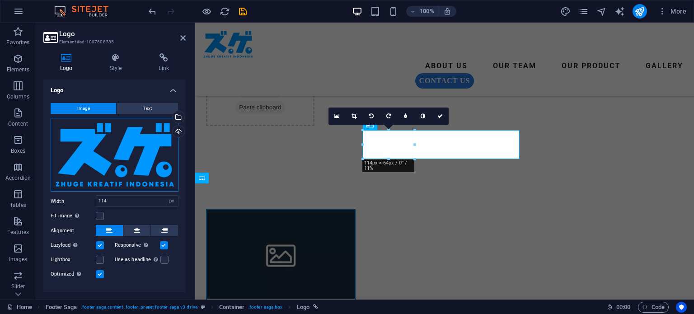
click at [148, 142] on div "Drag files here, click to choose files or select files from Files or our free s…" at bounding box center [115, 155] width 128 height 74
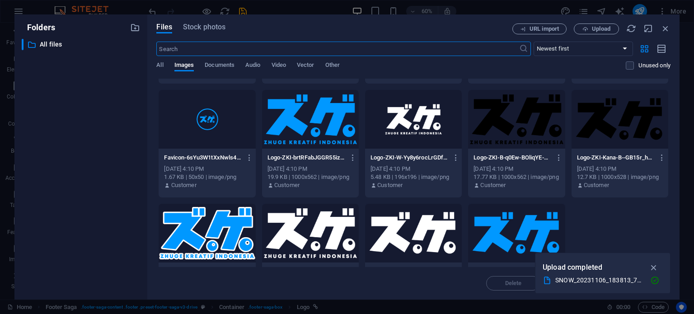
scroll to position [558, 0]
click at [414, 131] on div at bounding box center [413, 119] width 97 height 59
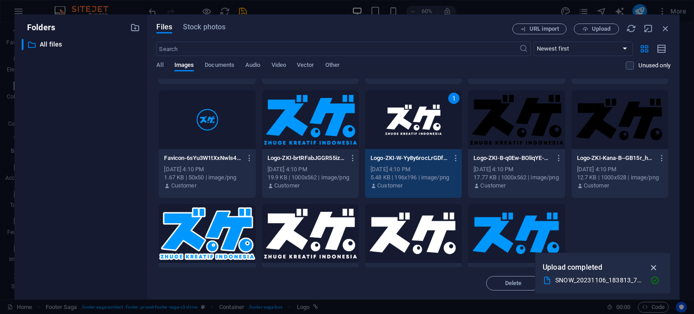
click at [653, 268] on icon "button" at bounding box center [654, 267] width 10 height 10
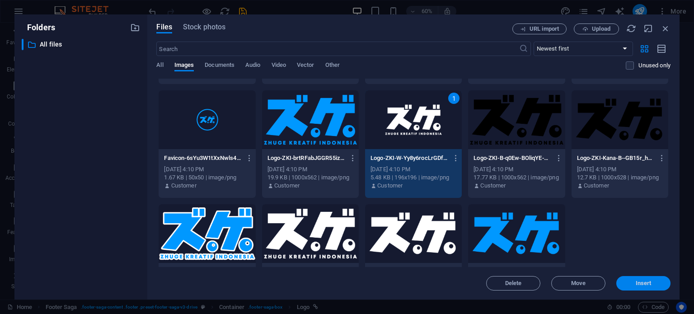
click at [642, 285] on span "Insert" at bounding box center [643, 282] width 16 height 5
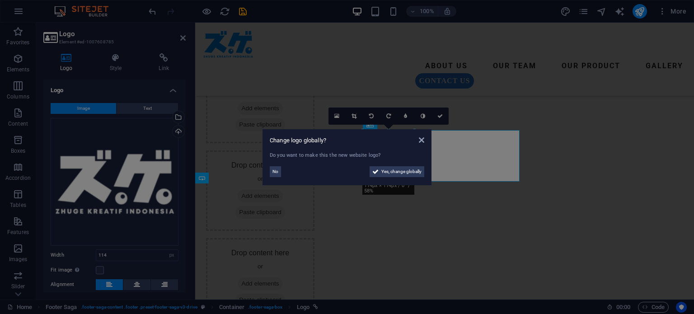
scroll to position [1022, 0]
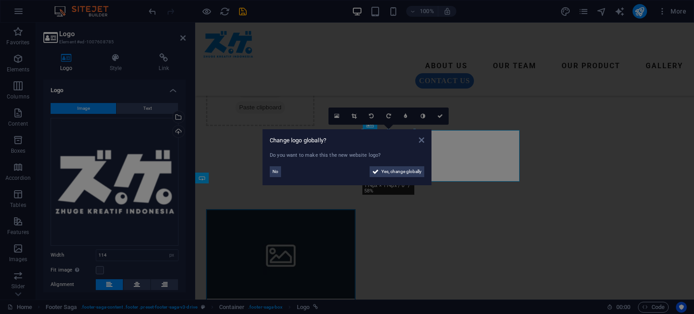
drag, startPoint x: 420, startPoint y: 143, endPoint x: 226, endPoint y: 120, distance: 196.0
click at [421, 143] on icon at bounding box center [421, 139] width 5 height 7
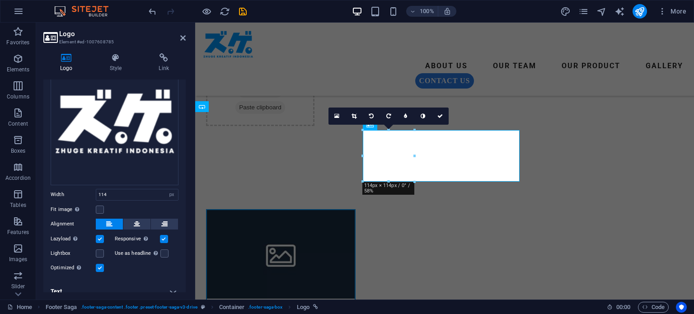
scroll to position [68, 0]
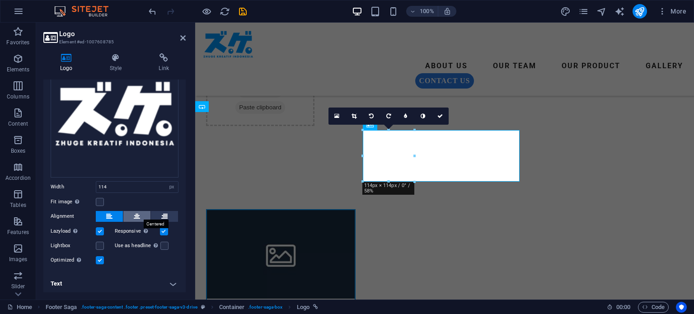
click at [138, 216] on icon at bounding box center [137, 216] width 6 height 11
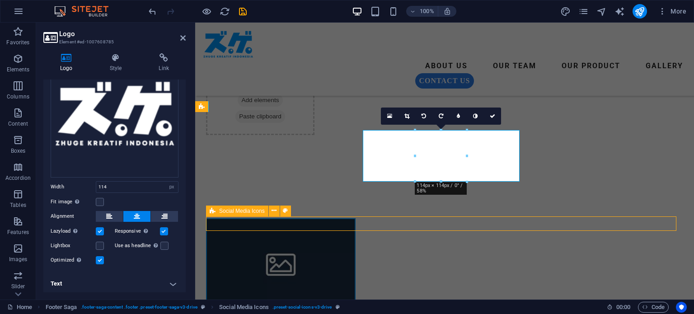
scroll to position [1093, 0]
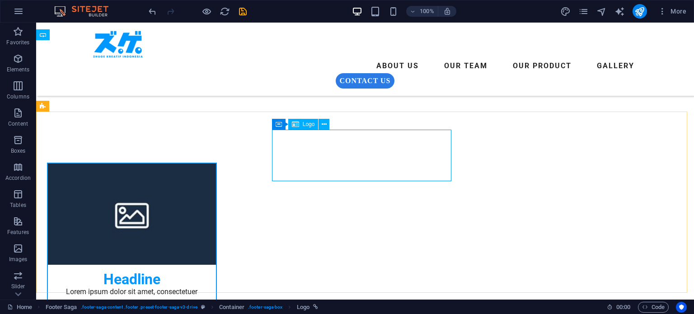
click at [311, 126] on span "Logo" at bounding box center [309, 123] width 12 height 5
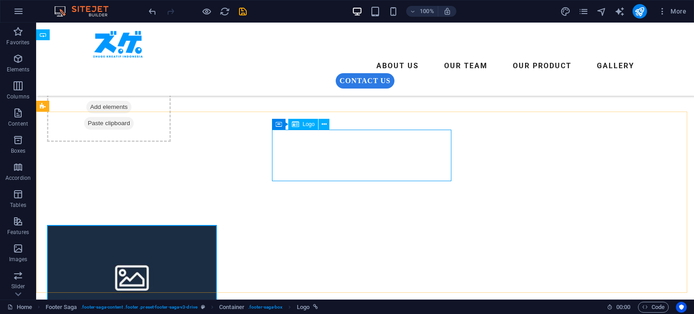
select select "px"
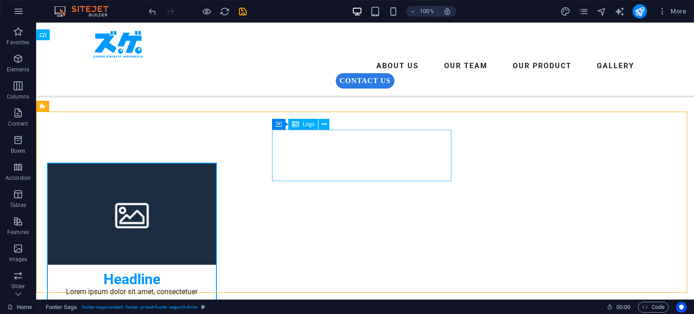
click at [309, 119] on div "Logo" at bounding box center [303, 124] width 30 height 11
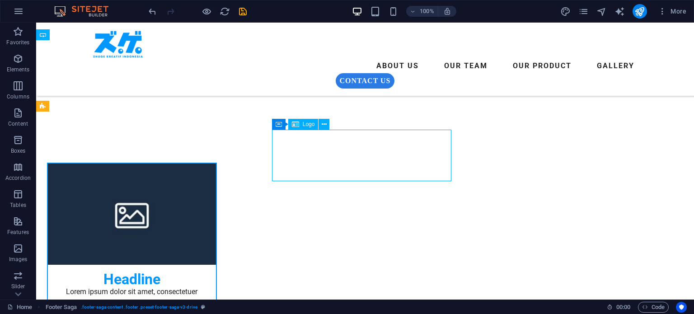
click at [309, 119] on div "Logo" at bounding box center [303, 124] width 30 height 11
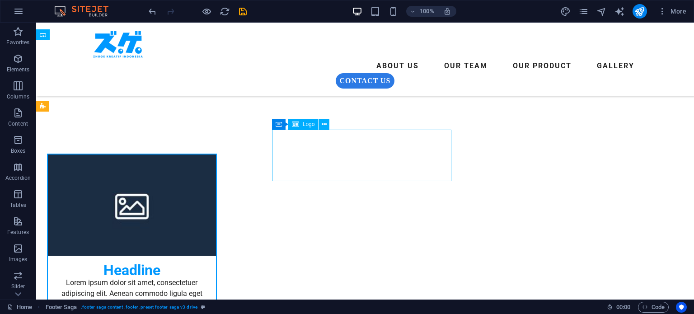
select select "px"
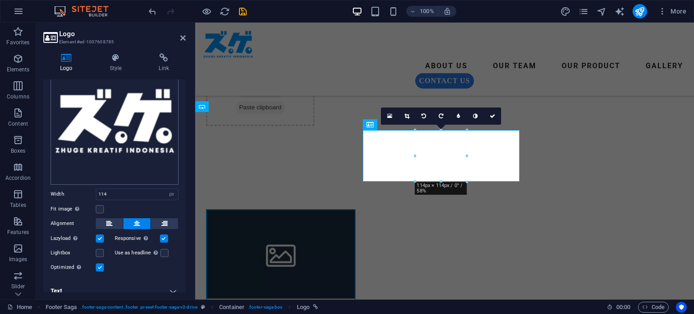
scroll to position [68, 0]
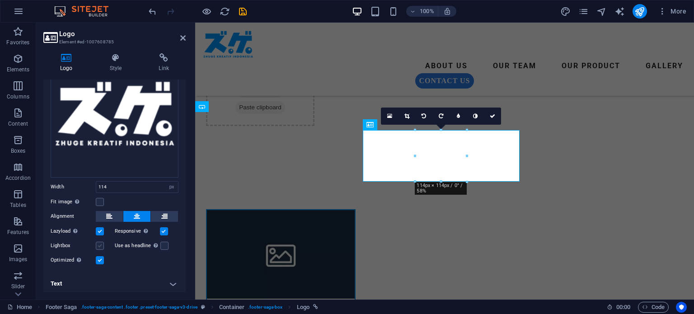
click at [99, 243] on label at bounding box center [100, 246] width 8 height 8
click at [0, 0] on input "Lightbox" at bounding box center [0, 0] width 0 height 0
click at [99, 244] on label at bounding box center [100, 246] width 8 height 8
click at [0, 0] on input "Lightbox" at bounding box center [0, 0] width 0 height 0
click at [121, 66] on h4 "Style" at bounding box center [117, 62] width 49 height 19
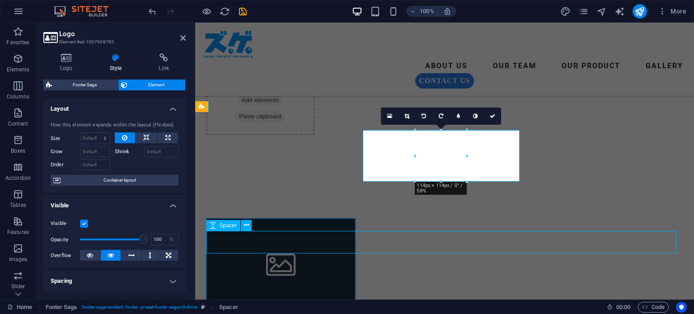
scroll to position [1093, 0]
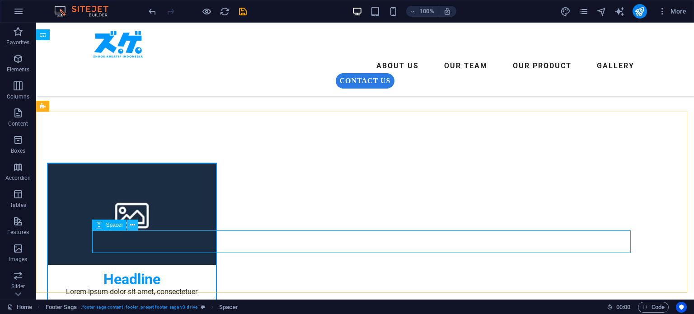
click at [132, 226] on icon at bounding box center [132, 224] width 5 height 9
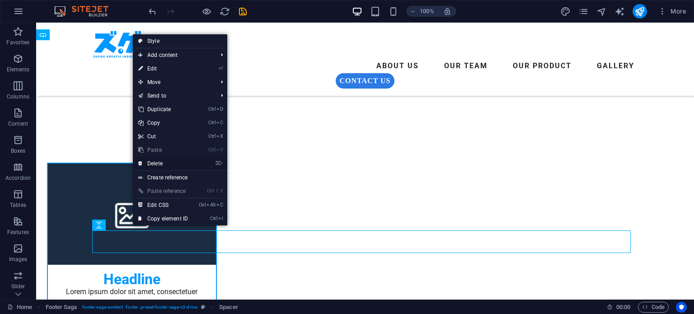
click at [172, 164] on link "⌦ Delete" at bounding box center [163, 164] width 61 height 14
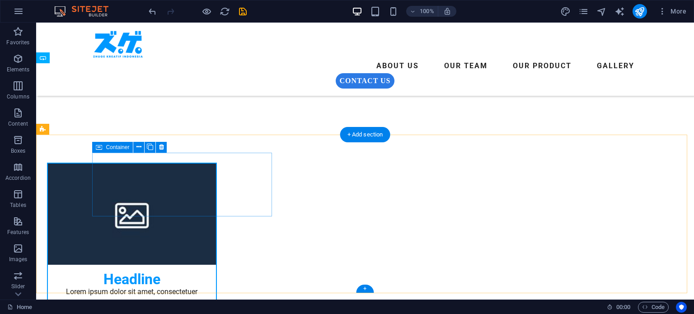
scroll to position [1070, 0]
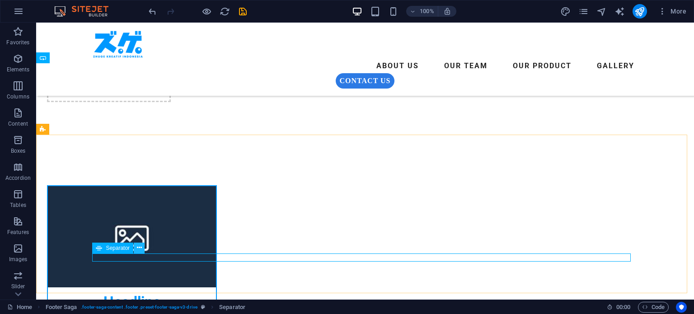
click at [135, 246] on button at bounding box center [139, 248] width 11 height 11
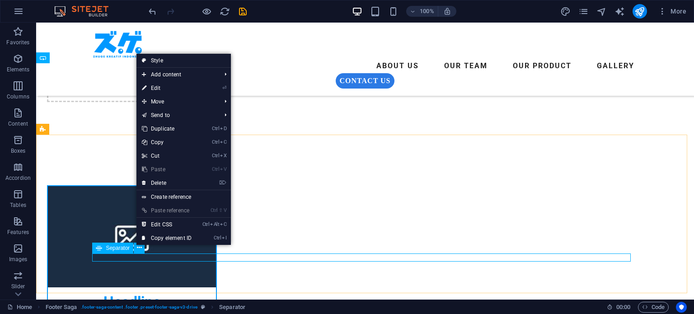
click at [121, 247] on span "Separator" at bounding box center [118, 247] width 24 height 5
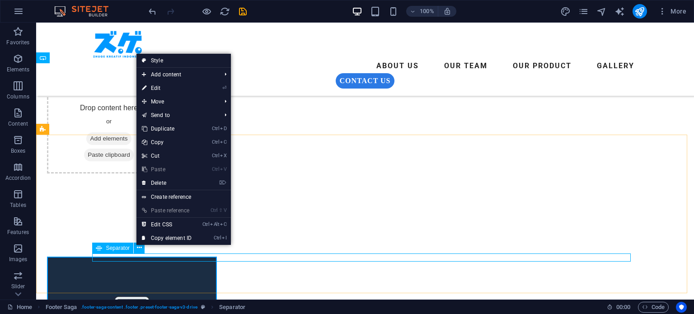
select select "%"
select select "px"
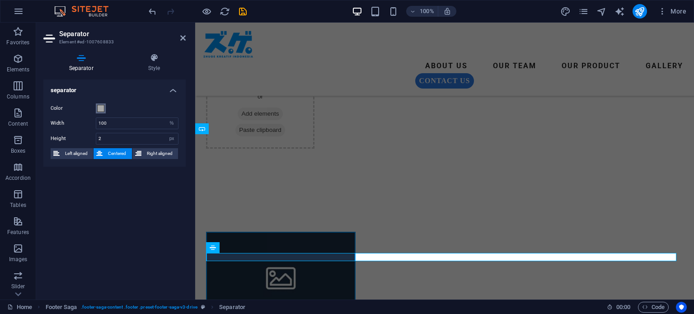
click at [100, 109] on span at bounding box center [100, 108] width 7 height 7
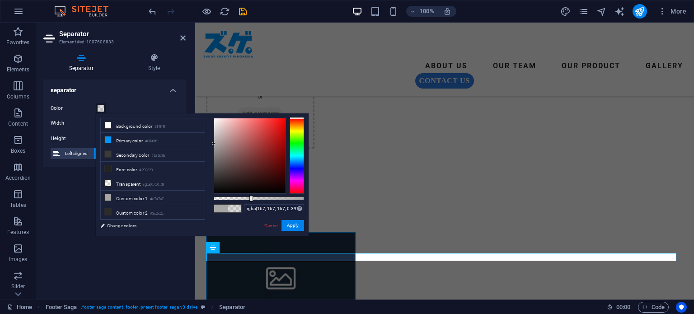
type input "rgba(167, 167, 167, 0.386)"
drag, startPoint x: 305, startPoint y: 196, endPoint x: 248, endPoint y: 196, distance: 56.5
click at [248, 196] on div at bounding box center [249, 198] width 4 height 6
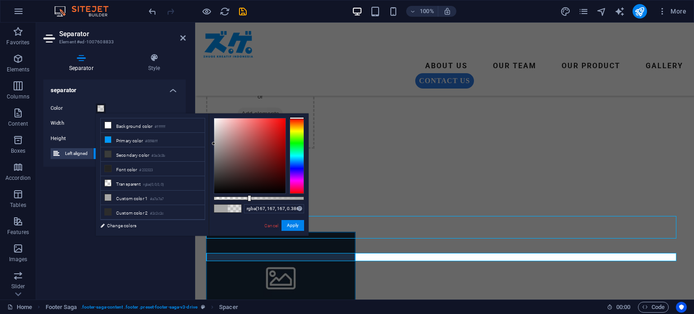
scroll to position [1070, 0]
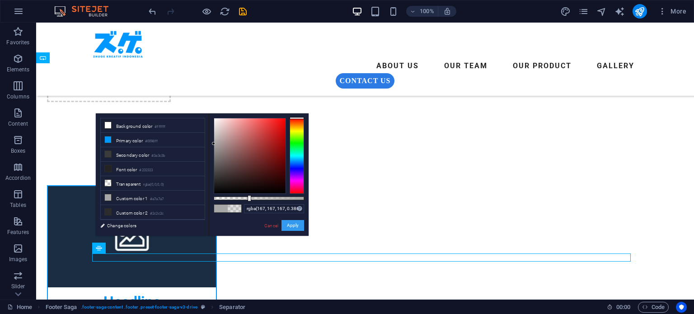
click at [289, 227] on button "Apply" at bounding box center [292, 225] width 23 height 11
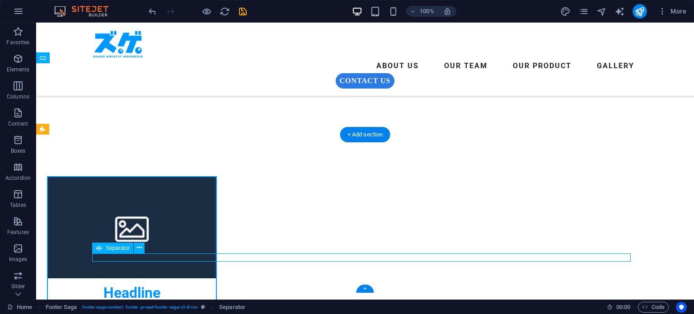
scroll to position [999, 0]
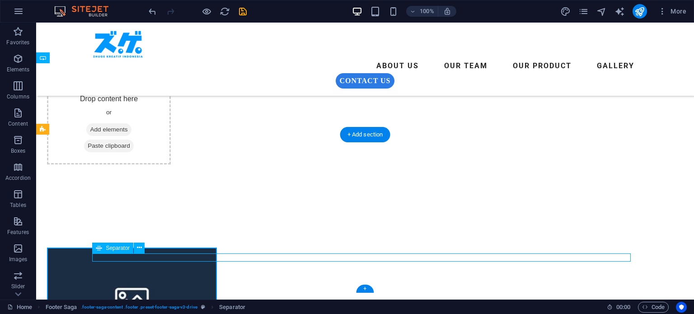
select select "%"
select select "px"
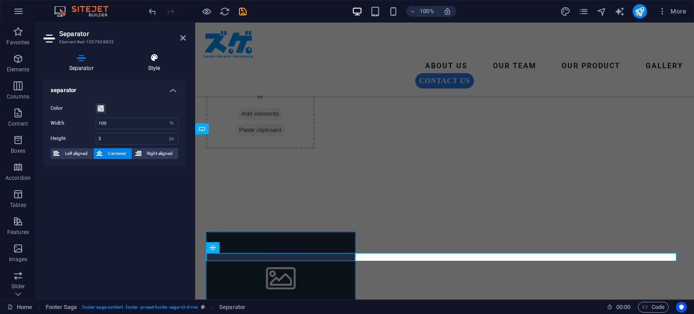
click at [162, 55] on icon at bounding box center [153, 57] width 63 height 9
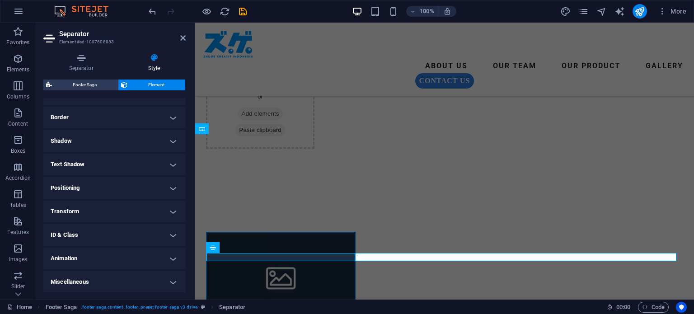
scroll to position [6, 0]
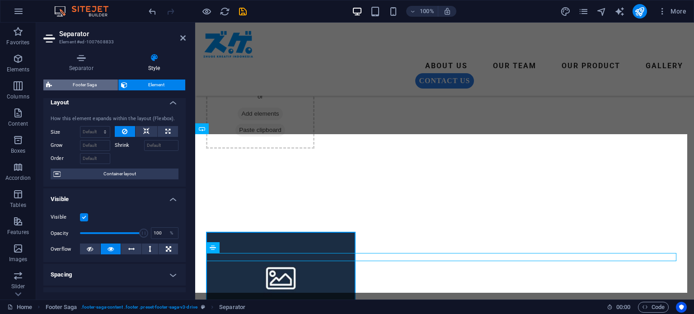
click at [90, 85] on span "Footer Saga" at bounding box center [85, 84] width 61 height 11
select select "rem"
select select "preset-footer-saga-v3-drive"
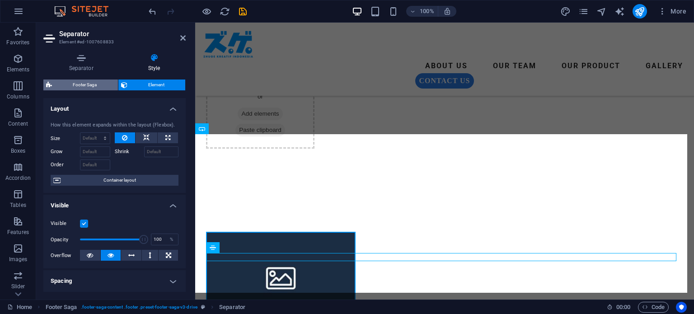
click at [87, 84] on span "Footer Saga" at bounding box center [85, 84] width 61 height 11
select select "rem"
select select "preset-footer-saga-v3-drive"
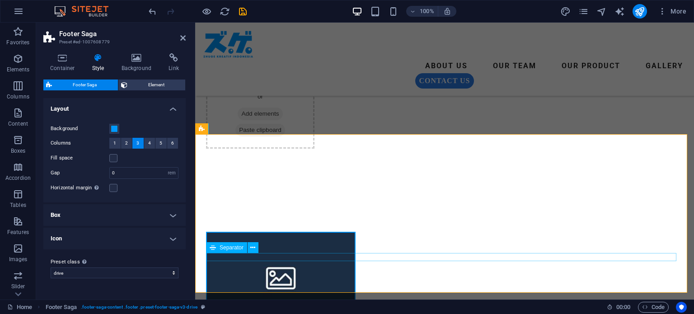
click at [226, 247] on span "Separator" at bounding box center [231, 247] width 24 height 5
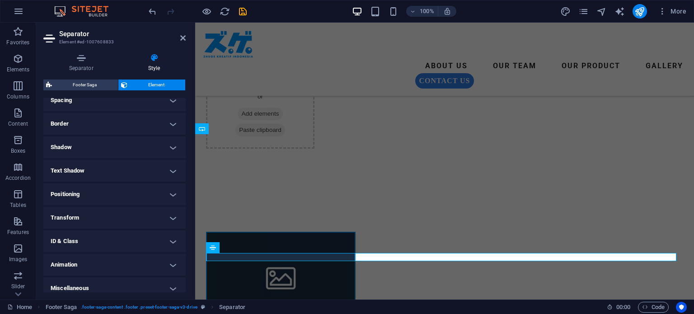
scroll to position [0, 0]
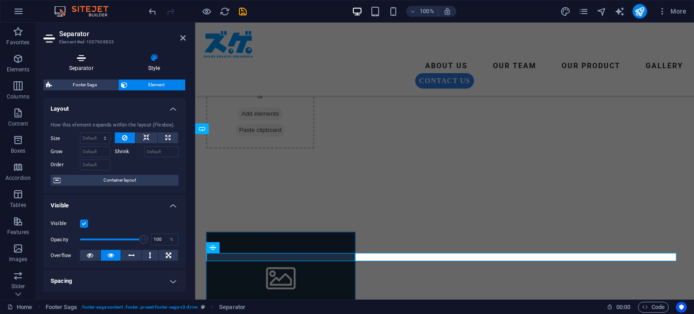
click at [82, 60] on icon at bounding box center [80, 57] width 75 height 9
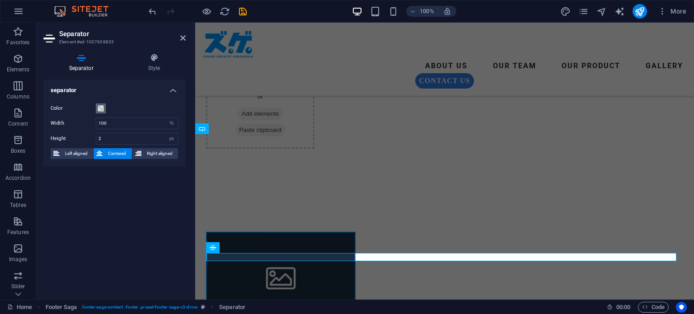
click at [100, 107] on span at bounding box center [100, 108] width 7 height 7
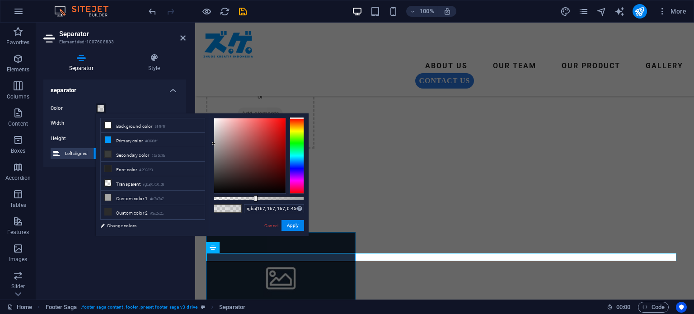
drag, startPoint x: 246, startPoint y: 197, endPoint x: 255, endPoint y: 200, distance: 9.4
click at [255, 200] on div at bounding box center [259, 198] width 90 height 4
click at [135, 126] on li "Background color #ffffff" at bounding box center [153, 125] width 104 height 14
type input "rgba(255, 255, 255, 0.456)"
click at [292, 227] on button "Apply" at bounding box center [292, 225] width 23 height 11
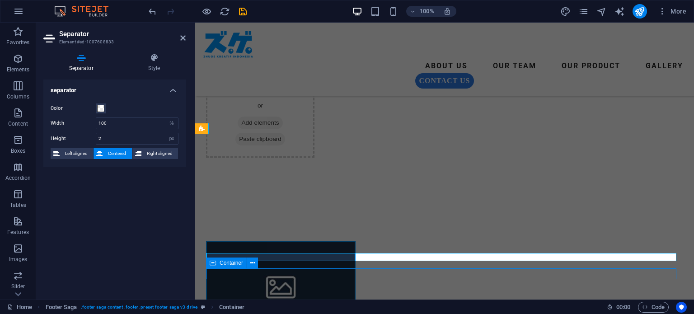
scroll to position [1070, 0]
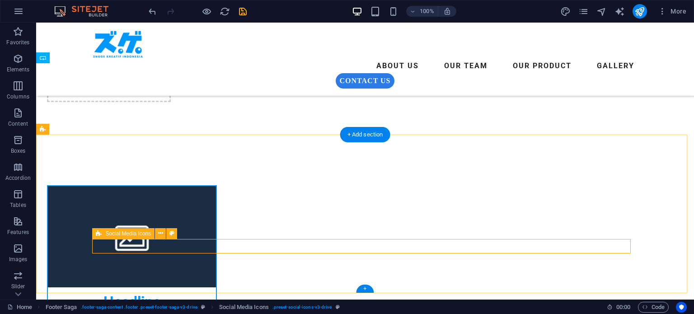
click at [160, 232] on icon at bounding box center [160, 233] width 5 height 9
click at [172, 233] on icon at bounding box center [171, 233] width 5 height 9
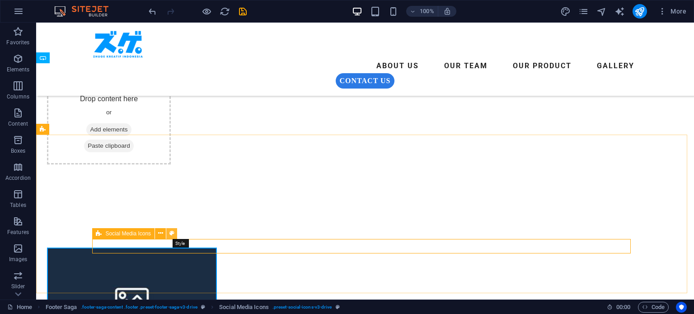
select select "rem"
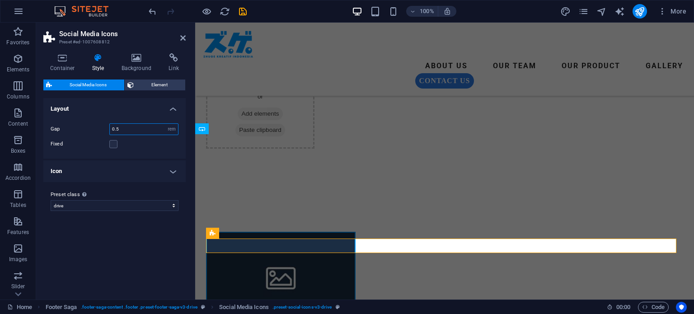
drag, startPoint x: 125, startPoint y: 127, endPoint x: 85, endPoint y: 122, distance: 40.1
click at [85, 122] on div "Gap 0.5 px rem % vh vw Fixed Position" at bounding box center [115, 136] width 146 height 44
type input "1"
click at [171, 168] on h4 "Icon" at bounding box center [114, 171] width 142 height 22
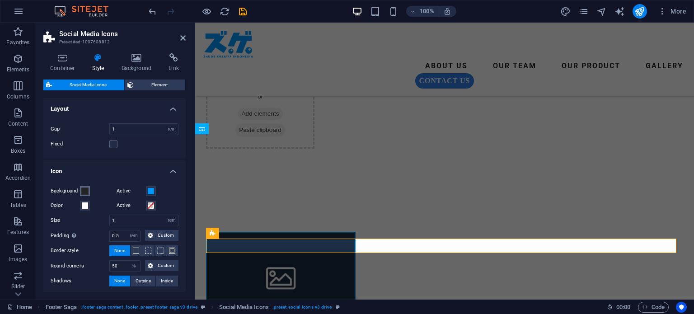
click at [85, 191] on span at bounding box center [84, 190] width 7 height 7
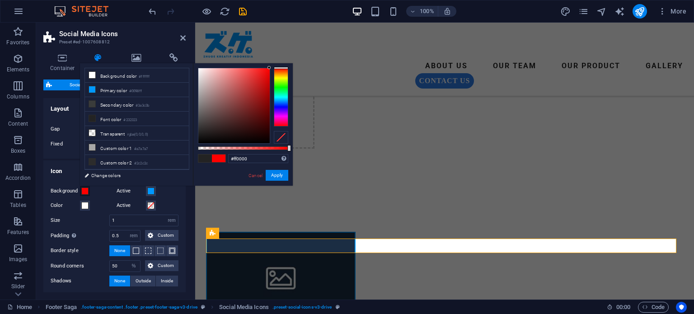
click at [282, 65] on div "#ff0000 Supported formats #0852ed rgb(8, 82, 237) rgba(8, 82, 237, 90%) hsv(221…" at bounding box center [243, 189] width 100 height 253
click at [125, 78] on li "Background color #ffffff" at bounding box center [137, 75] width 104 height 14
type input "#ffffff"
click at [84, 205] on span at bounding box center [84, 205] width 7 height 7
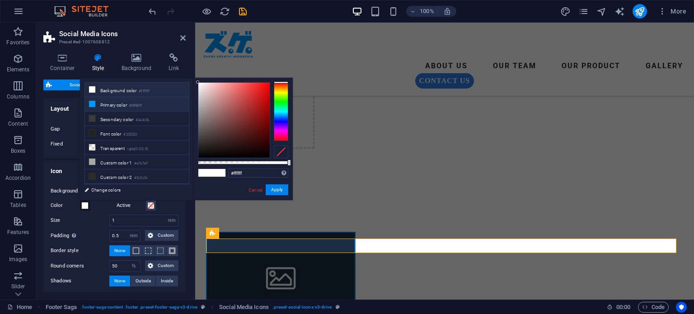
click at [134, 104] on small "#0098ff" at bounding box center [135, 106] width 13 height 6
type input "#0098ff"
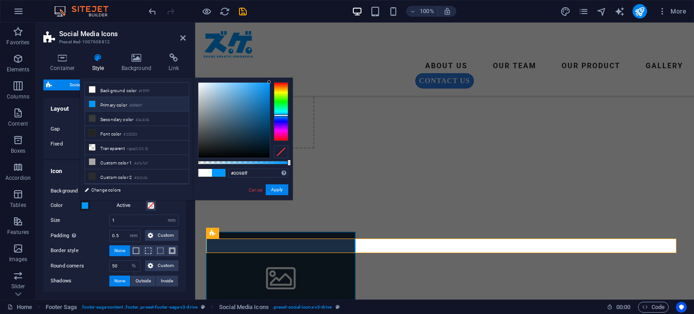
click at [90, 221] on label "Size" at bounding box center [80, 220] width 59 height 5
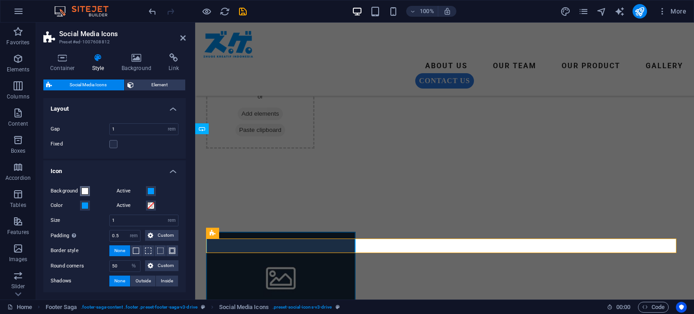
click at [87, 191] on span at bounding box center [84, 190] width 7 height 7
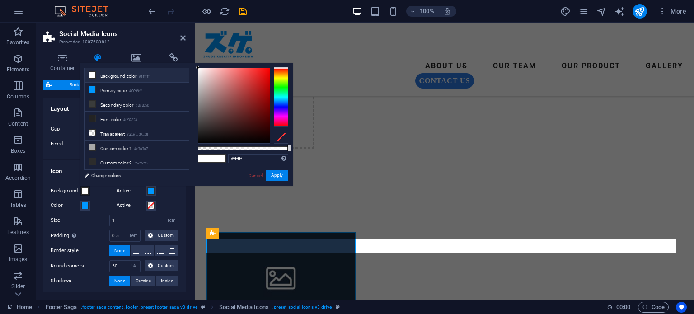
click at [144, 75] on small "#ffffff" at bounding box center [144, 77] width 11 height 6
drag, startPoint x: 271, startPoint y: 175, endPoint x: 76, endPoint y: 152, distance: 196.4
click at [271, 175] on button "Apply" at bounding box center [277, 175] width 23 height 11
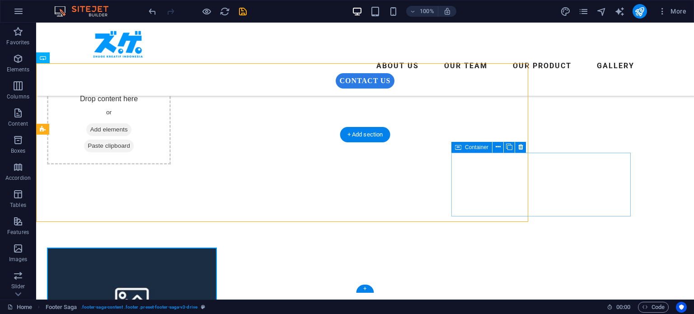
scroll to position [1070, 0]
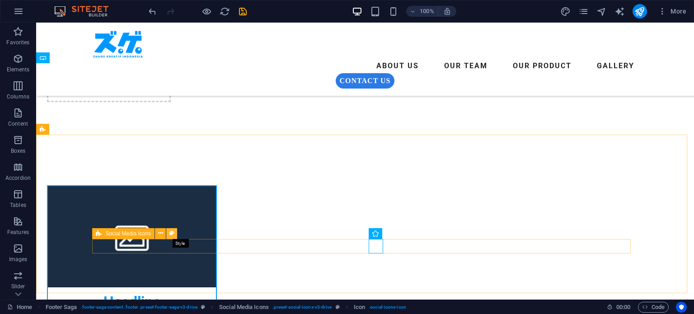
click at [170, 234] on icon at bounding box center [171, 233] width 5 height 9
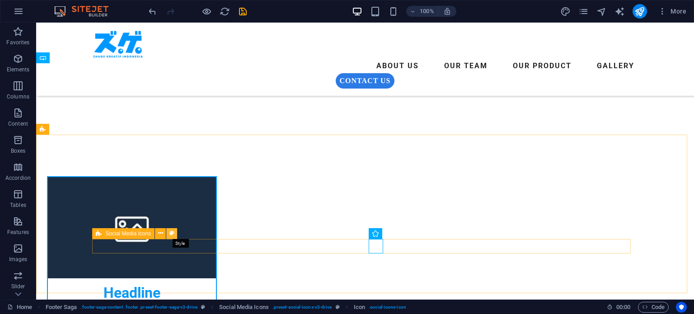
scroll to position [999, 0]
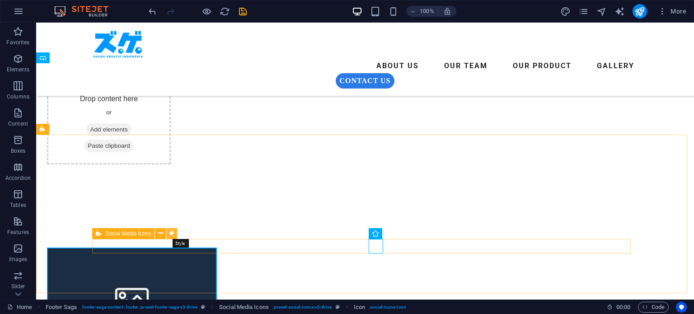
select select "rem"
select select "%"
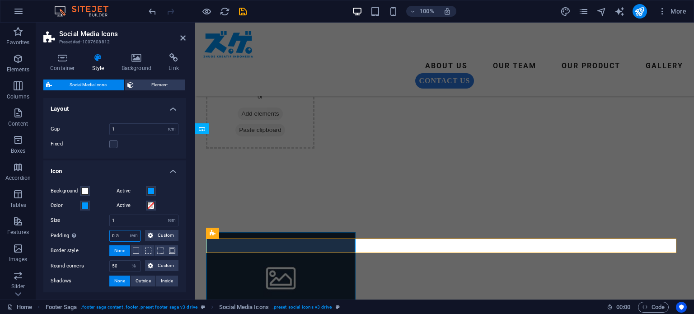
drag, startPoint x: 118, startPoint y: 234, endPoint x: 103, endPoint y: 233, distance: 15.5
click at [103, 233] on div "Padding Only if icon background is active 0.5 px rem vh vw Custom Custom" at bounding box center [115, 236] width 128 height 12
click at [134, 231] on select "px rem vh vw Custom" at bounding box center [133, 235] width 13 height 11
select select "px"
click at [127, 230] on select "px rem vh vw Custom" at bounding box center [133, 235] width 13 height 11
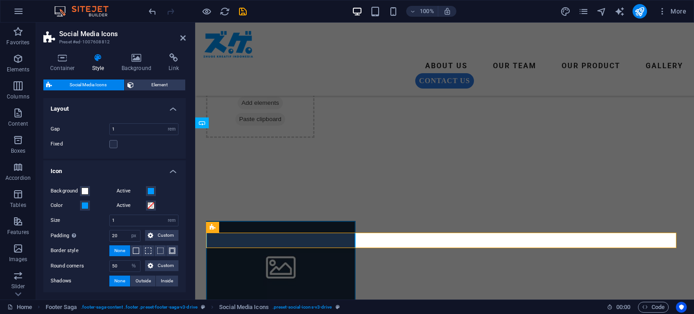
scroll to position [1010, 0]
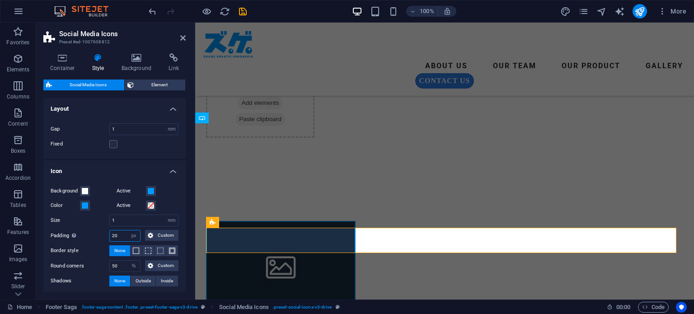
drag, startPoint x: 119, startPoint y: 237, endPoint x: 101, endPoint y: 233, distance: 18.0
click at [102, 233] on div "Padding Only if icon background is active 20 px rem vh vw Custom Custom" at bounding box center [115, 236] width 128 height 12
type input "5"
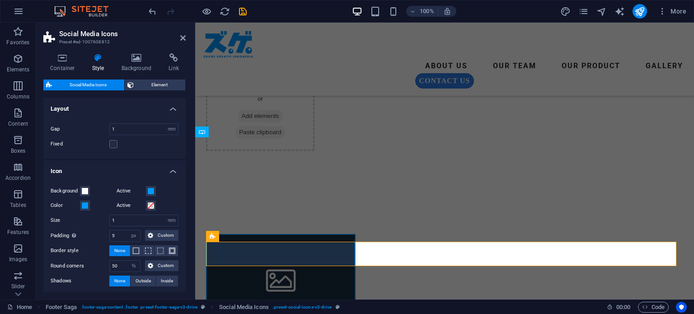
scroll to position [996, 0]
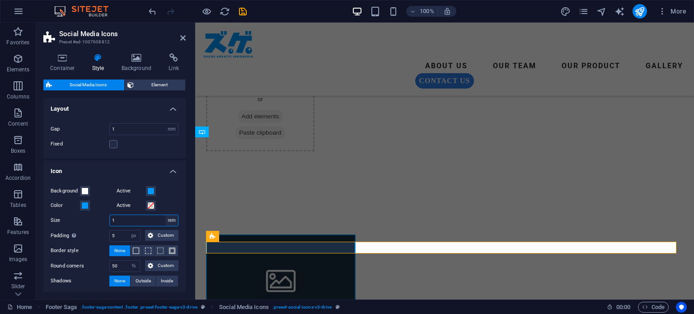
click at [169, 223] on select "px rem vh vw" at bounding box center [171, 220] width 13 height 11
select select "px"
click at [165, 215] on select "px rem vh vw" at bounding box center [171, 220] width 13 height 11
click at [126, 220] on input "16" at bounding box center [144, 220] width 68 height 11
click at [135, 222] on input "16" at bounding box center [144, 220] width 68 height 11
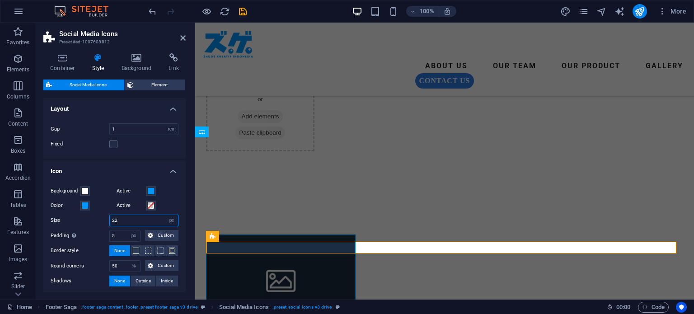
type input "22"
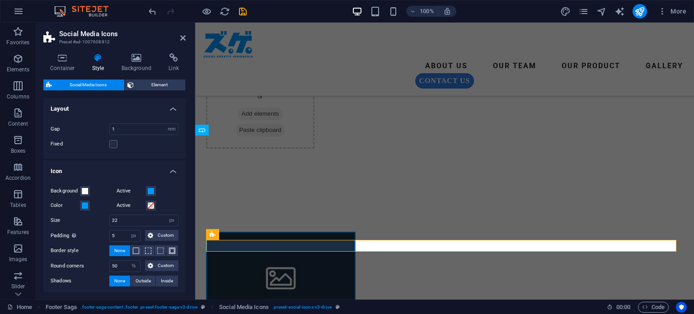
scroll to position [999, 0]
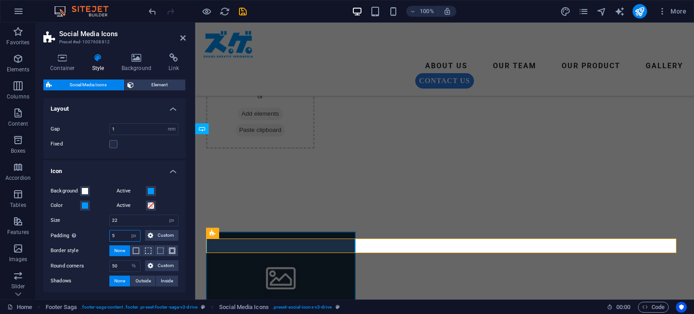
drag, startPoint x: 117, startPoint y: 237, endPoint x: 106, endPoint y: 236, distance: 11.4
click at [106, 236] on div "Padding Only if icon background is active 5 px rem vh vw Custom Custom" at bounding box center [115, 236] width 128 height 12
type input "10"
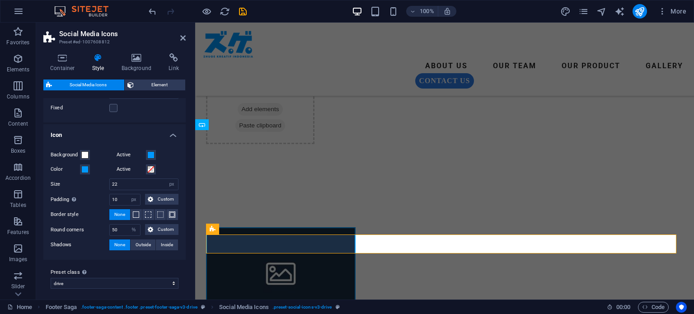
scroll to position [38, 0]
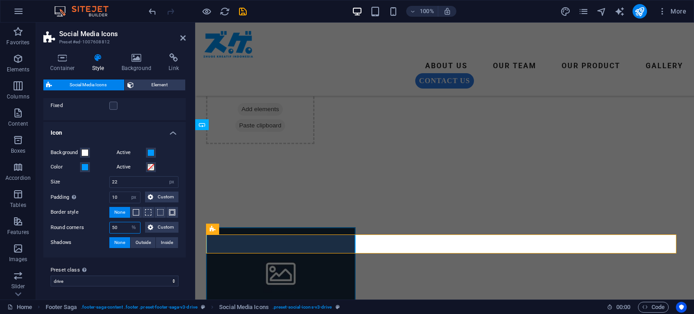
drag, startPoint x: 120, startPoint y: 229, endPoint x: 92, endPoint y: 222, distance: 28.7
click at [92, 222] on div "Round corners 50 px rem % vh vw Custom Custom" at bounding box center [115, 228] width 128 height 12
type input "100"
click at [140, 242] on span "Outside" at bounding box center [142, 242] width 15 height 11
type input "2"
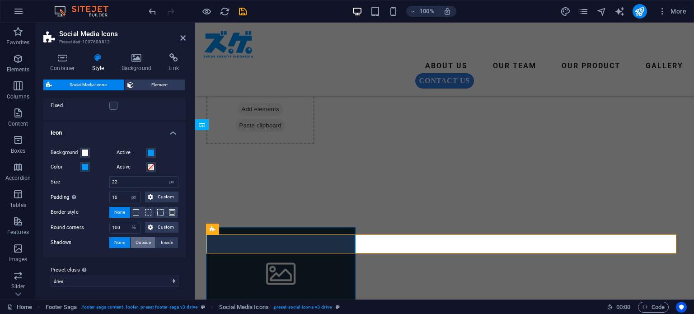
type input "2"
type input "4"
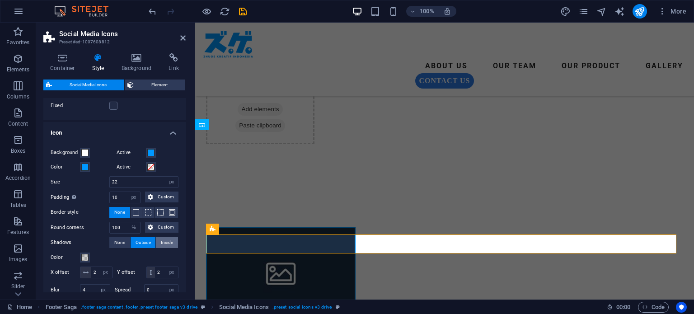
click at [165, 243] on span "Inside" at bounding box center [167, 242] width 12 height 11
click at [137, 242] on span "Outside" at bounding box center [142, 242] width 15 height 11
click at [150, 152] on span at bounding box center [150, 152] width 7 height 7
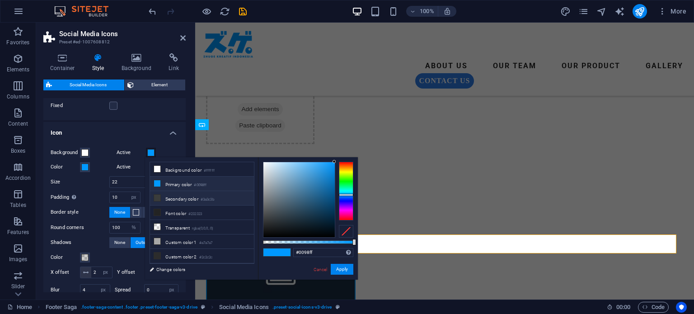
click at [177, 200] on li "Secondary color #3a3c3b" at bounding box center [202, 198] width 104 height 14
type input "#3a3c3b"
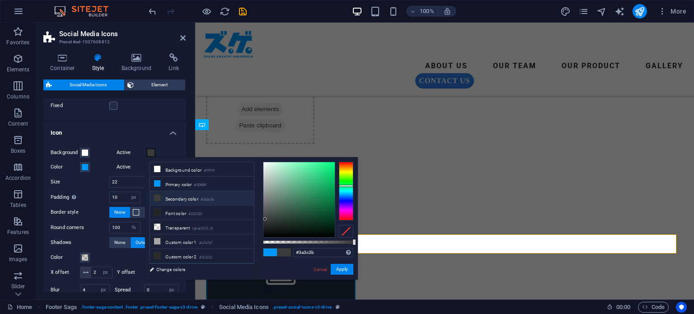
click at [144, 128] on h4 "Icon" at bounding box center [114, 130] width 142 height 16
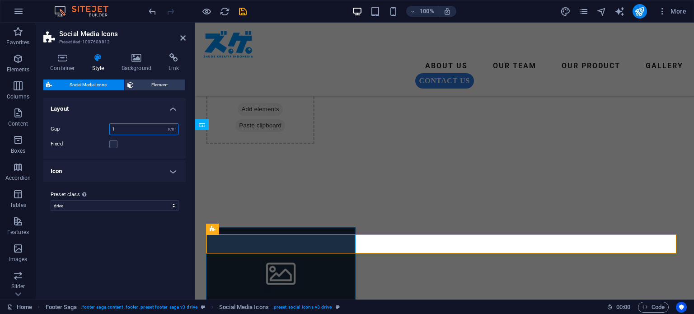
drag, startPoint x: 116, startPoint y: 129, endPoint x: 87, endPoint y: 126, distance: 28.6
click at [87, 126] on div "Gap 1 px rem % vh vw" at bounding box center [115, 129] width 128 height 12
type input "10"
click at [173, 129] on select "px rem % vh vw" at bounding box center [171, 129] width 13 height 11
select select "px"
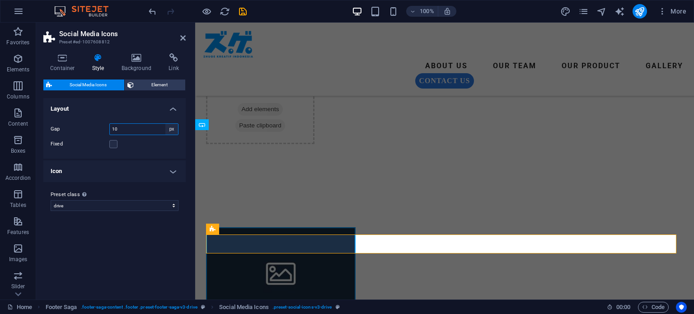
click at [165, 124] on select "px rem % vh vw" at bounding box center [171, 129] width 13 height 11
click at [127, 129] on input "160" at bounding box center [144, 129] width 68 height 11
drag, startPoint x: 126, startPoint y: 126, endPoint x: 96, endPoint y: 125, distance: 30.3
click at [96, 125] on div "Gap 160 px rem % vh vw" at bounding box center [115, 129] width 128 height 12
type input "20"
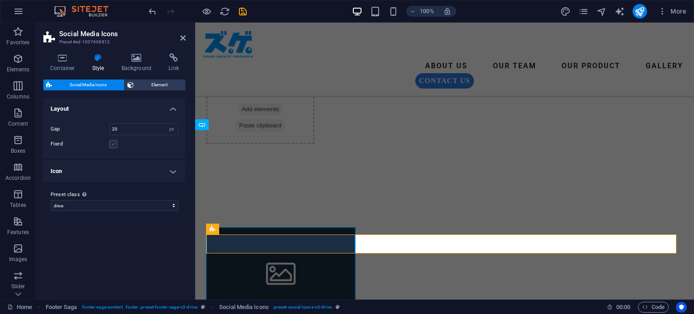
click at [115, 144] on label at bounding box center [113, 144] width 8 height 8
click at [0, 0] on input "Fixed" at bounding box center [0, 0] width 0 height 0
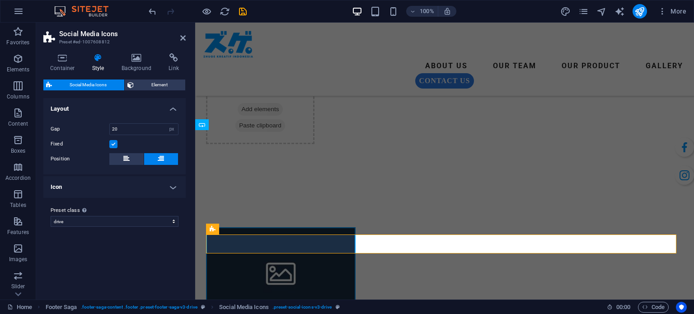
scroll to position [985, 0]
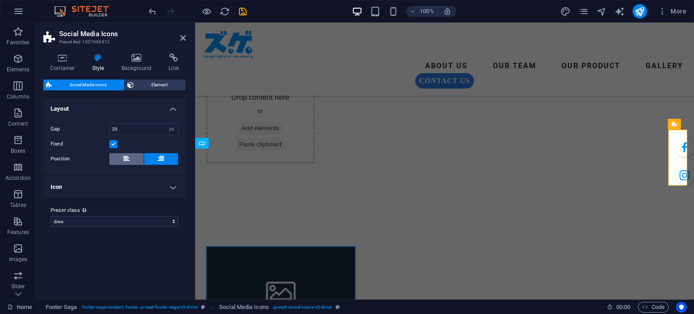
click at [125, 158] on icon at bounding box center [126, 158] width 6 height 11
click at [113, 146] on label at bounding box center [113, 144] width 8 height 8
click at [0, 0] on input "Fixed" at bounding box center [0, 0] width 0 height 0
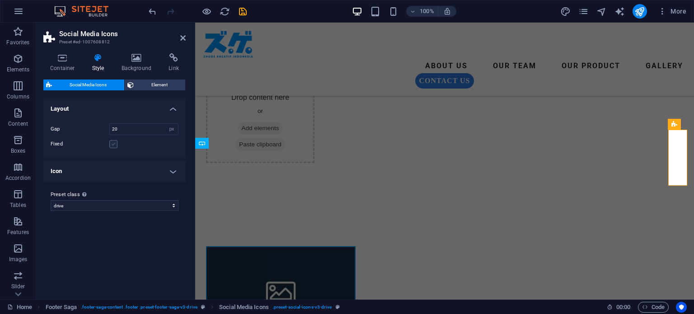
scroll to position [1004, 0]
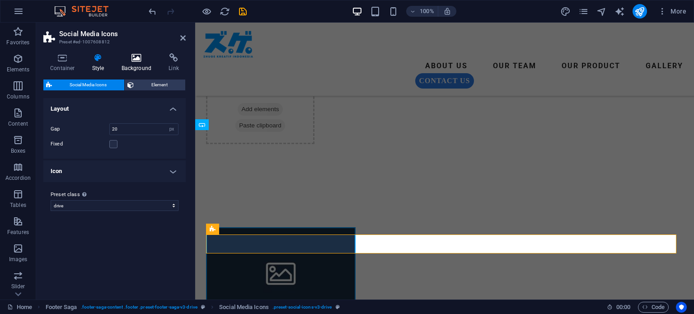
click at [138, 61] on icon at bounding box center [137, 57] width 44 height 9
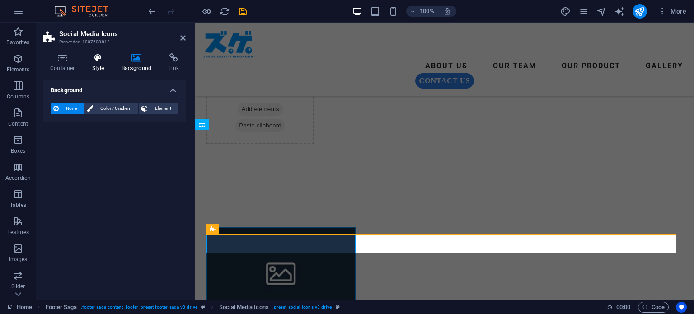
click at [96, 59] on icon at bounding box center [98, 57] width 26 height 9
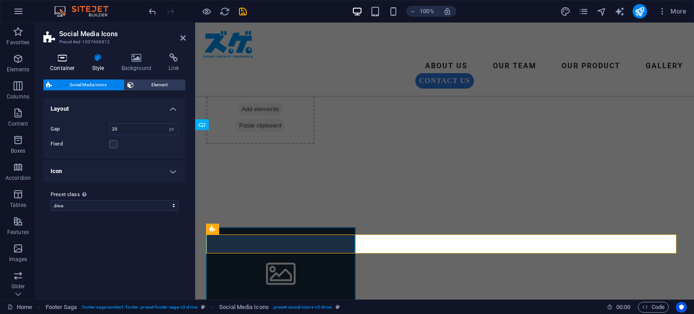
click at [71, 55] on icon at bounding box center [62, 57] width 38 height 9
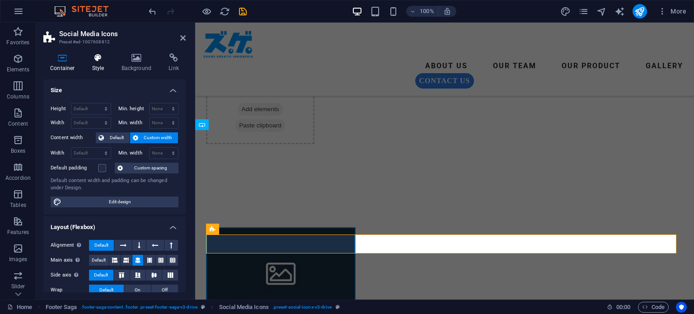
click at [99, 61] on icon at bounding box center [98, 57] width 26 height 9
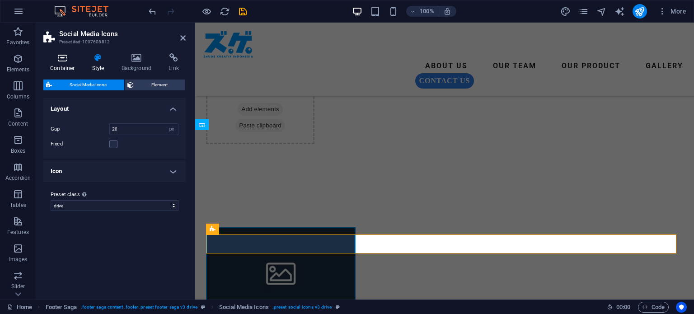
click at [70, 64] on h4 "Container" at bounding box center [64, 62] width 42 height 19
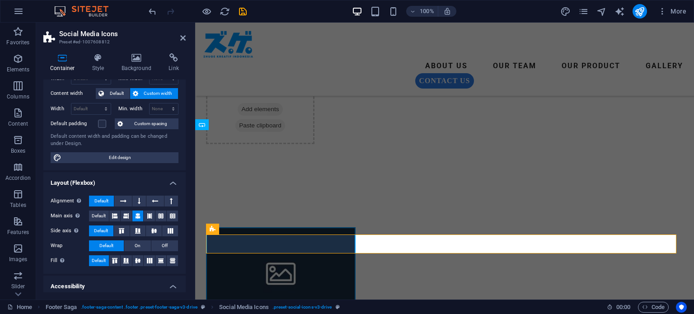
scroll to position [45, 0]
click at [150, 229] on icon at bounding box center [154, 229] width 11 height 5
click at [140, 259] on icon at bounding box center [137, 259] width 11 height 5
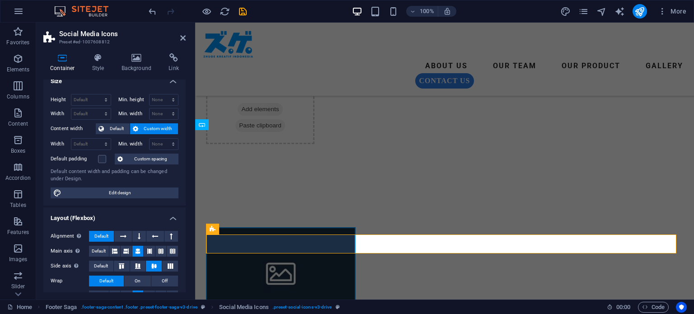
scroll to position [0, 0]
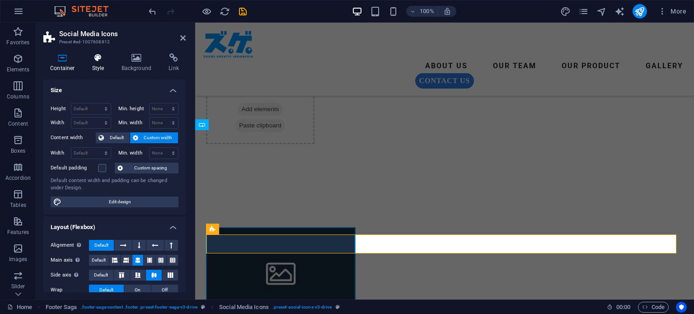
click at [94, 63] on h4 "Style" at bounding box center [99, 62] width 29 height 19
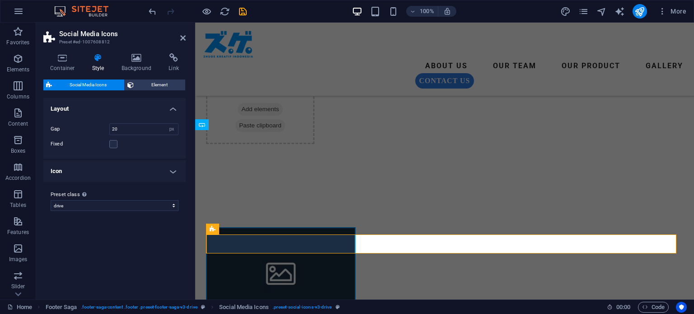
click at [170, 177] on h4 "Icon" at bounding box center [114, 171] width 142 height 22
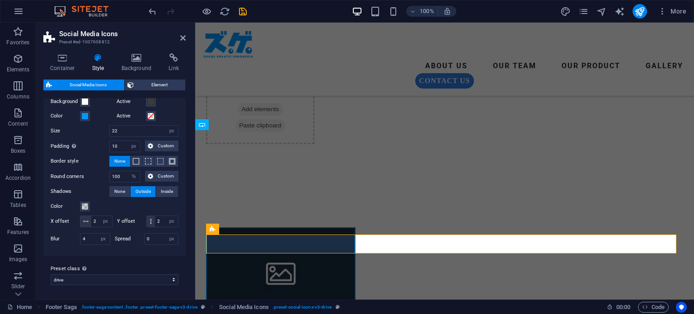
scroll to position [99, 0]
click at [152, 93] on div "Social Media Icons Element Layout How this element expands within the layout (F…" at bounding box center [114, 185] width 142 height 213
click at [152, 84] on span "Element" at bounding box center [159, 84] width 46 height 11
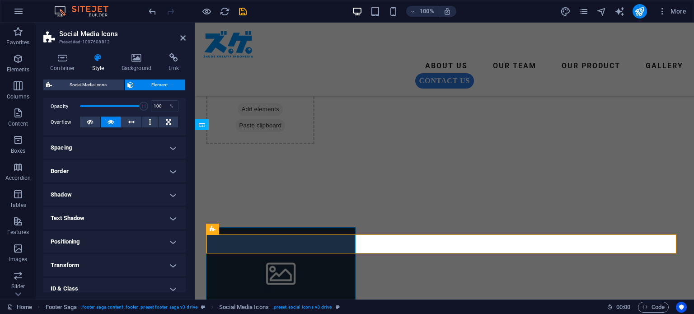
scroll to position [135, 0]
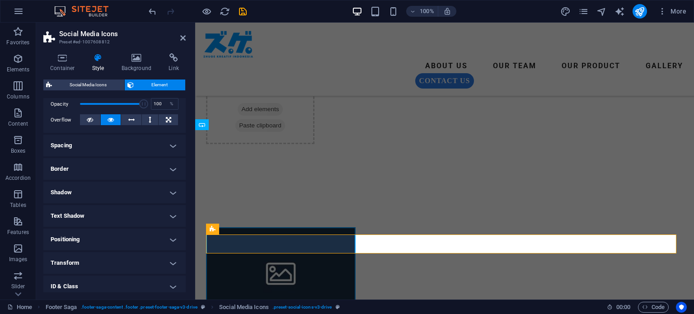
click at [169, 148] on h4 "Spacing" at bounding box center [114, 146] width 142 height 22
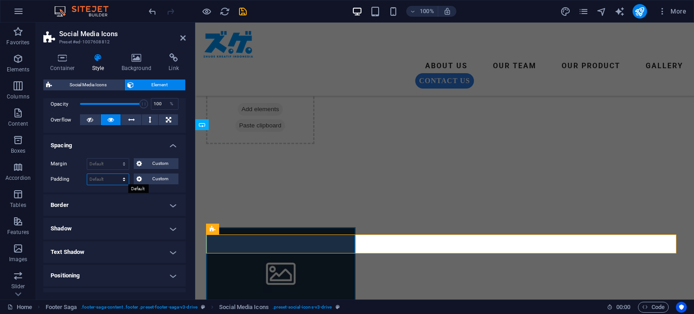
click at [100, 178] on select "Default px rem % vh vw Custom" at bounding box center [108, 179] width 42 height 11
select select "px"
click at [115, 174] on select "Default px rem % vh vw Custom" at bounding box center [108, 179] width 42 height 11
type input "10"
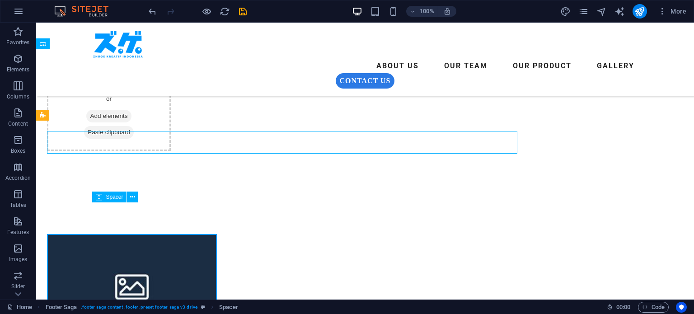
scroll to position [1084, 0]
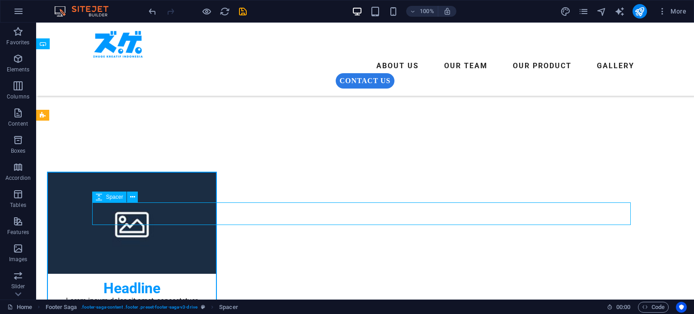
click at [131, 196] on icon at bounding box center [132, 196] width 5 height 9
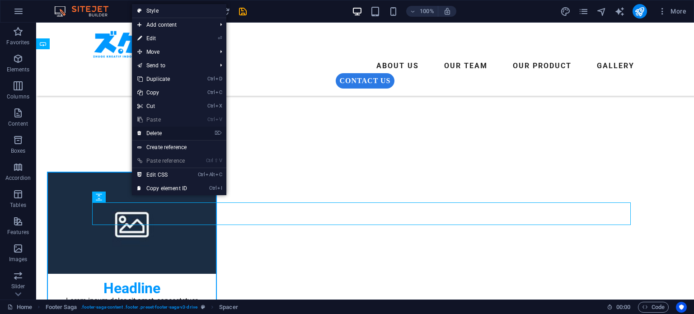
click at [174, 135] on link "⌦ Delete" at bounding box center [162, 133] width 61 height 14
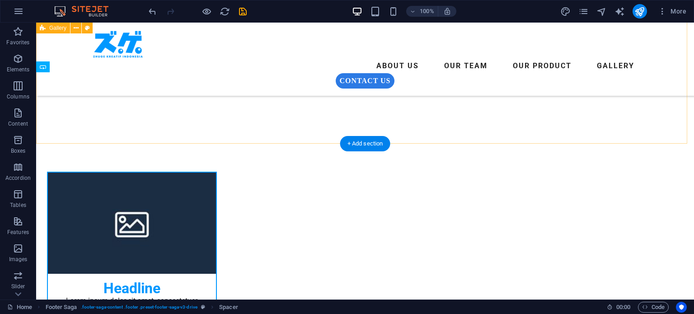
scroll to position [1061, 0]
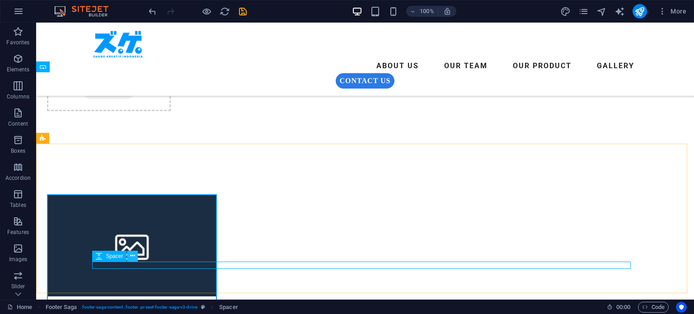
click at [130, 259] on icon at bounding box center [132, 255] width 5 height 9
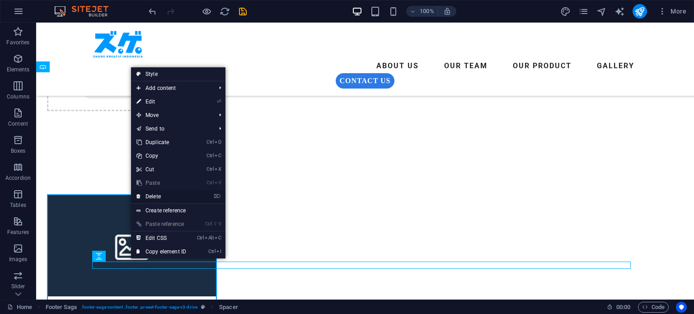
click at [164, 200] on link "⌦ Delete" at bounding box center [161, 197] width 61 height 14
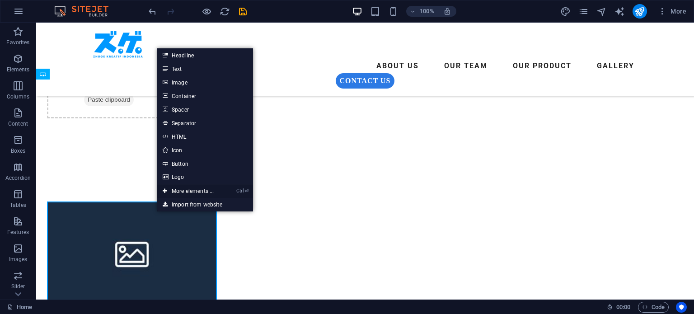
click at [203, 191] on link "Ctrl ⏎ More elements ..." at bounding box center [188, 191] width 62 height 14
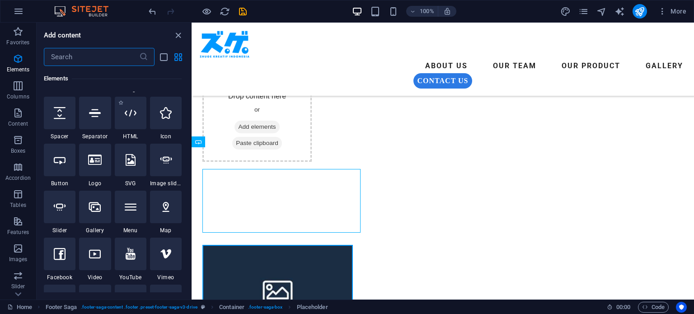
scroll to position [141, 0]
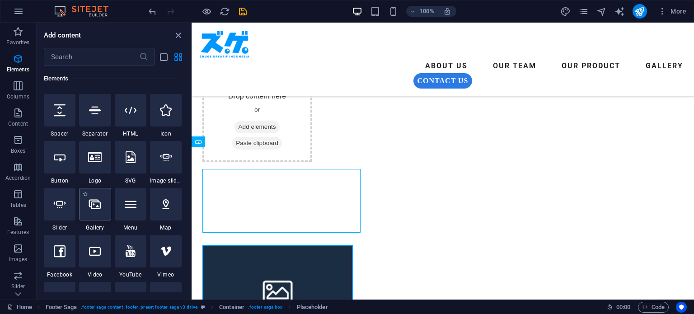
click at [101, 215] on div at bounding box center [95, 204] width 32 height 33
select select "4"
select select "%"
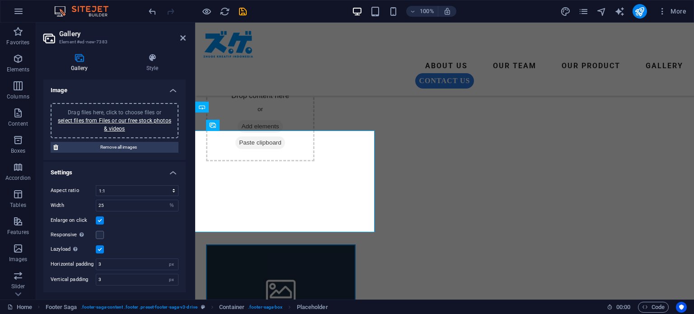
scroll to position [1021, 0]
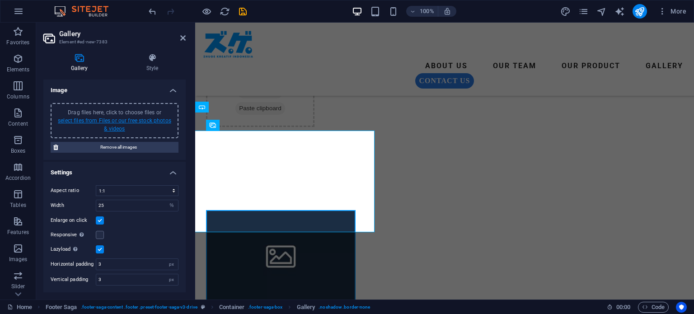
click at [121, 122] on link "select files from Files or our free stock photos & videos" at bounding box center [114, 124] width 113 height 14
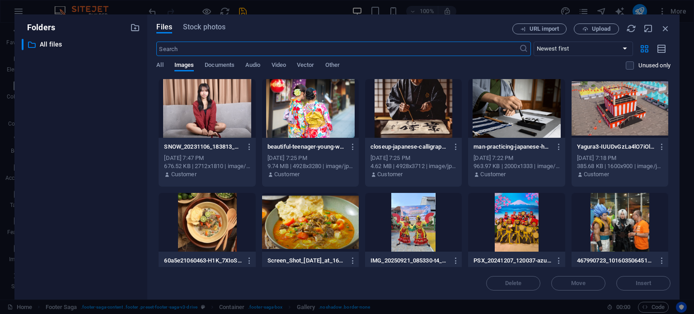
scroll to position [812, 0]
click at [597, 31] on span "Upload" at bounding box center [601, 28] width 19 height 5
click at [667, 28] on icon "button" at bounding box center [665, 28] width 10 height 10
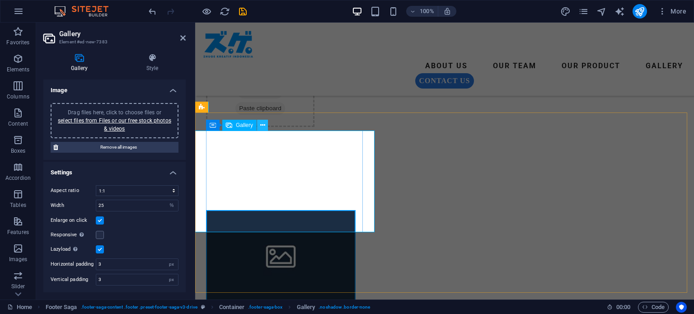
click at [261, 126] on icon at bounding box center [262, 125] width 5 height 9
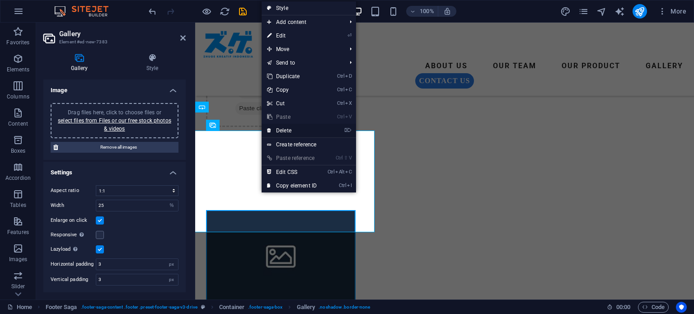
click at [298, 130] on link "⌦ Delete" at bounding box center [291, 131] width 61 height 14
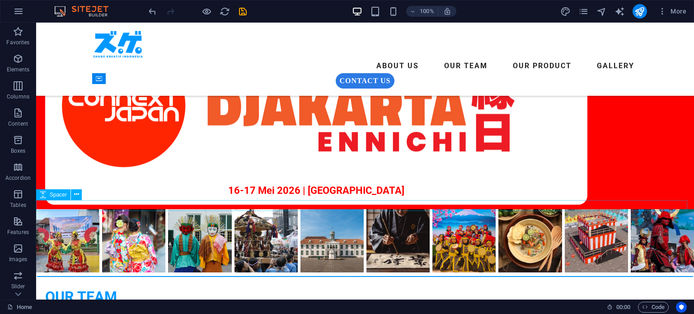
scroll to position [512, 0]
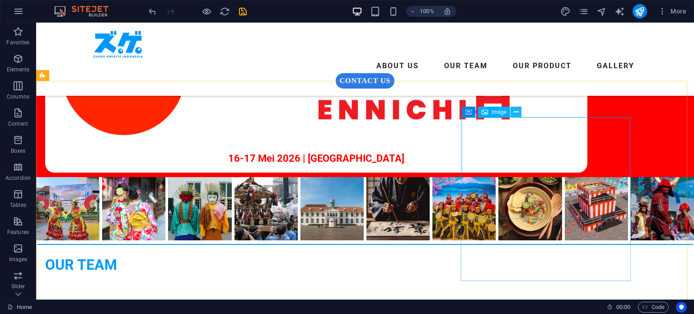
click at [519, 112] on button at bounding box center [515, 112] width 11 height 11
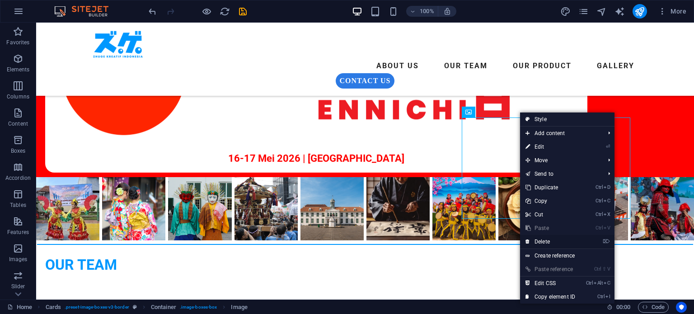
click at [552, 243] on link "⌦ Delete" at bounding box center [550, 242] width 61 height 14
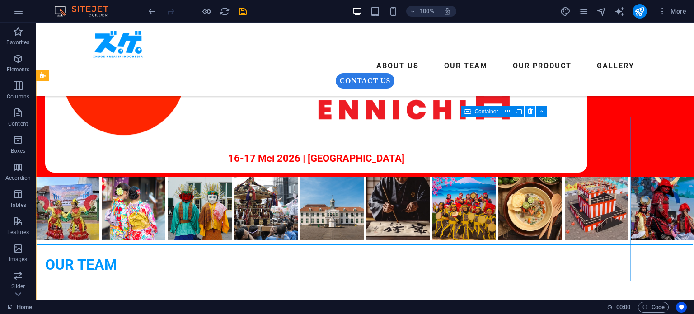
click at [528, 113] on icon at bounding box center [529, 111] width 5 height 9
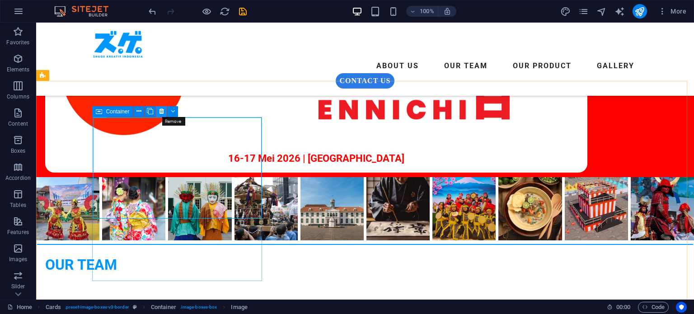
click at [163, 111] on icon at bounding box center [161, 111] width 5 height 9
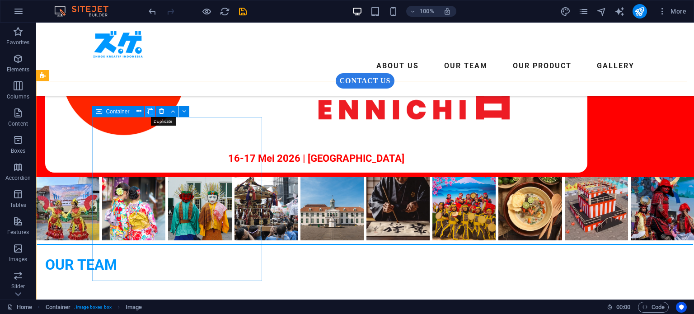
click at [149, 112] on icon at bounding box center [150, 111] width 6 height 9
click at [149, 113] on icon at bounding box center [150, 111] width 6 height 9
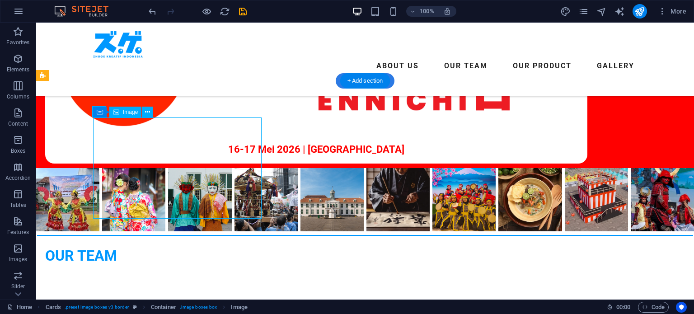
select select "%"
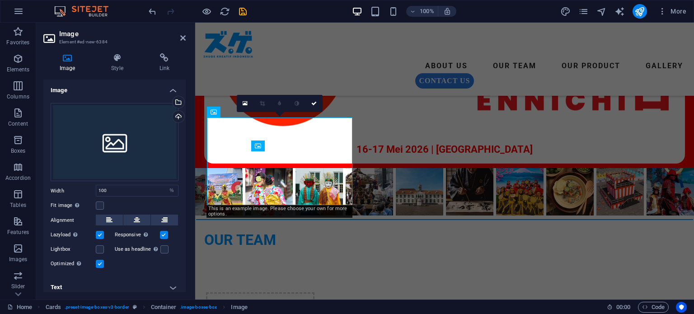
scroll to position [478, 0]
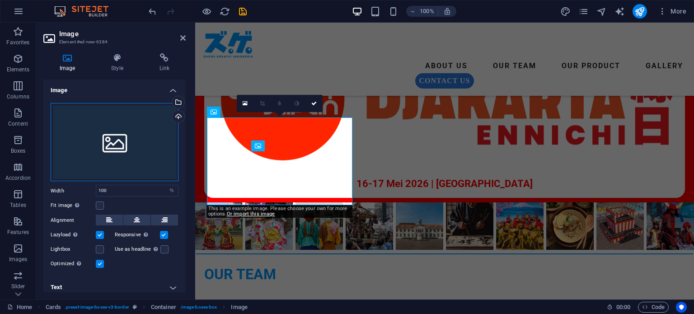
click at [122, 139] on div "Drag files here, click to choose files or select files from Files or our free s…" at bounding box center [115, 142] width 128 height 79
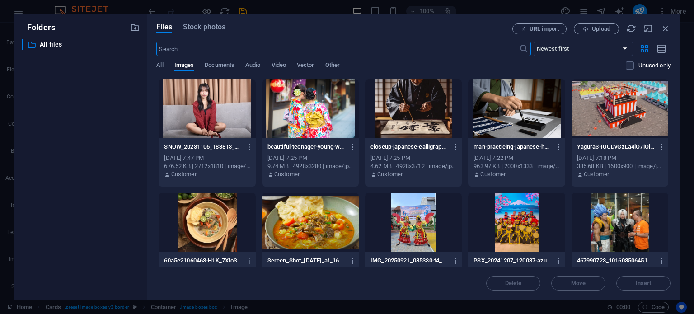
scroll to position [479, 0]
click at [595, 29] on span "Upload" at bounding box center [601, 28] width 19 height 5
